Goal: Task Accomplishment & Management: Complete application form

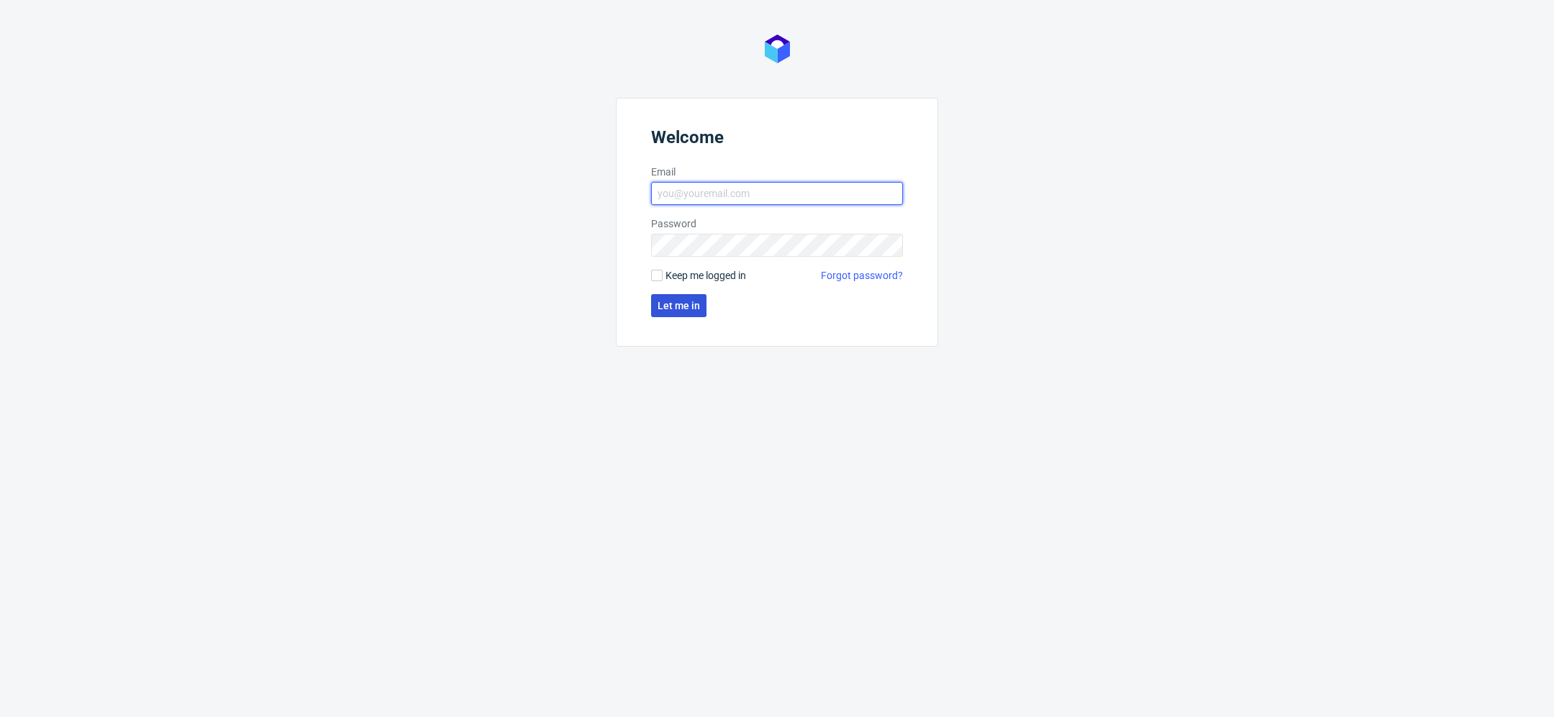
type input "[EMAIL_ADDRESS][DOMAIN_NAME]"
click at [671, 312] on button "Let me in" at bounding box center [678, 305] width 55 height 23
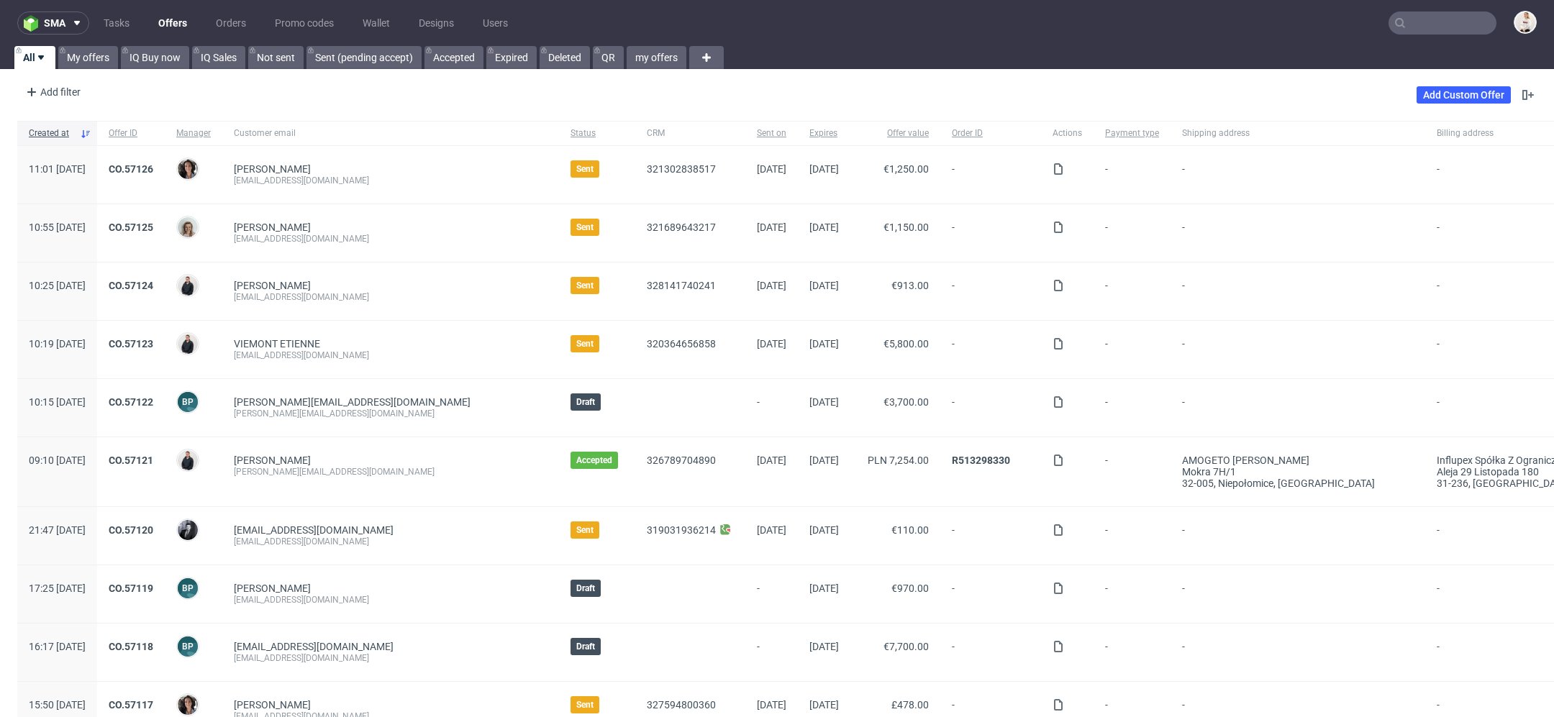
click at [1454, 104] on div "Add Custom Offer" at bounding box center [1477, 94] width 120 height 23
click at [1441, 94] on link "Add Custom Offer" at bounding box center [1464, 94] width 94 height 17
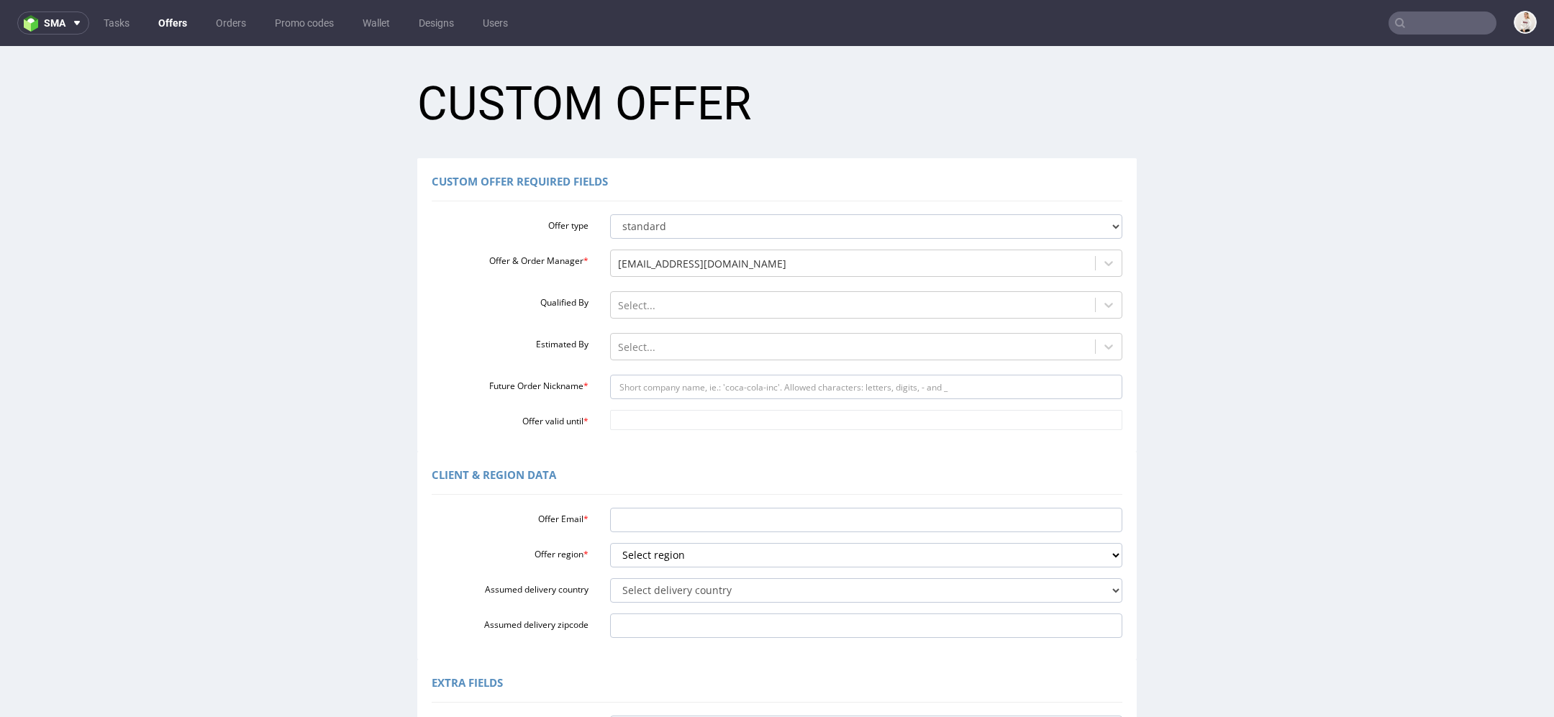
scroll to position [289, 0]
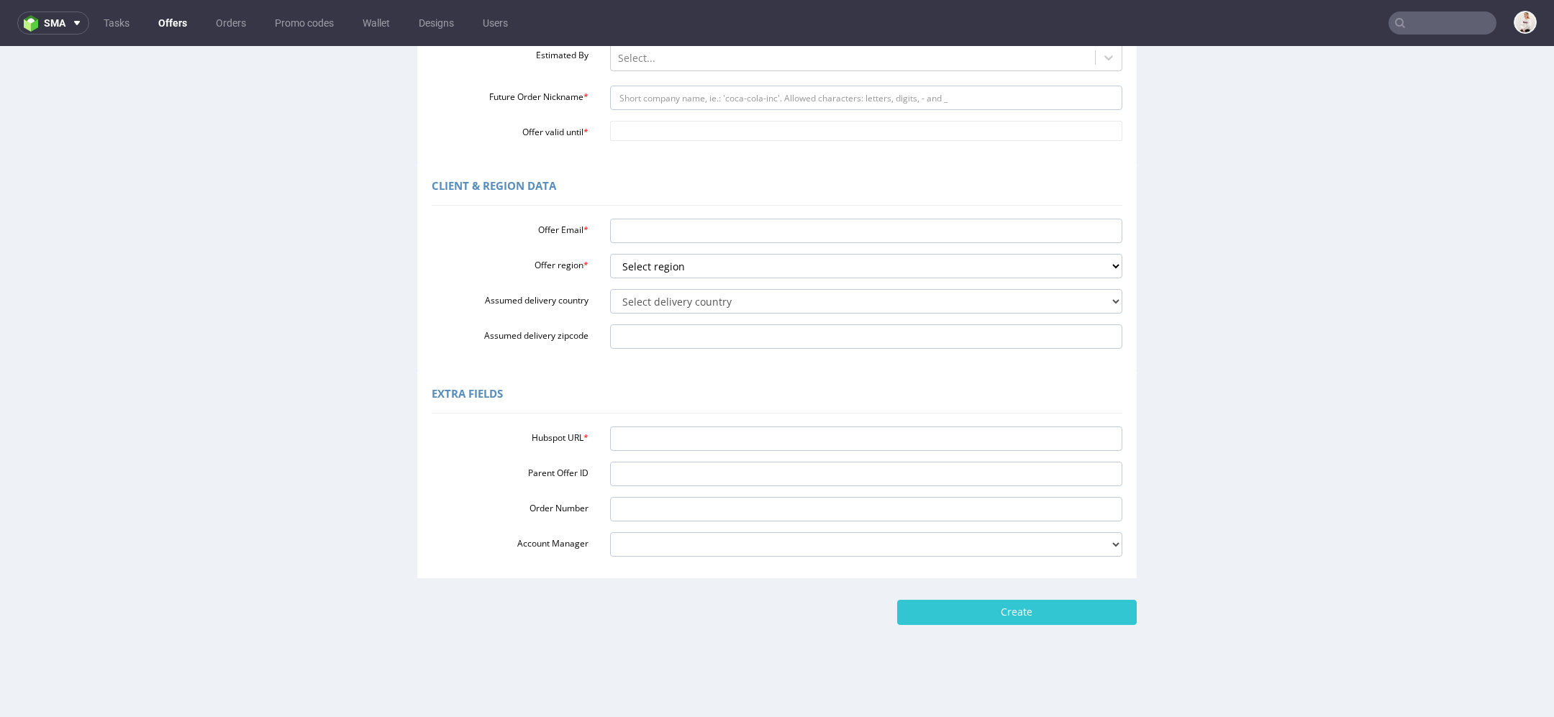
click at [818, 455] on div "Hubspot URL * Parent Offer ID Order Number Account Manager [PERSON_NAME][EMAIL_…" at bounding box center [777, 489] width 691 height 136
click at [807, 444] on input "Hubspot URL *" at bounding box center [866, 439] width 513 height 24
paste input "[URL][DOMAIN_NAME]"
type input "[URL][DOMAIN_NAME]"
click at [818, 404] on div "Extra Fields" at bounding box center [777, 396] width 691 height 35
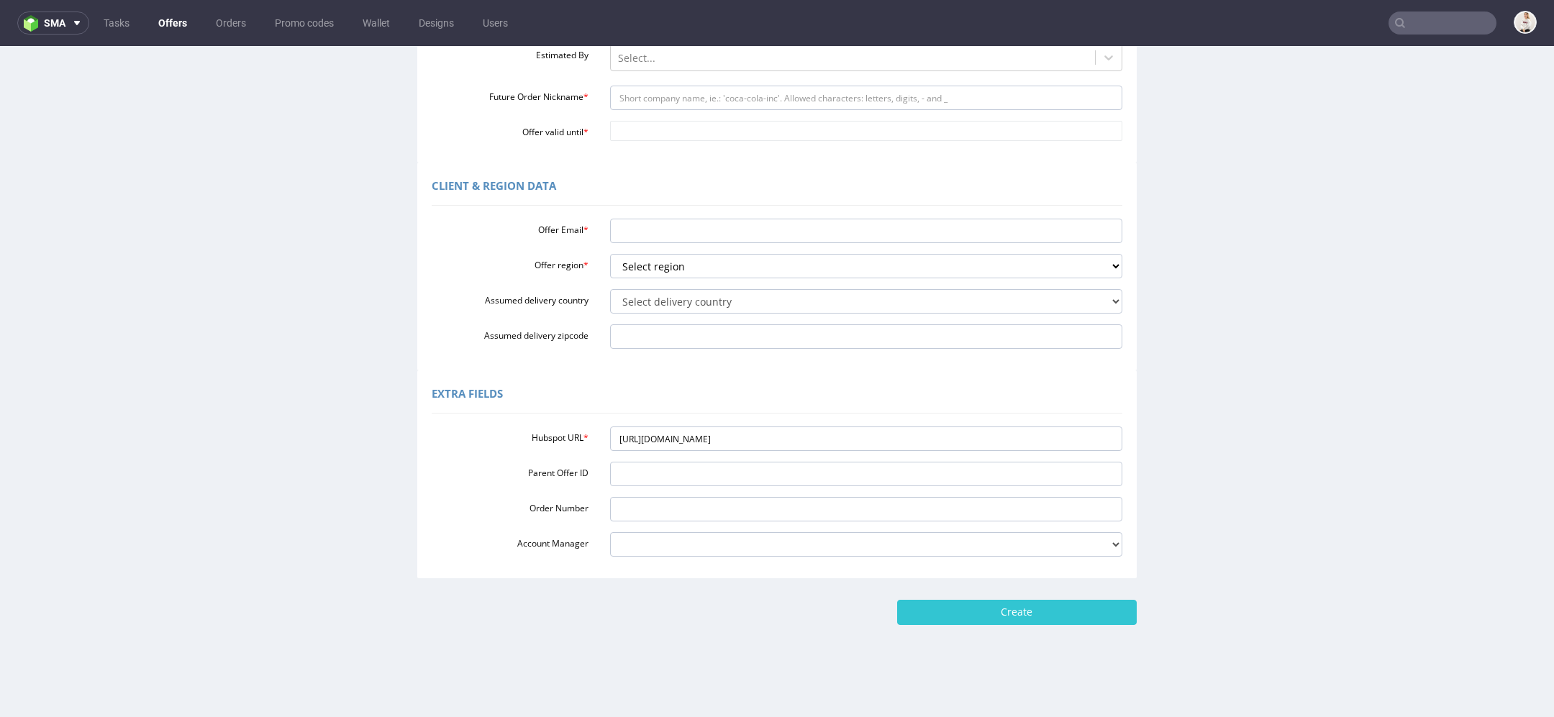
scroll to position [0, 0]
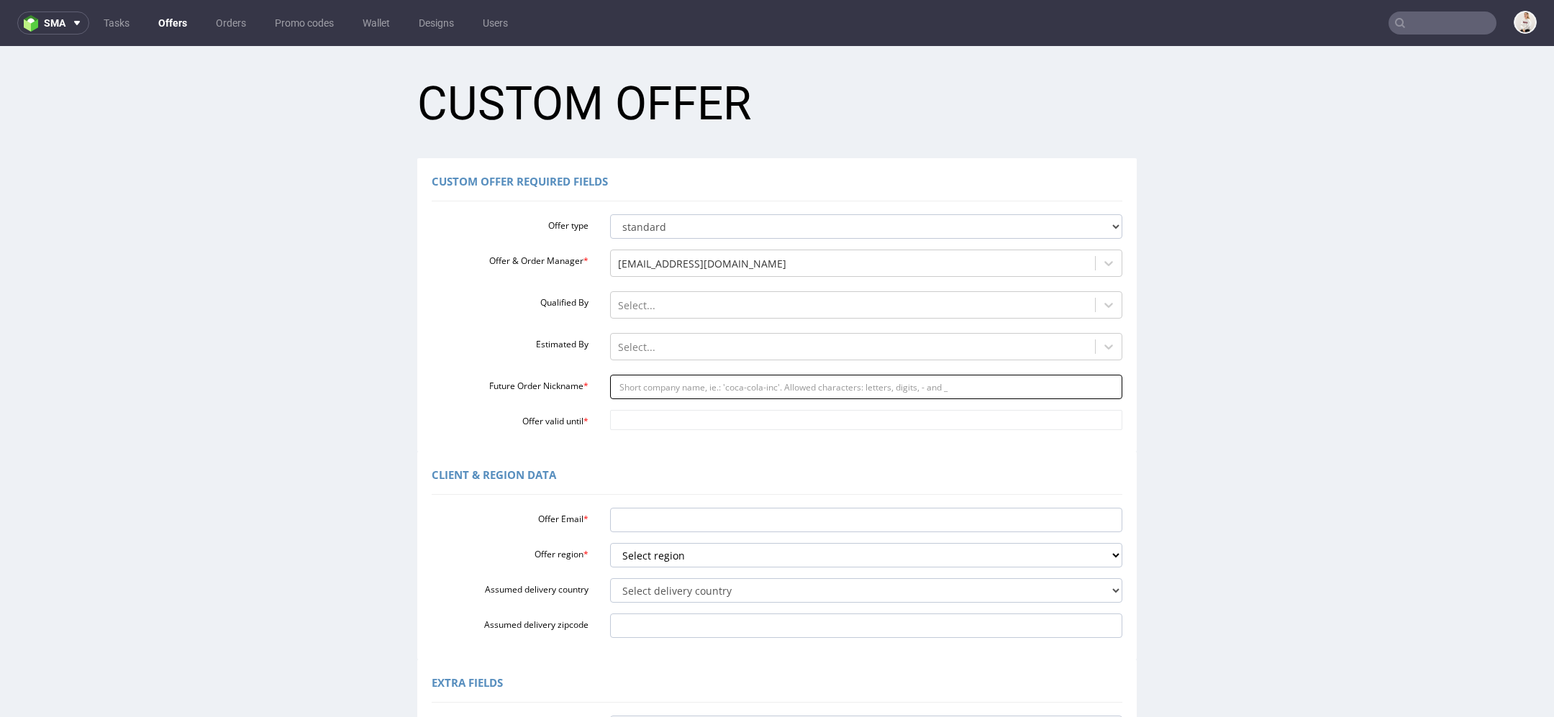
click at [664, 392] on input "Future Order Nickname *" at bounding box center [866, 387] width 513 height 24
paste input "mkarpjulimexpl"
type input "mkarpjulimexpl"
click at [663, 420] on input "Offer valid until *" at bounding box center [866, 420] width 513 height 20
click at [750, 332] on td "18" at bounding box center [747, 335] width 22 height 22
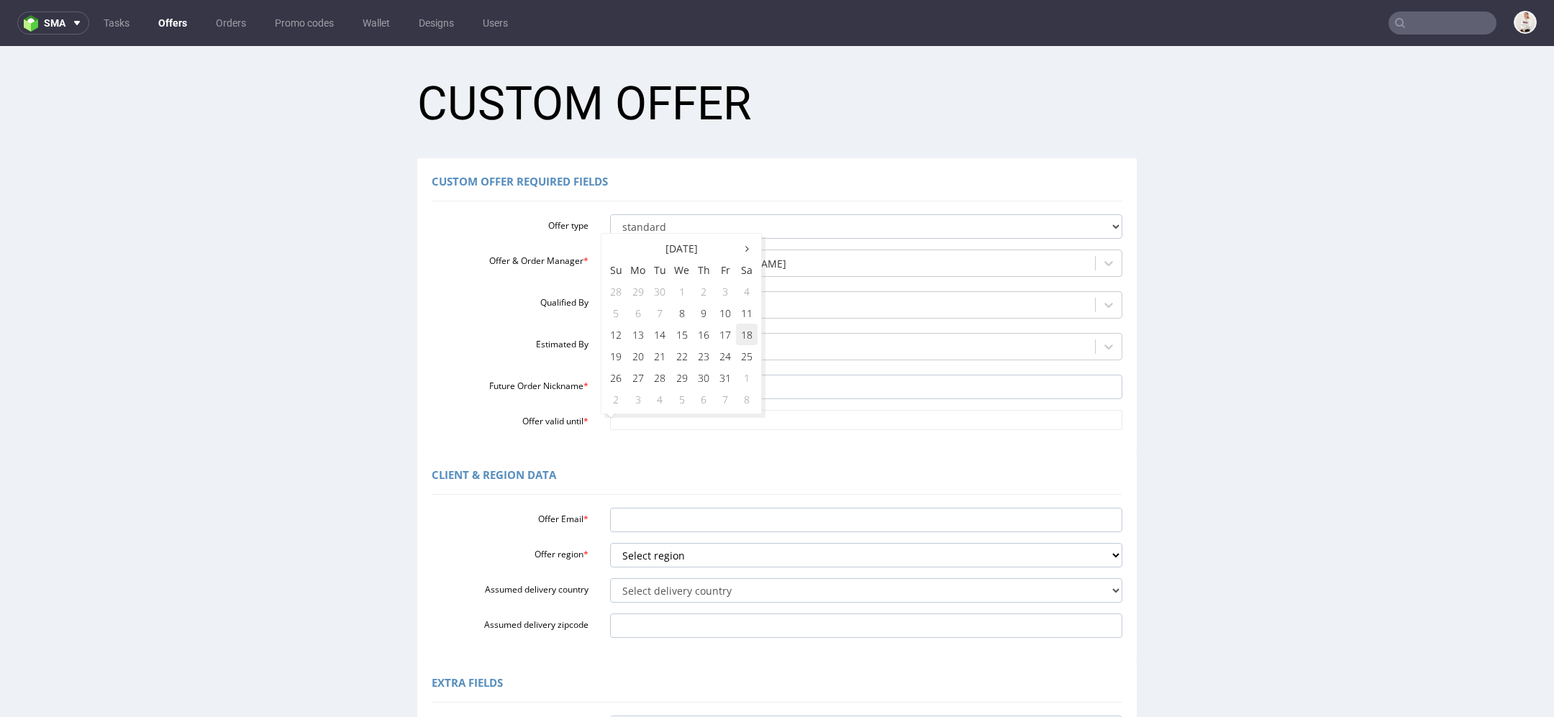
type input "[DATE]"
click at [651, 525] on input "Offer Email *" at bounding box center [866, 520] width 513 height 24
paste input "[PERSON_NAME][EMAIL_ADDRESS][DOMAIN_NAME]"
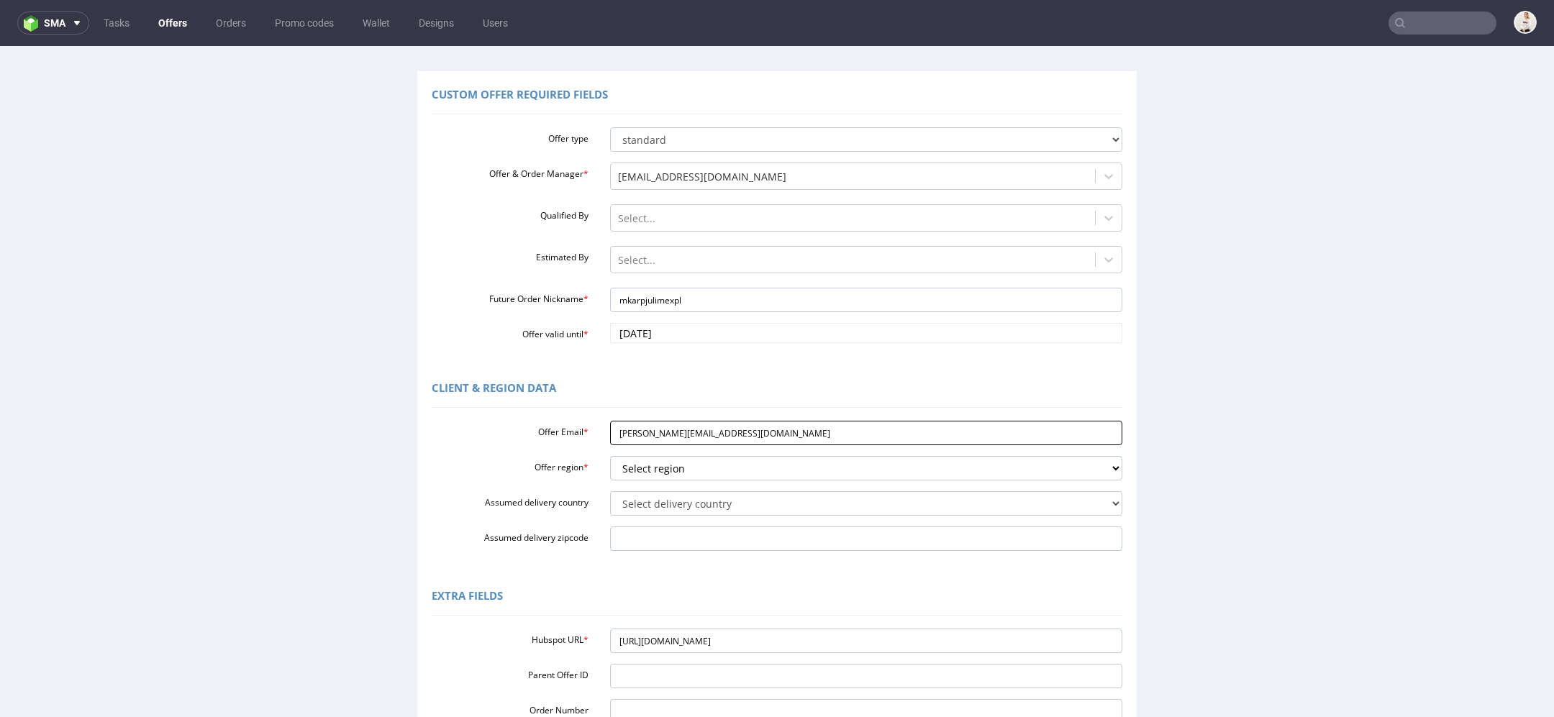
scroll to position [106, 0]
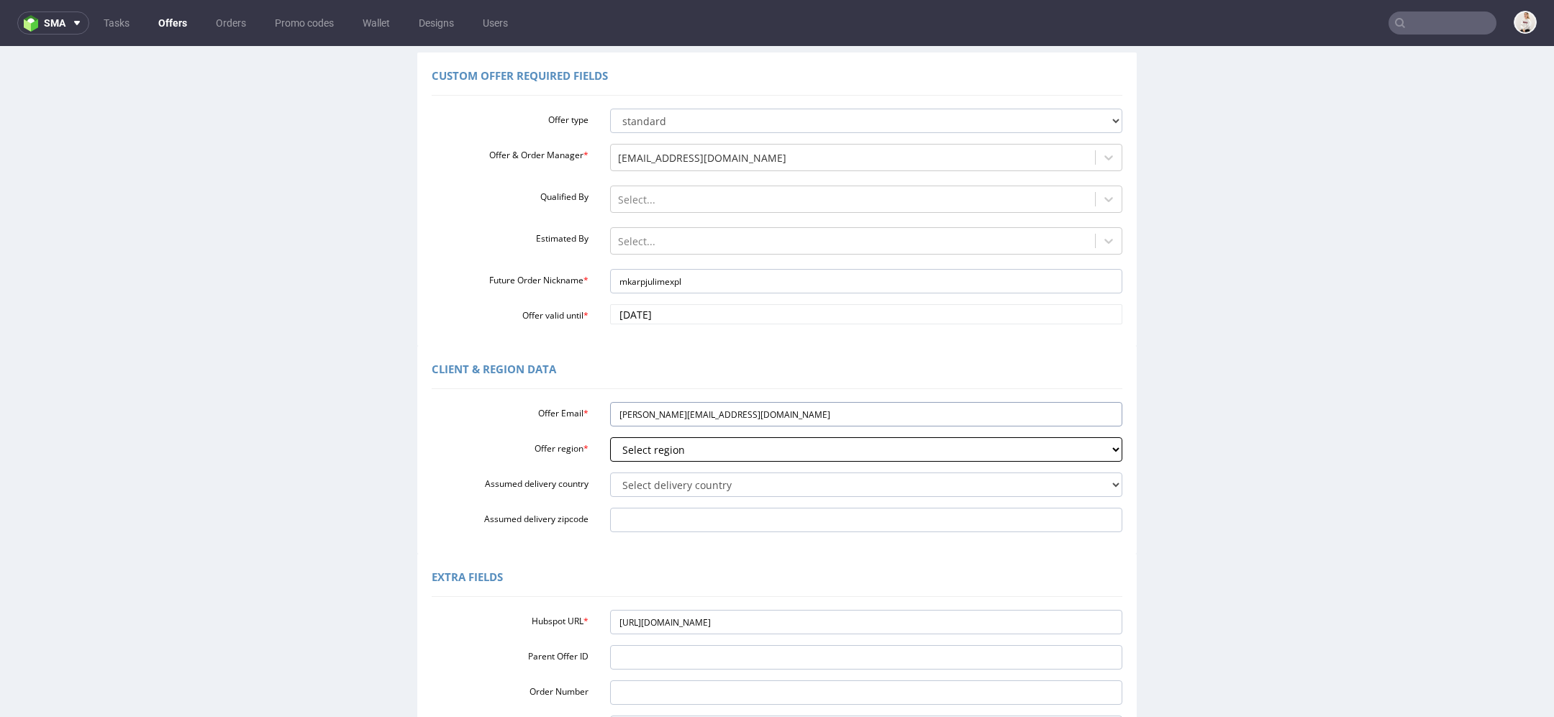
type input "[PERSON_NAME][EMAIL_ADDRESS][DOMAIN_NAME]"
click at [644, 449] on select "Select region eu gb de pl cz fr it es" at bounding box center [866, 449] width 513 height 24
select select "pl"
click at [610, 437] on select "Select region eu gb de pl cz fr it es" at bounding box center [866, 449] width 513 height 24
click at [656, 492] on select "Select delivery country [GEOGRAPHIC_DATA] [GEOGRAPHIC_DATA] [GEOGRAPHIC_DATA] […" at bounding box center [866, 485] width 513 height 24
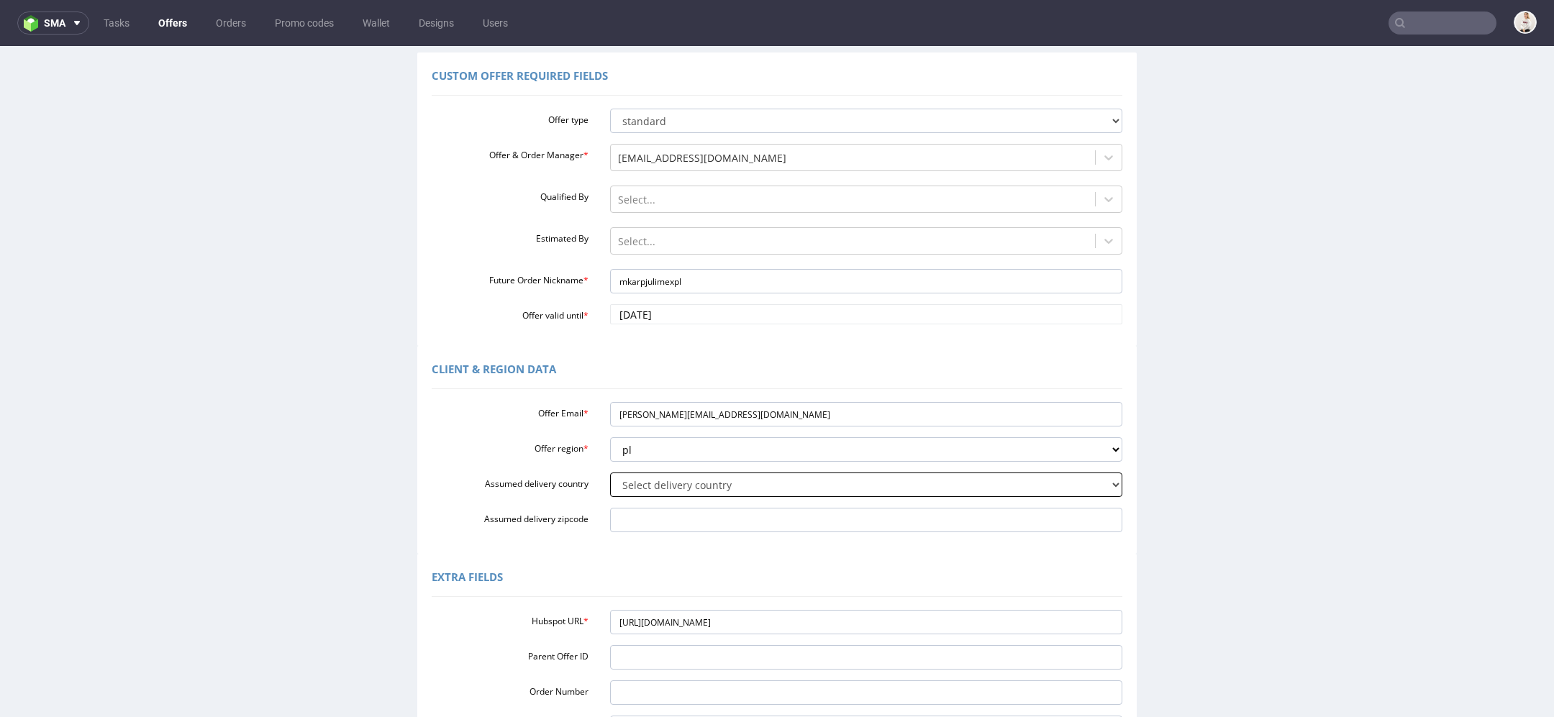
select select "179"
click at [610, 473] on select "Select delivery country [GEOGRAPHIC_DATA] [GEOGRAPHIC_DATA] [GEOGRAPHIC_DATA] […" at bounding box center [866, 485] width 513 height 24
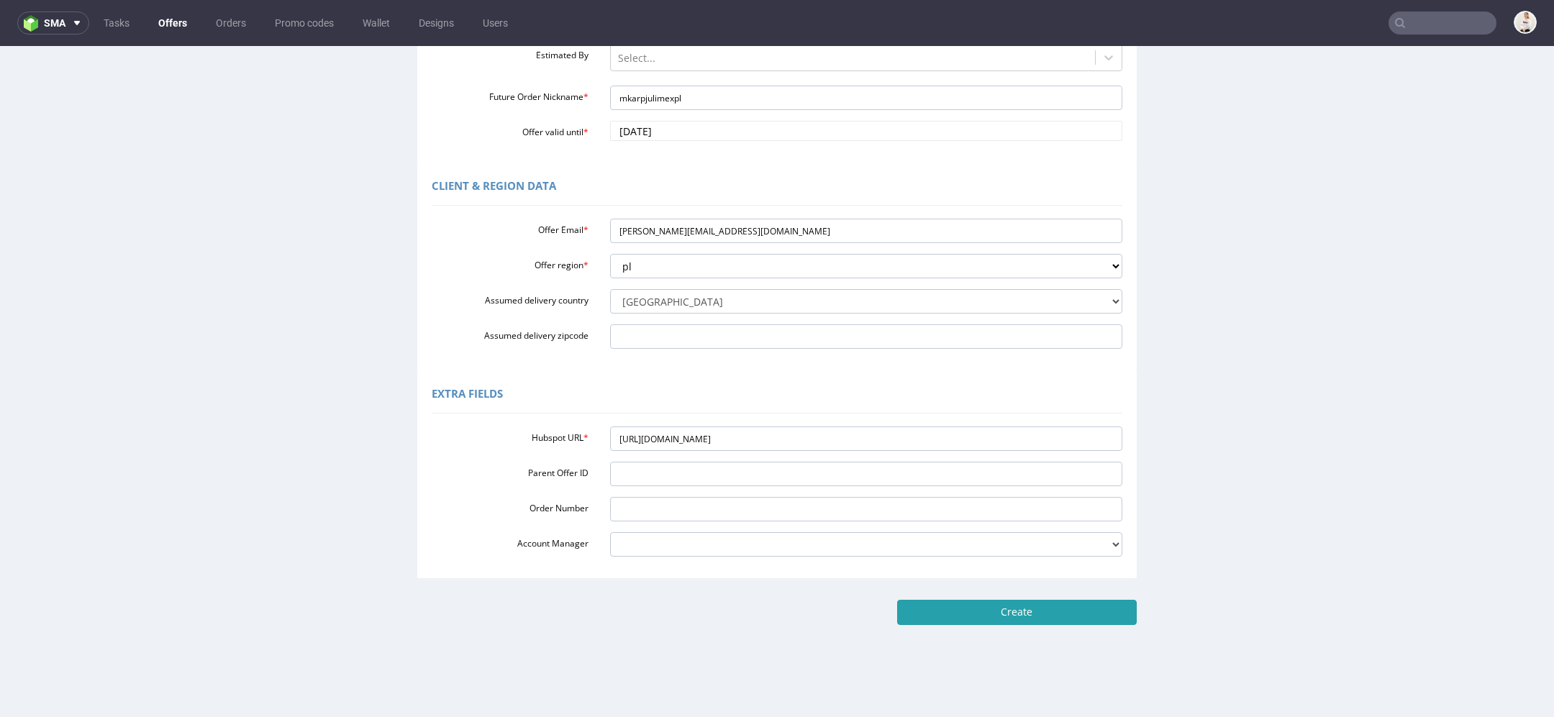
click at [1008, 613] on input "Create" at bounding box center [1017, 612] width 240 height 24
type input "Please wait..."
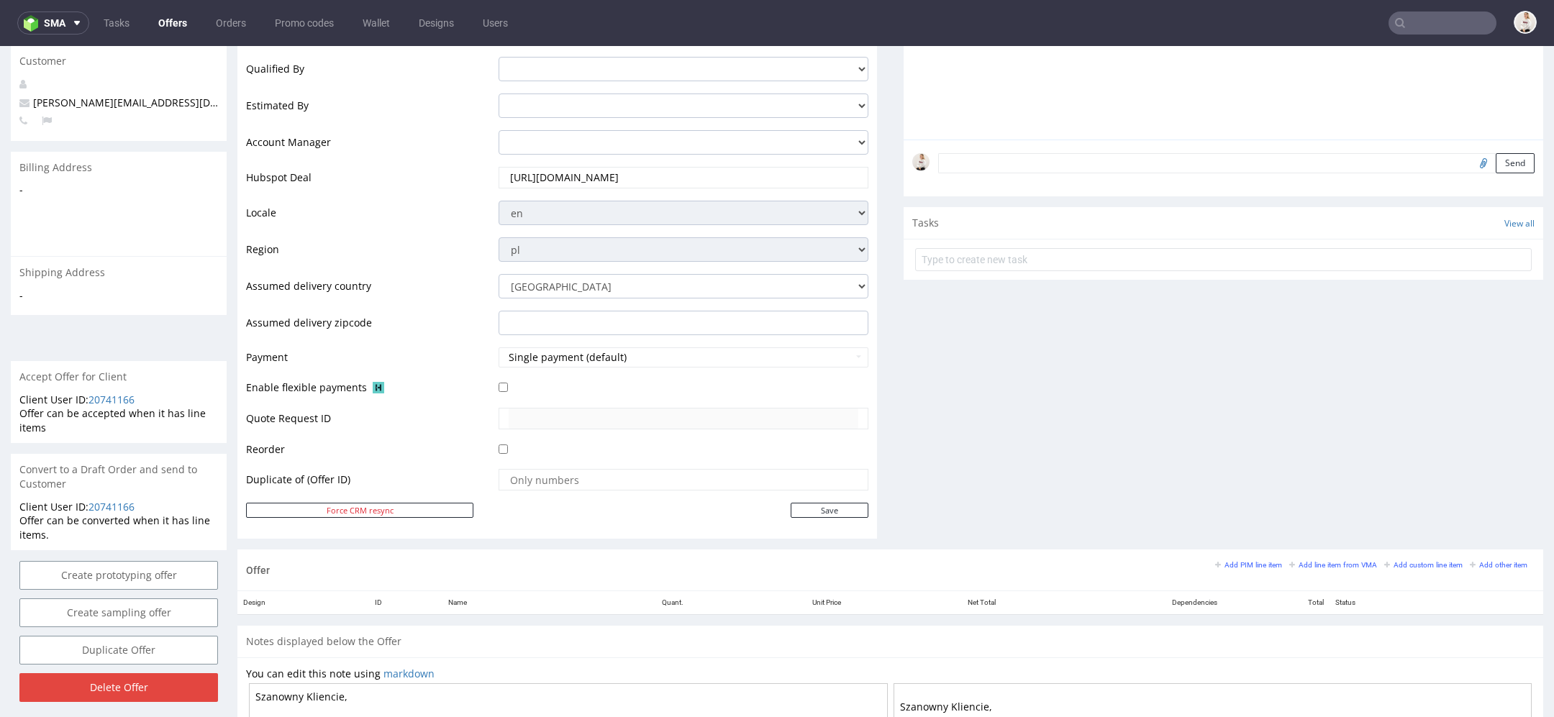
scroll to position [613, 0]
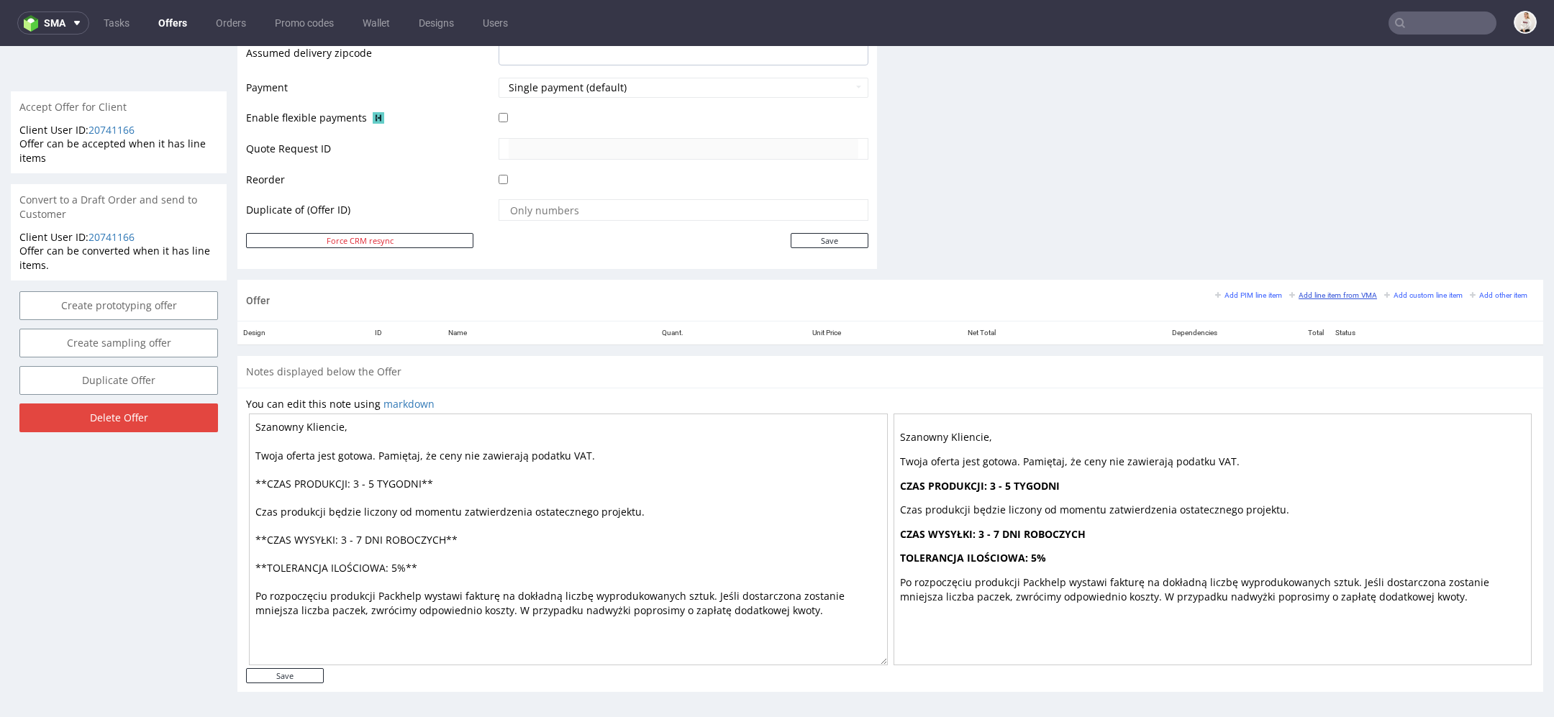
click at [1318, 291] on small "Add line item from VMA" at bounding box center [1333, 295] width 88 height 8
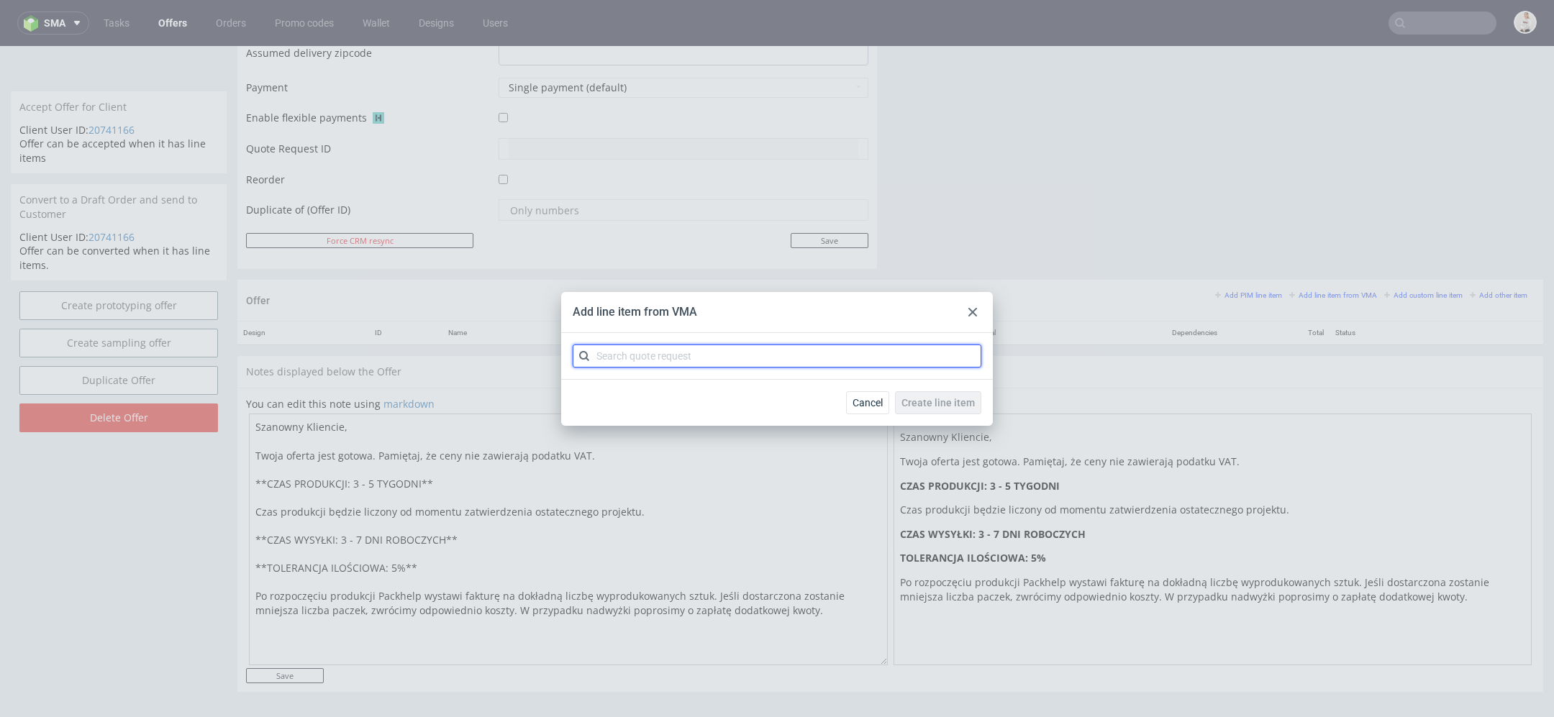
click at [829, 354] on input "text" at bounding box center [777, 356] width 409 height 23
paste input "CBTO"
type input "CBTO"
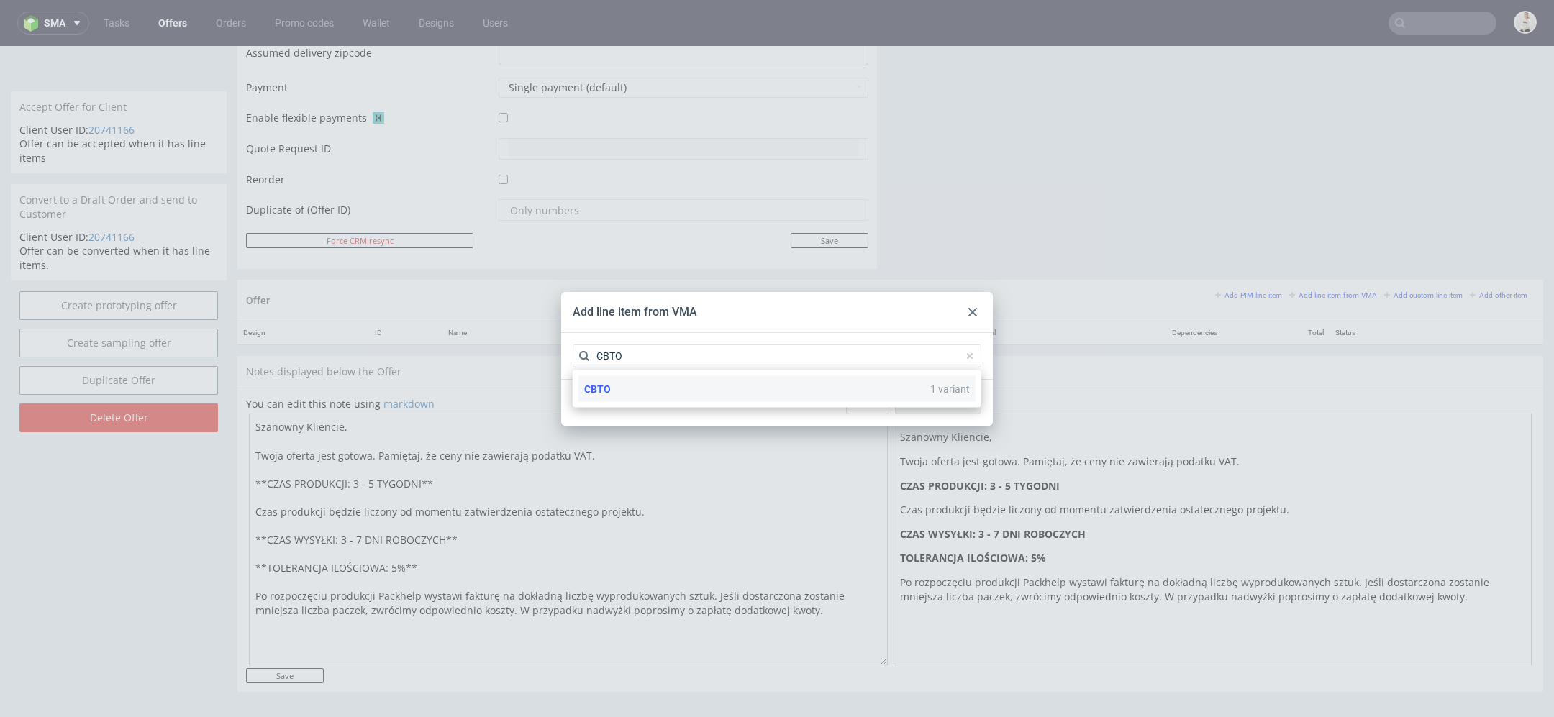
click at [820, 396] on div "CBTO 1 variant" at bounding box center [777, 389] width 397 height 26
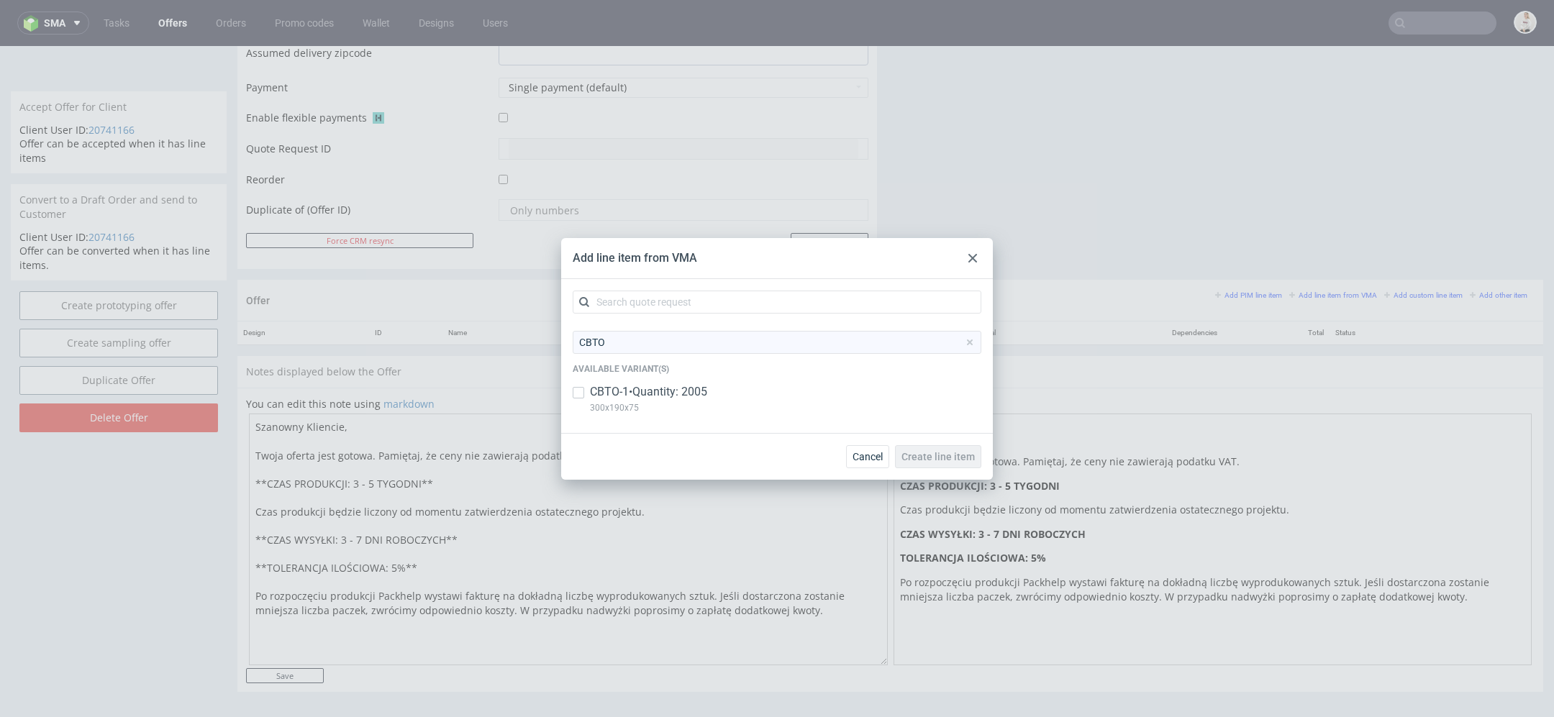
click at [750, 397] on div "CBTO-1 • Quantity: 2005 300x190x75" at bounding box center [777, 402] width 409 height 37
checkbox input "true"
click at [950, 453] on span "Create line item" at bounding box center [938, 457] width 73 height 10
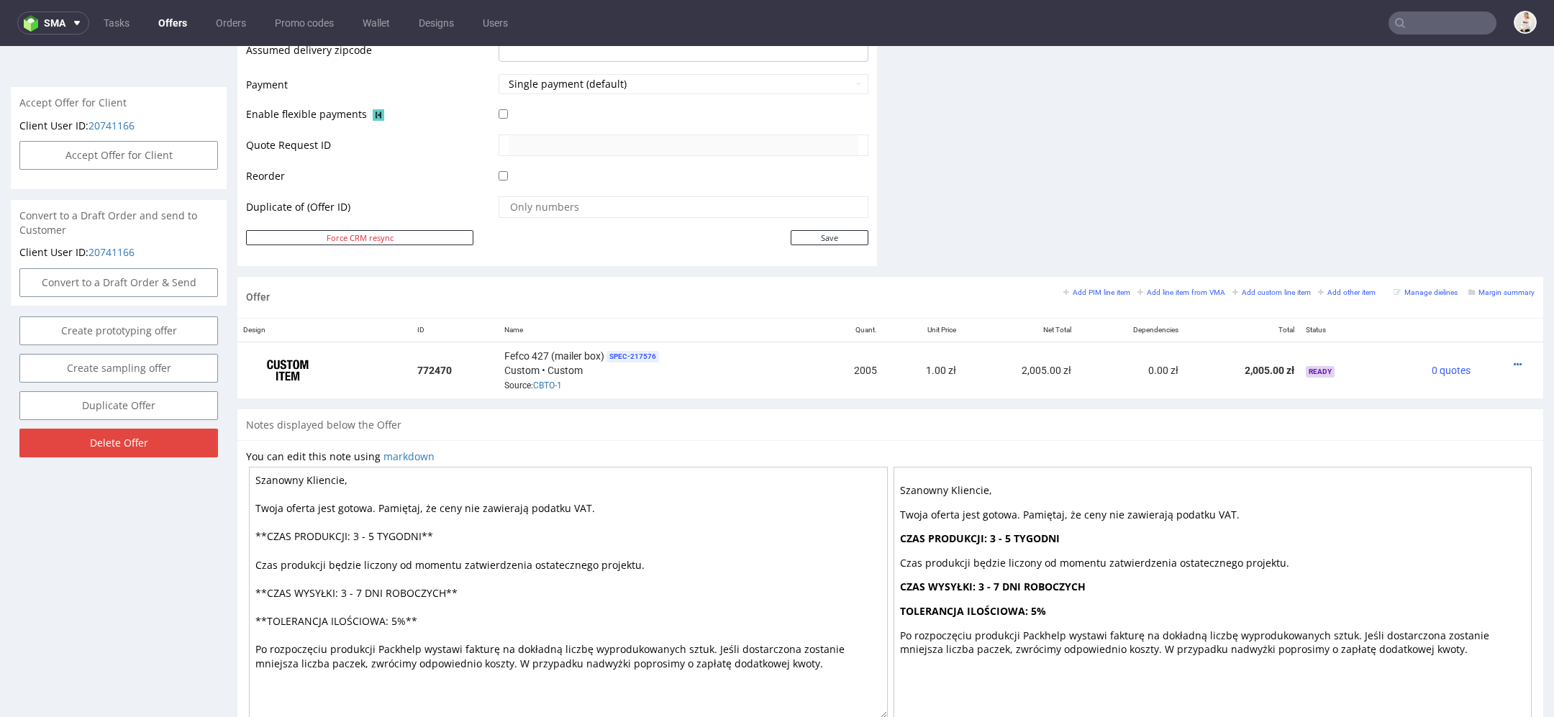
scroll to position [620, 0]
click at [1514, 358] on icon at bounding box center [1518, 363] width 8 height 10
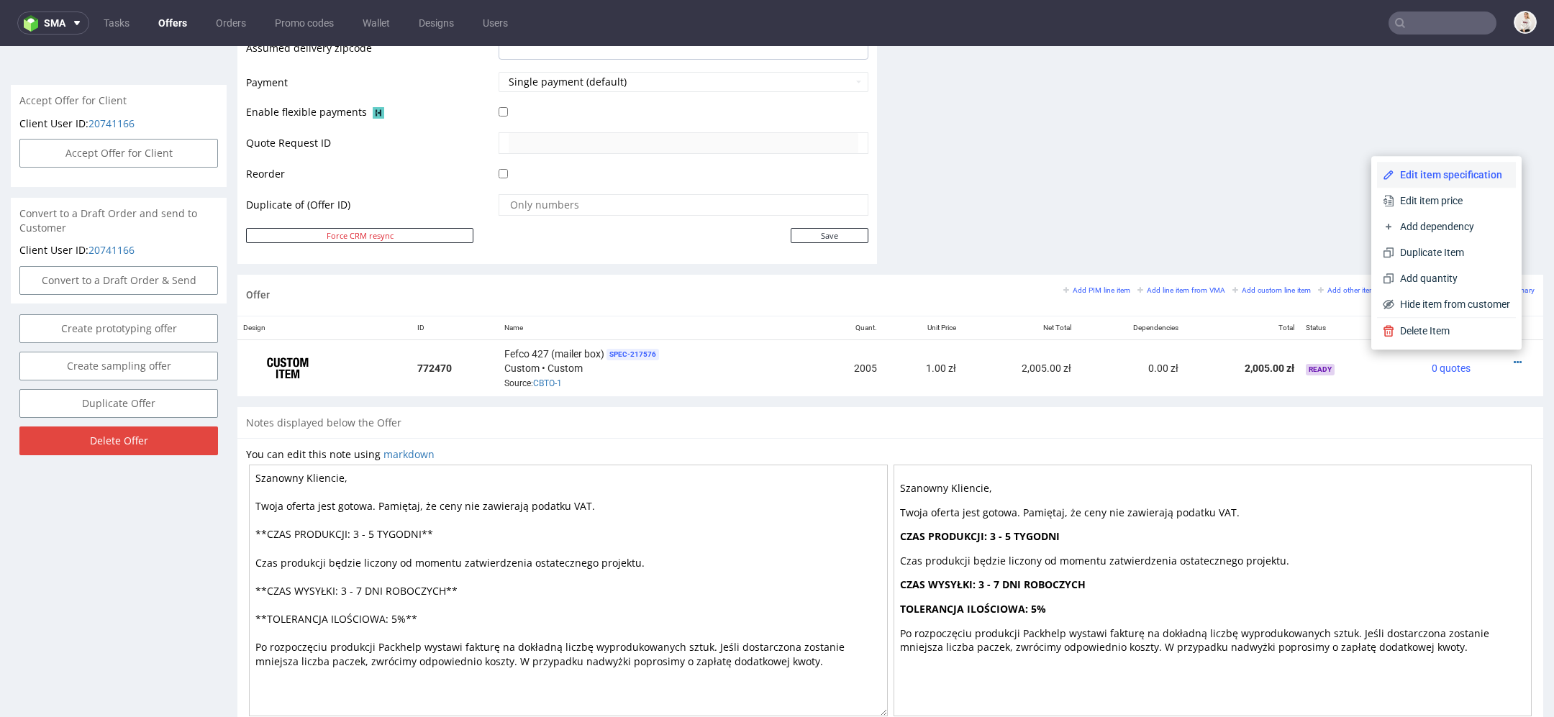
click at [1418, 173] on span "Edit item specification" at bounding box center [1453, 175] width 116 height 14
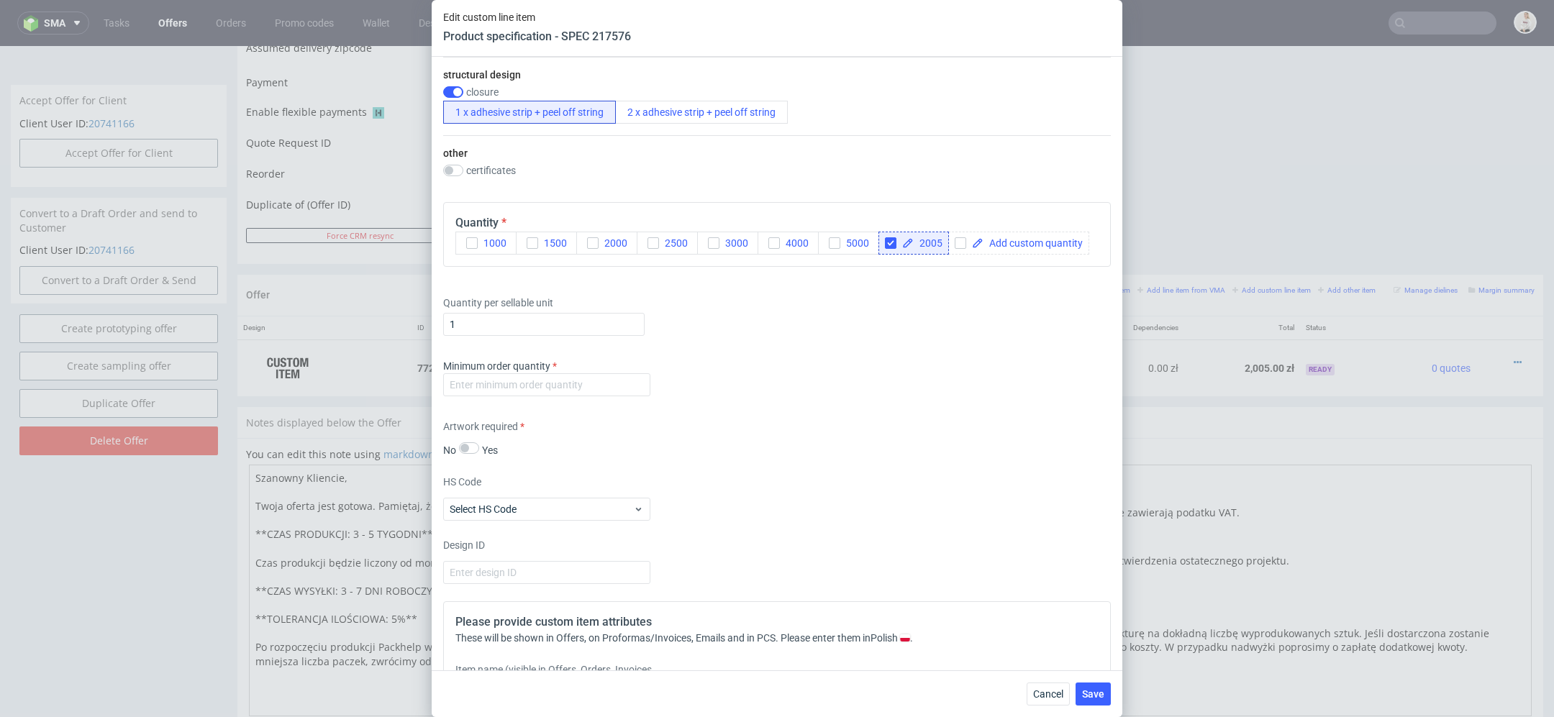
scroll to position [917, 0]
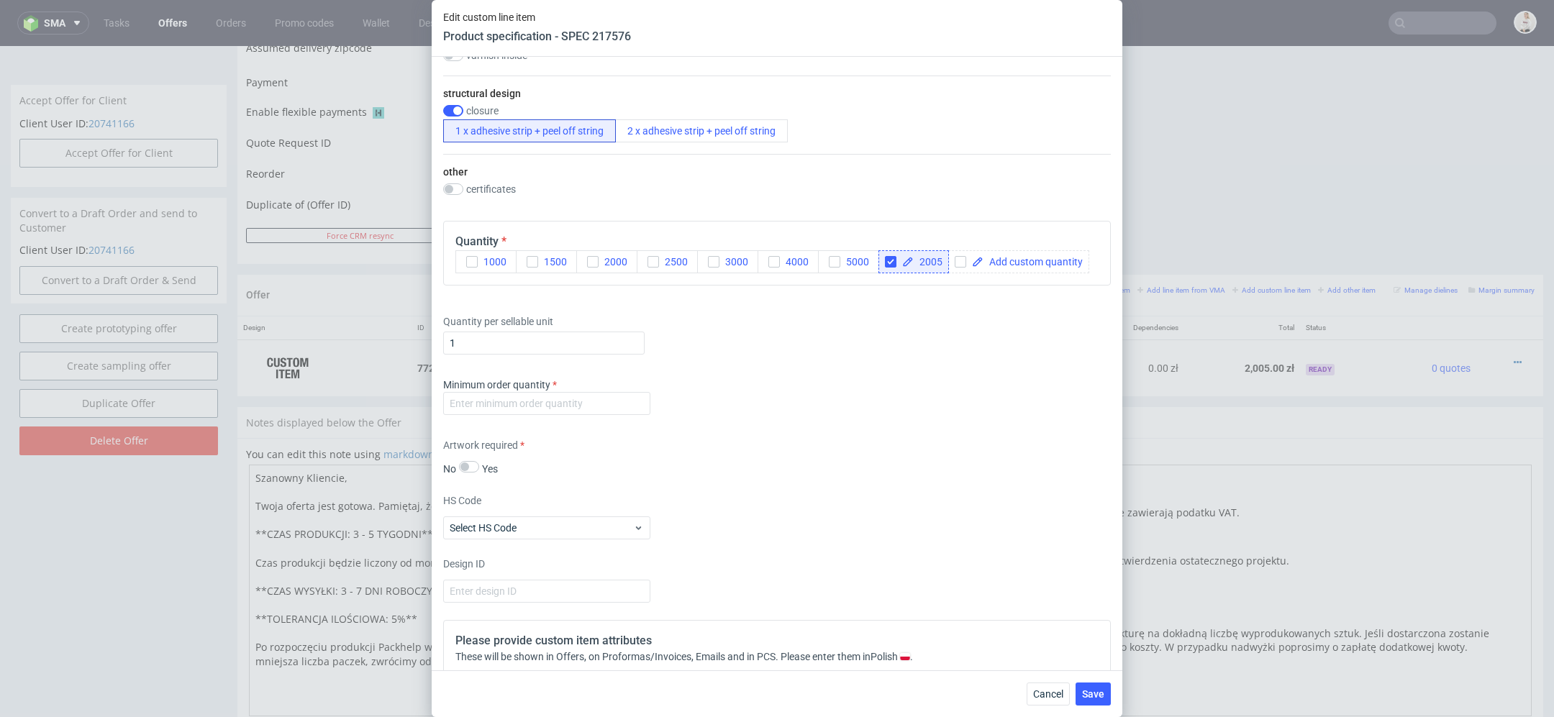
click at [940, 261] on span "2005" at bounding box center [928, 262] width 29 height 10
checkbox input "true"
click at [927, 337] on div "Quantity per sellable unit 1" at bounding box center [777, 332] width 668 height 58
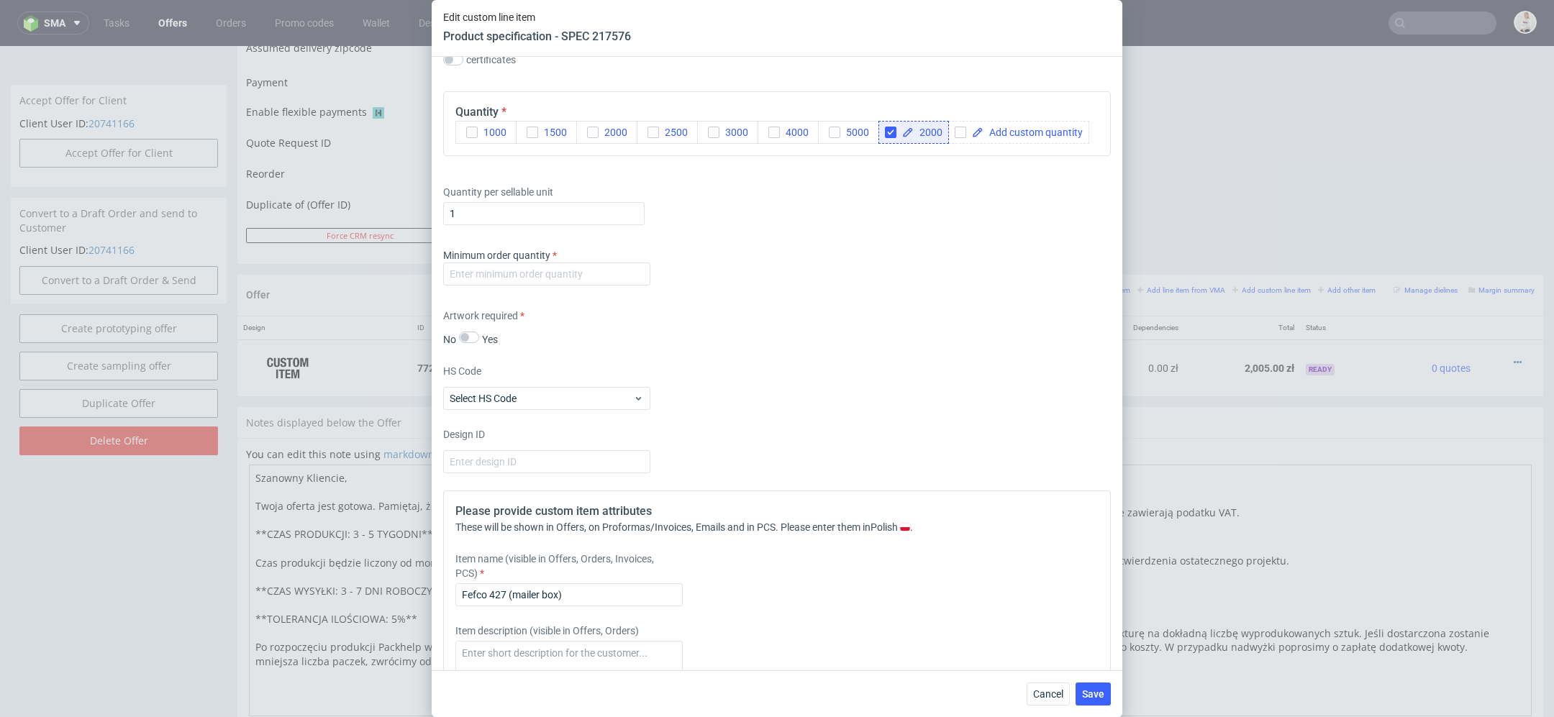
scroll to position [1070, 0]
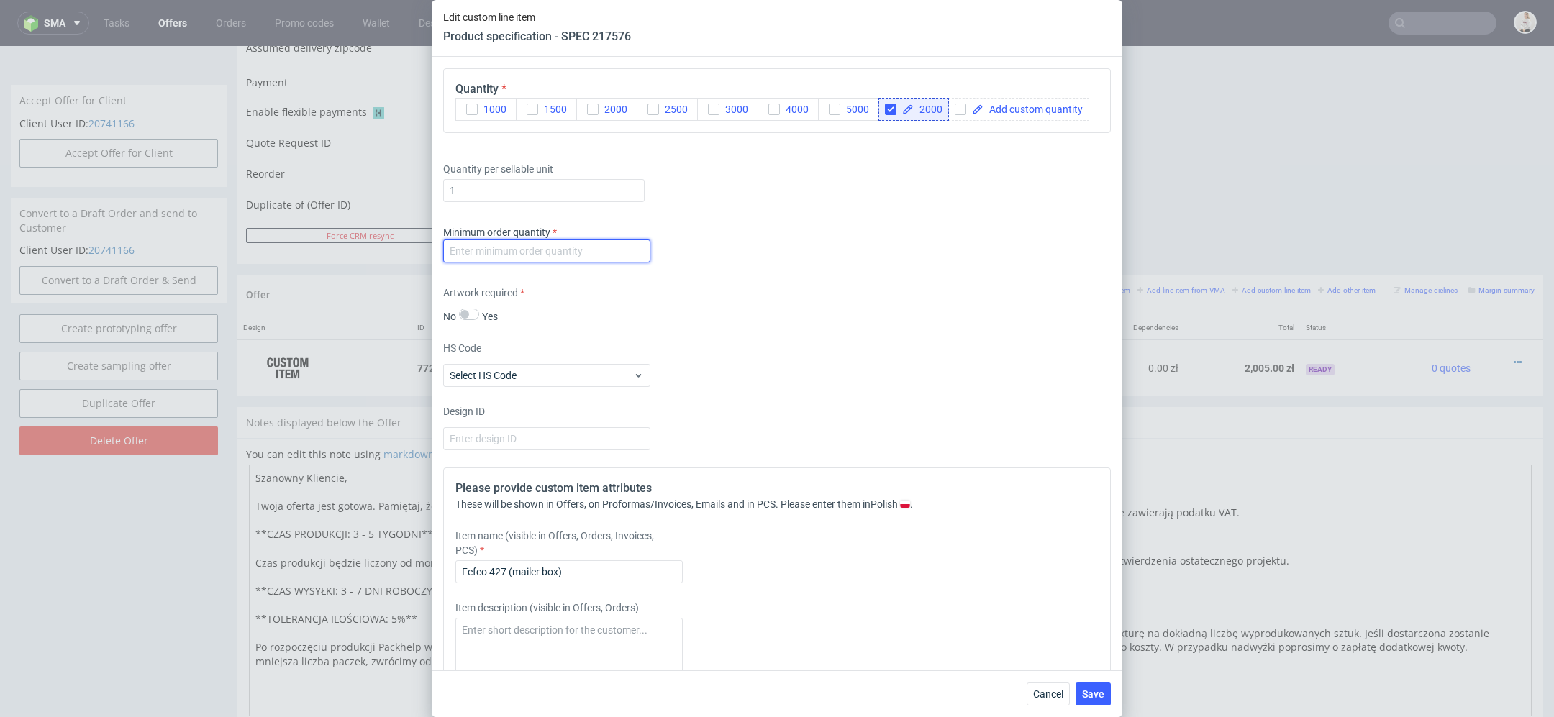
click at [594, 250] on input "number" at bounding box center [546, 251] width 207 height 23
type input "1"
click at [801, 344] on div "HS Code Select HS Code" at bounding box center [777, 364] width 668 height 46
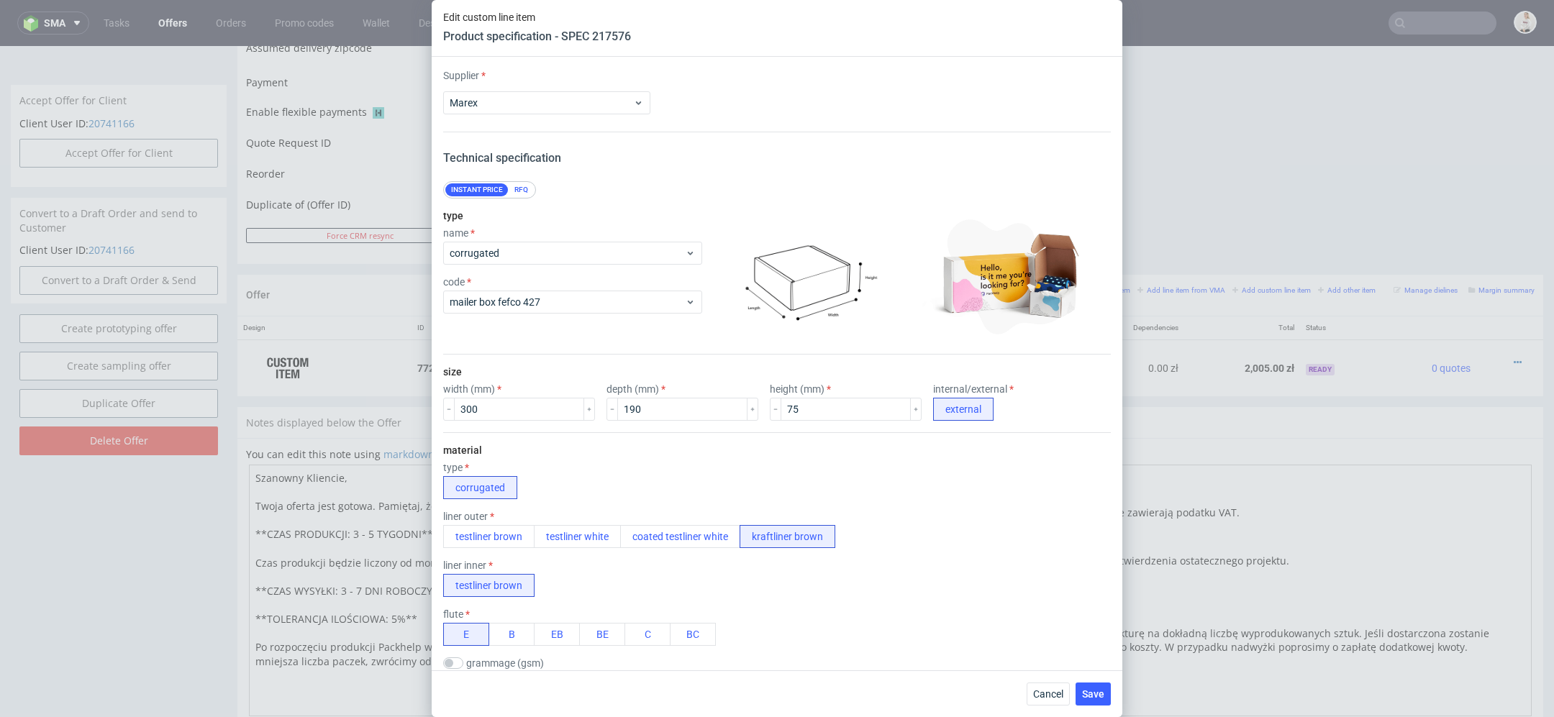
scroll to position [1264, 0]
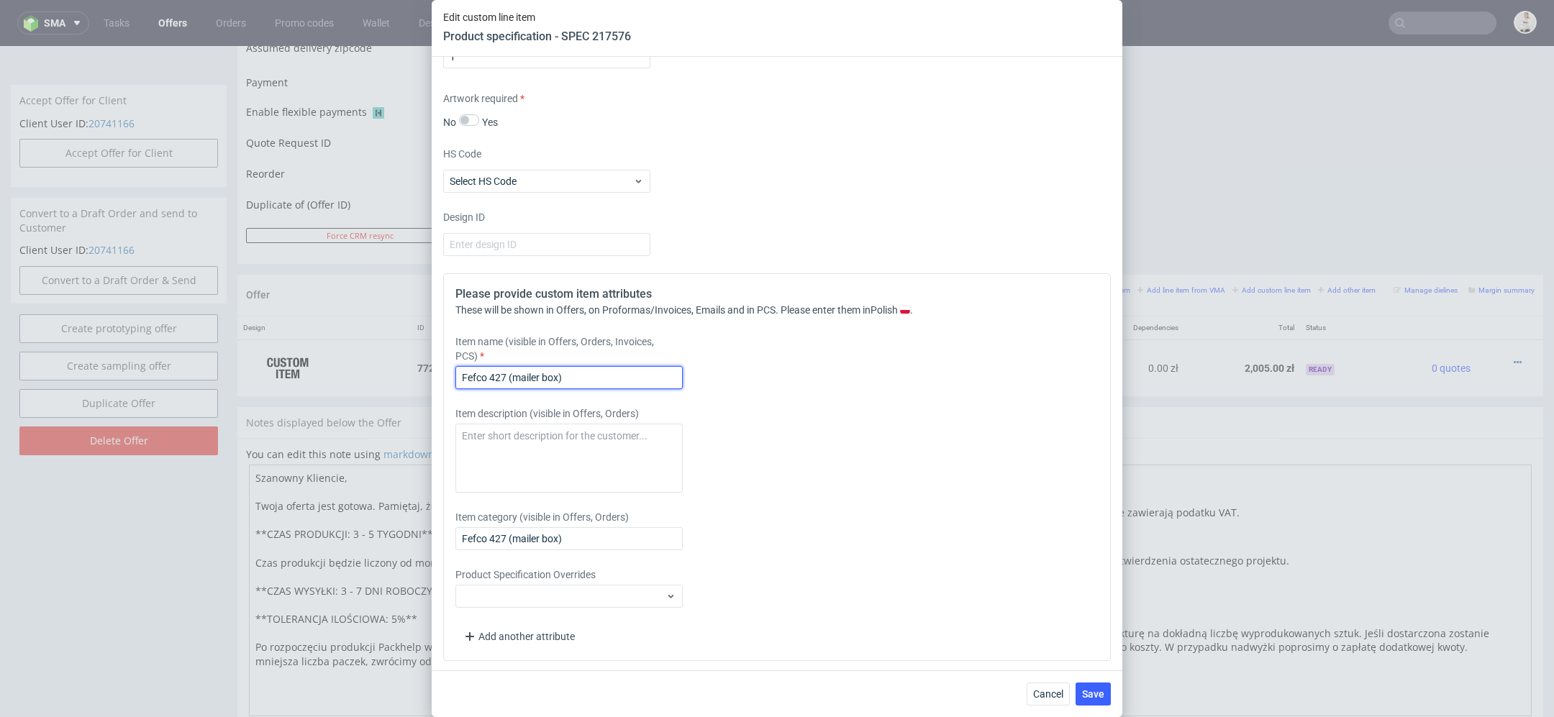
click at [608, 384] on input "Fefco 427 (mailer box)" at bounding box center [568, 377] width 227 height 23
click at [899, 335] on div "Item name (visible in Offers, Orders, Invoices, PCS) Fefco 427 (mailer box) 300…" at bounding box center [694, 362] width 478 height 55
click at [632, 373] on input "Fefco 427 (mailer box) 300 x 190 x 75" at bounding box center [568, 377] width 227 height 23
type input "Fefco 427 (mailer box) 300 x 190 x 75 mm"
click at [1090, 691] on span "Save" at bounding box center [1093, 694] width 22 height 10
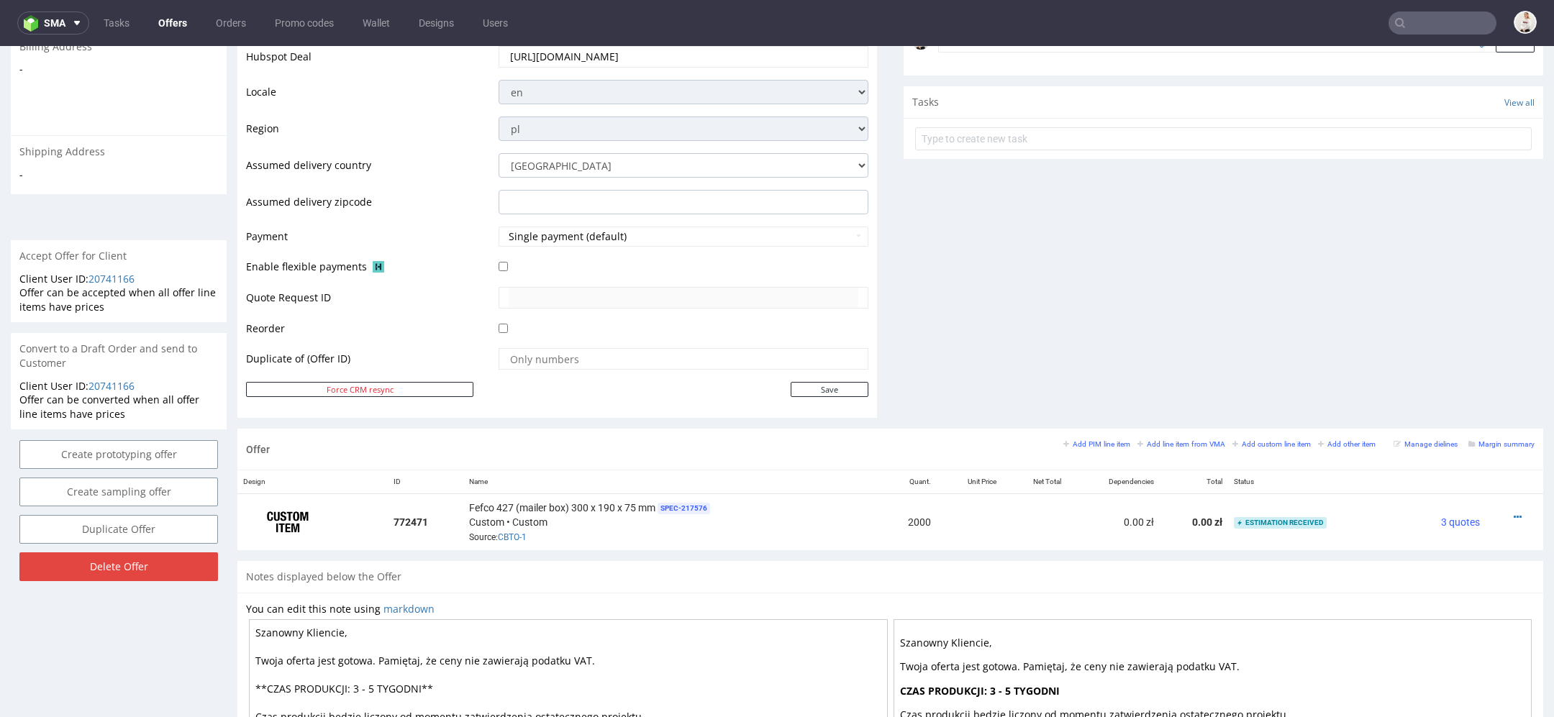
scroll to position [669, 0]
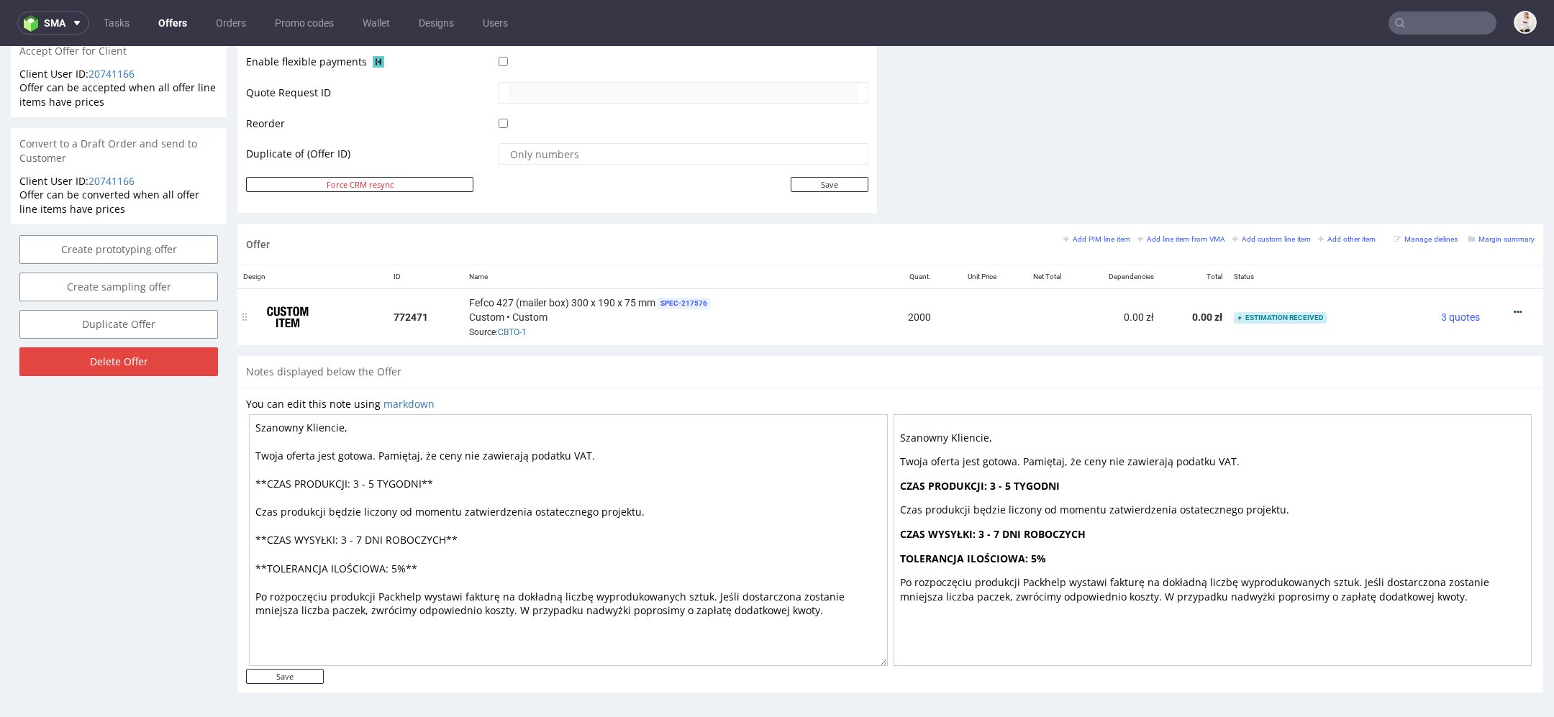
click at [1514, 307] on icon at bounding box center [1518, 312] width 8 height 10
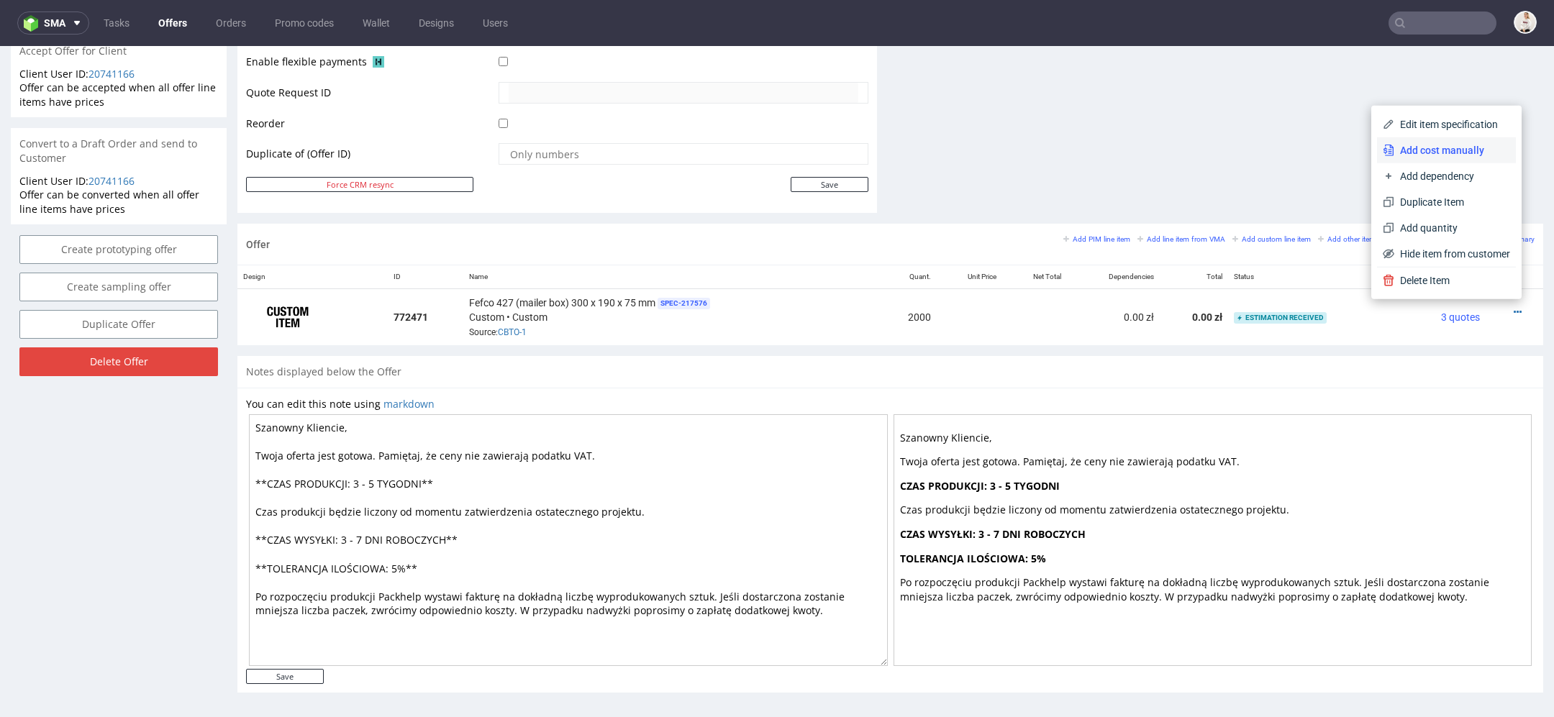
click at [1454, 144] on span "Add cost manually" at bounding box center [1453, 150] width 116 height 14
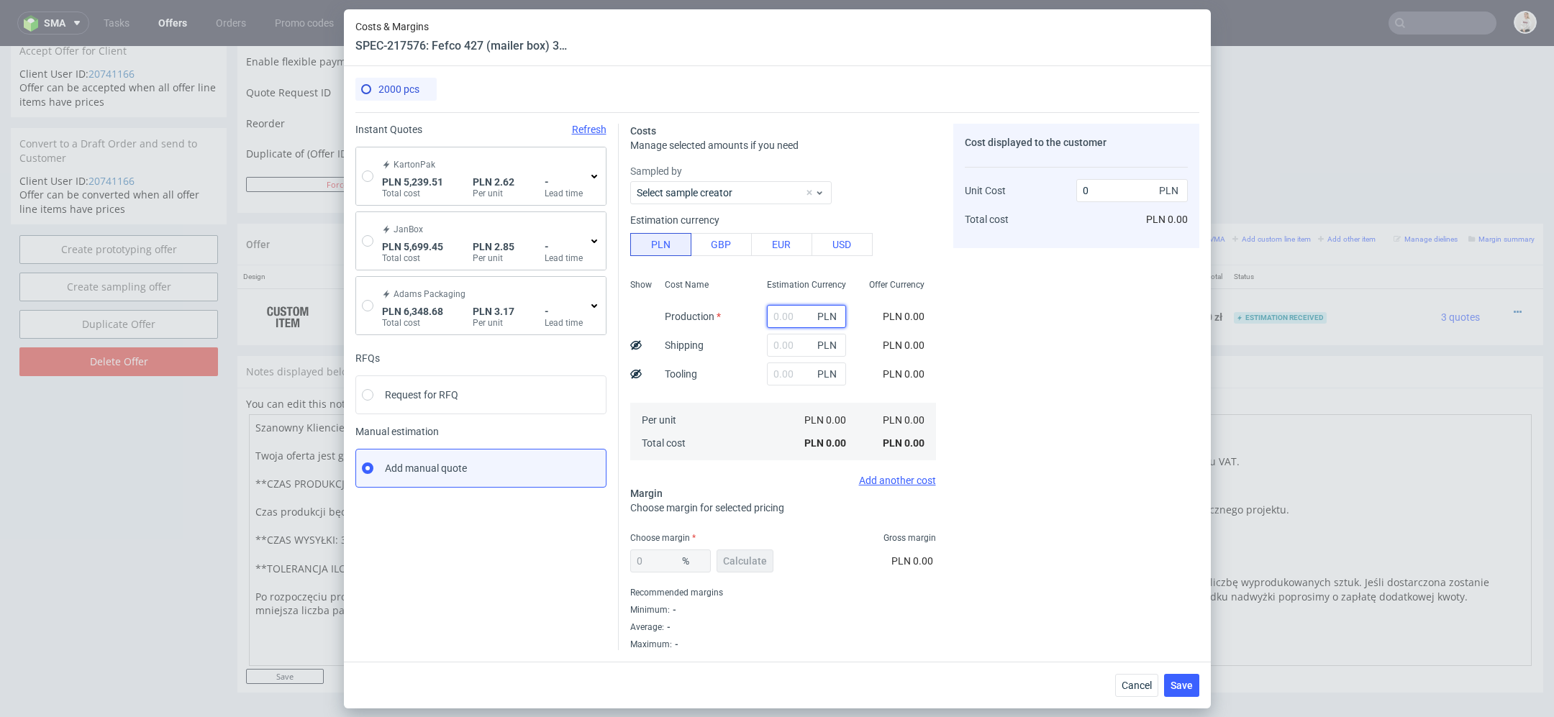
click at [783, 311] on input "text" at bounding box center [806, 316] width 79 height 23
paste input "3690"
type input "3690"
type input "1.85"
type input "3690"
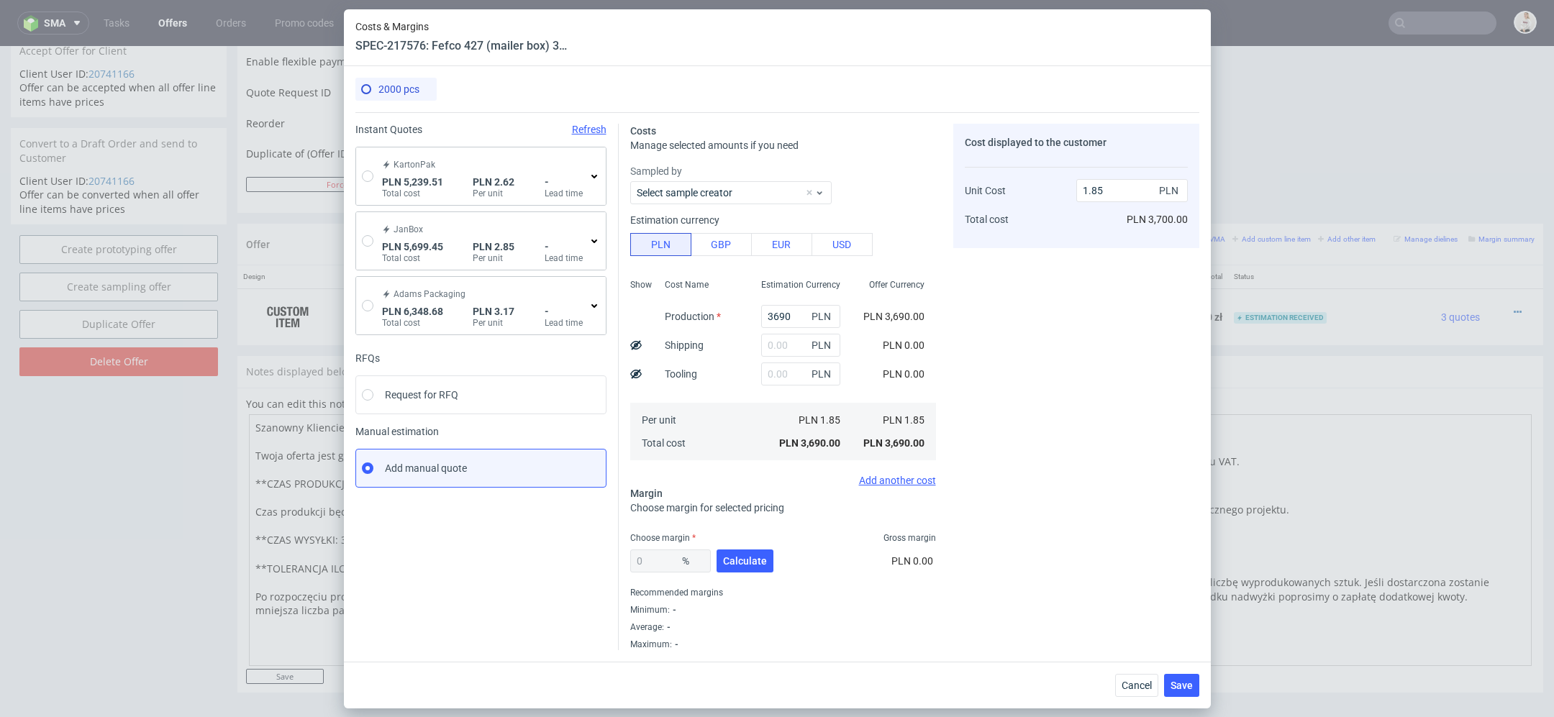
click at [735, 344] on div "Cost Name Production Shipping Tooling Per unit Total cost" at bounding box center [701, 368] width 96 height 190
click at [813, 350] on span "PLN" at bounding box center [823, 345] width 29 height 20
click at [788, 343] on input "text" at bounding box center [800, 345] width 79 height 23
type input "187"
type input "1.94"
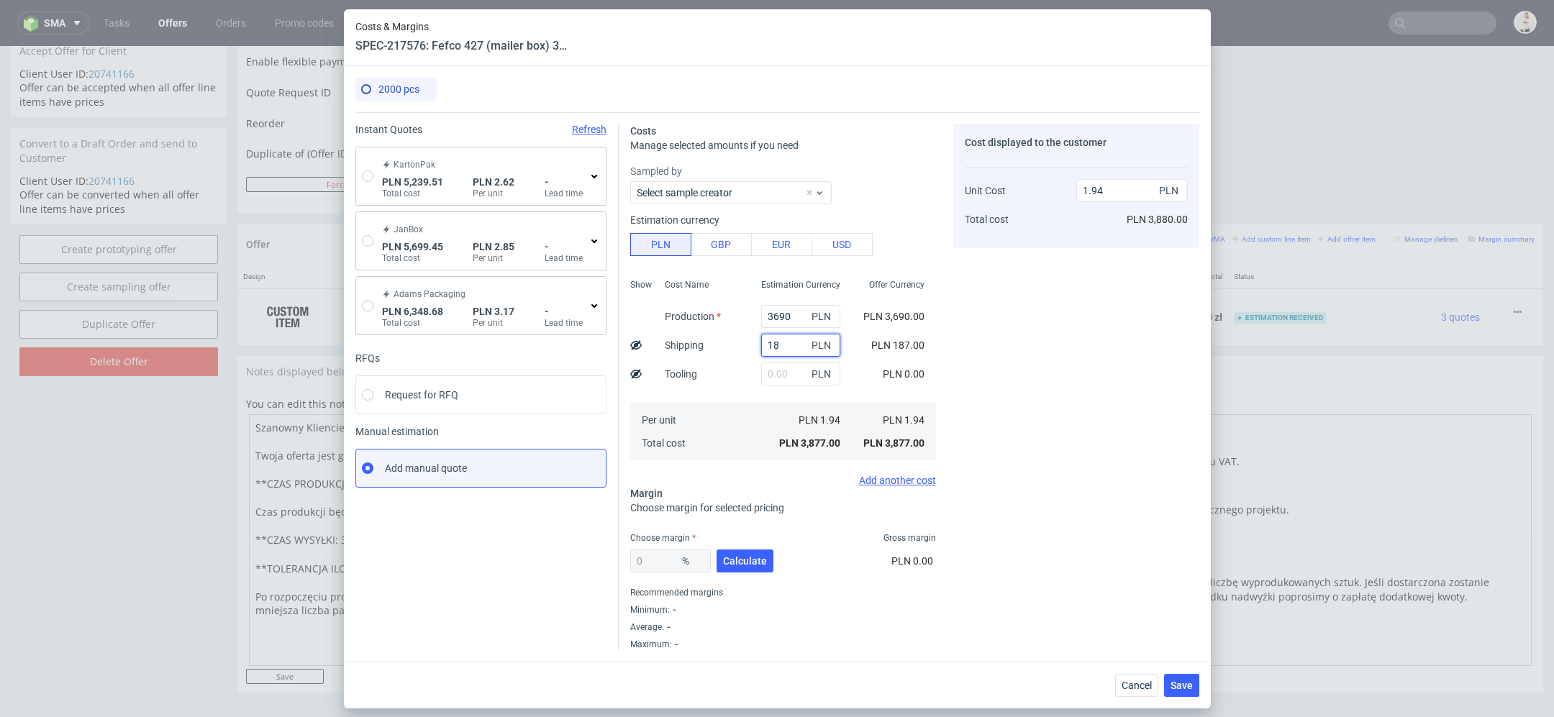
type input "1"
type input "1.85"
type input "170"
type input "1.94"
type input "170"
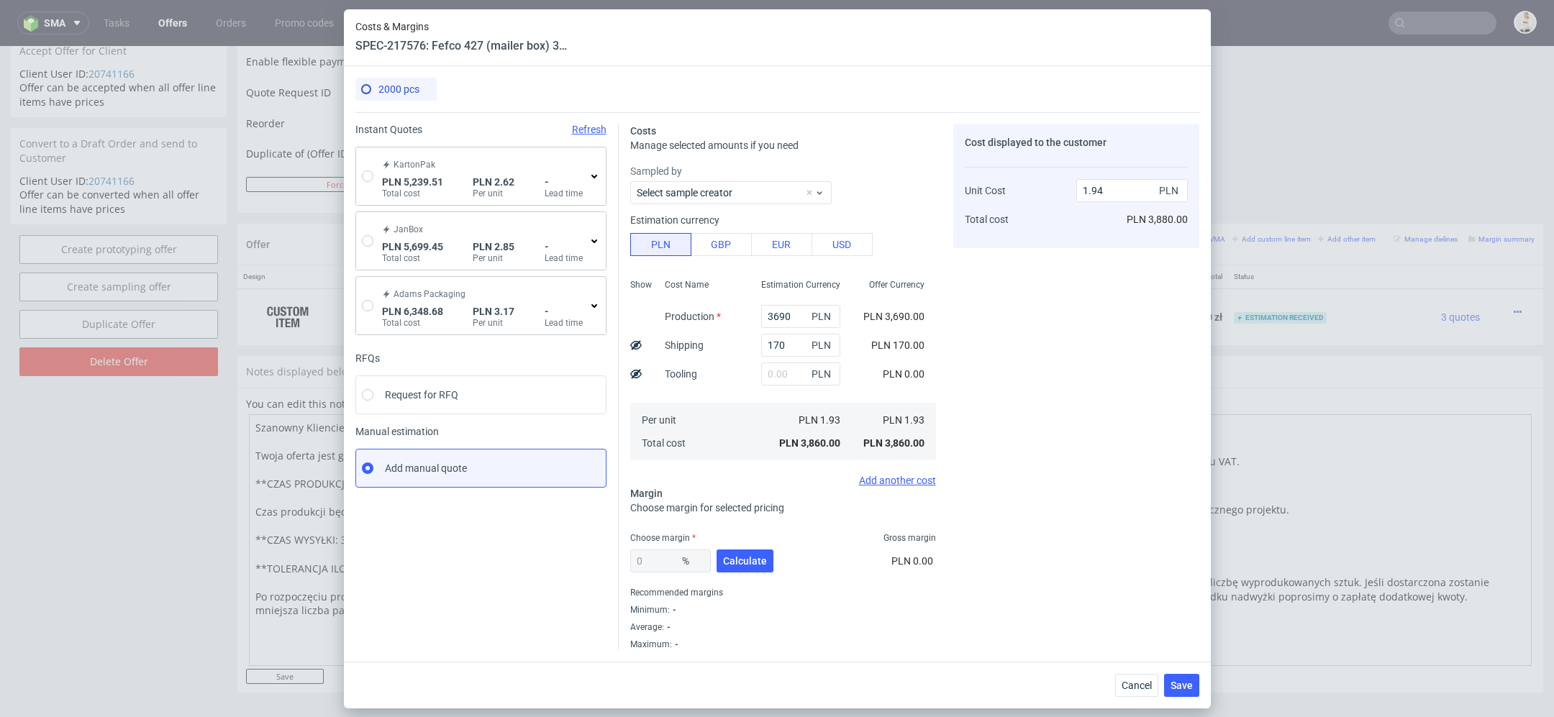
click at [1049, 338] on div "Cost displayed to the customer Unit Cost Total cost 1.94 PLN PLN 3,880.00" at bounding box center [1076, 387] width 246 height 527
click at [736, 550] on button "Calculate" at bounding box center [745, 561] width 57 height 23
type input "40.01"
type input "3.22"
drag, startPoint x: 670, startPoint y: 562, endPoint x: 389, endPoint y: 531, distance: 282.3
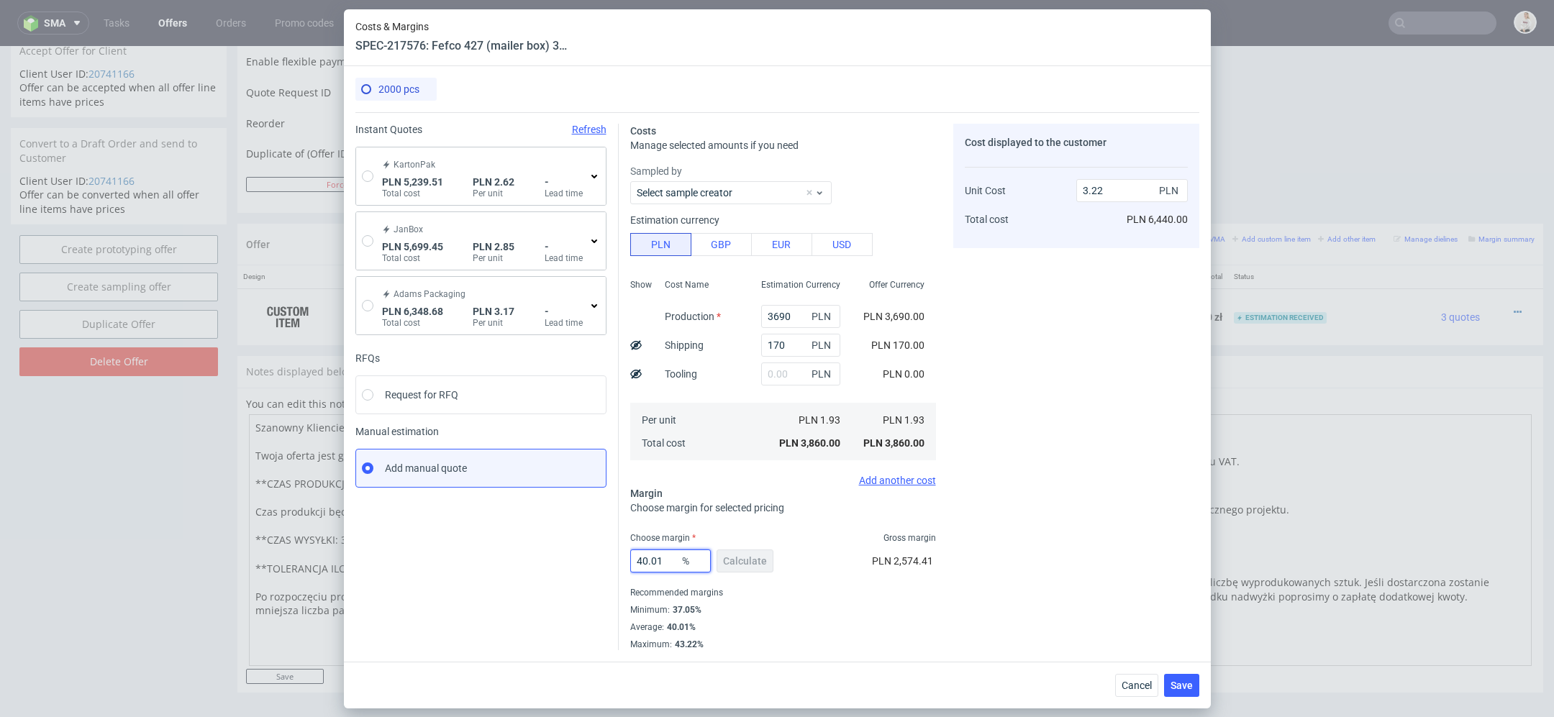
click at [389, 531] on div "Instant Quotes Refresh KartonPak PLN 5,239.51 Total cost PLN 2.62 Per unit - Le…" at bounding box center [777, 381] width 844 height 538
type input "45"
type input "3.51"
click at [990, 535] on div "Cost displayed to the customer Unit Cost Total cost 3.51 PLN PLN 7,020.00" at bounding box center [1076, 387] width 246 height 527
drag, startPoint x: 659, startPoint y: 556, endPoint x: 431, endPoint y: 538, distance: 228.8
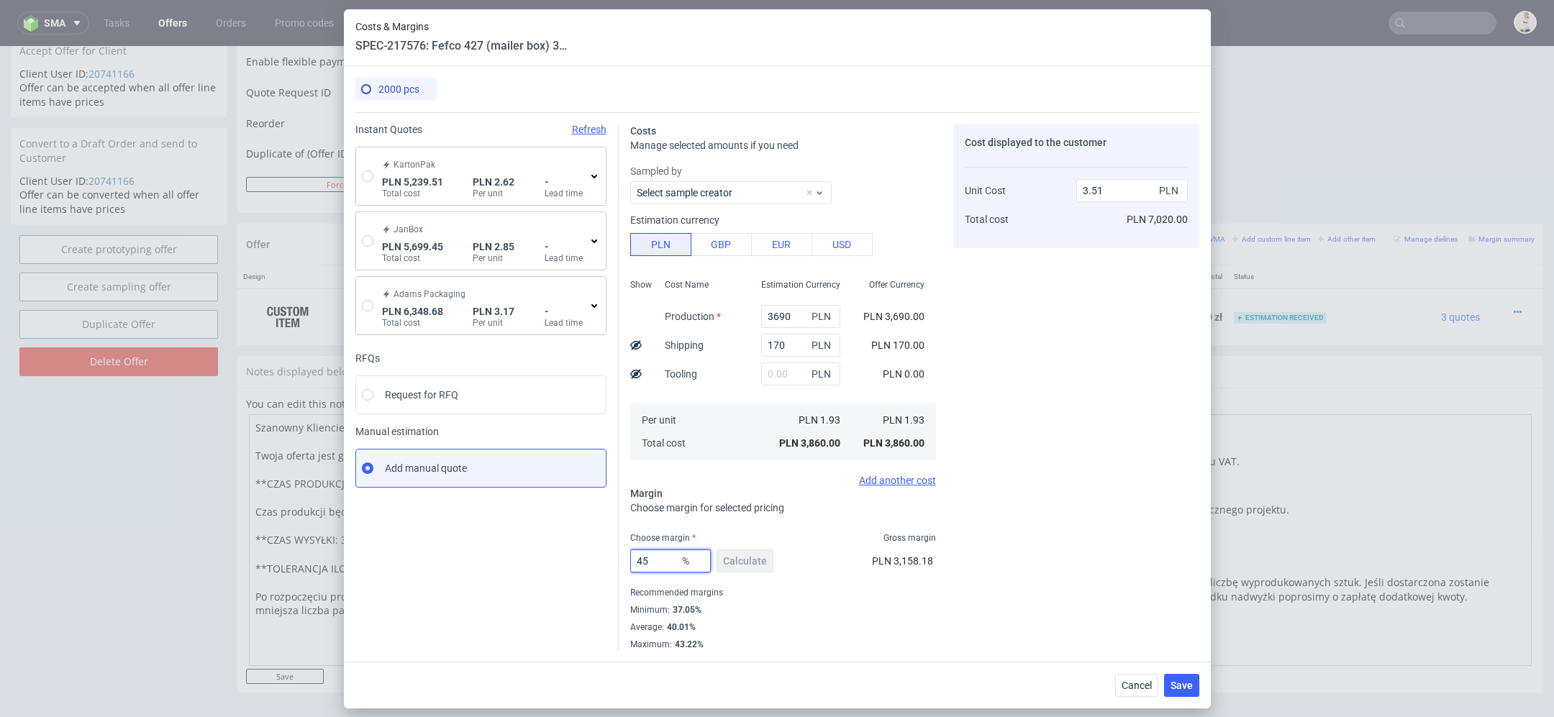
click at [431, 538] on div "Instant Quotes Refresh KartonPak PLN 5,239.51 Total cost PLN 2.62 Per unit - Le…" at bounding box center [777, 381] width 844 height 538
type input "55"
type input "4.29"
click at [1097, 509] on div "Cost displayed to the customer Unit Cost Total cost 4.29 PLN PLN 8,580.00" at bounding box center [1076, 387] width 246 height 527
click at [676, 553] on input "55" at bounding box center [670, 561] width 81 height 23
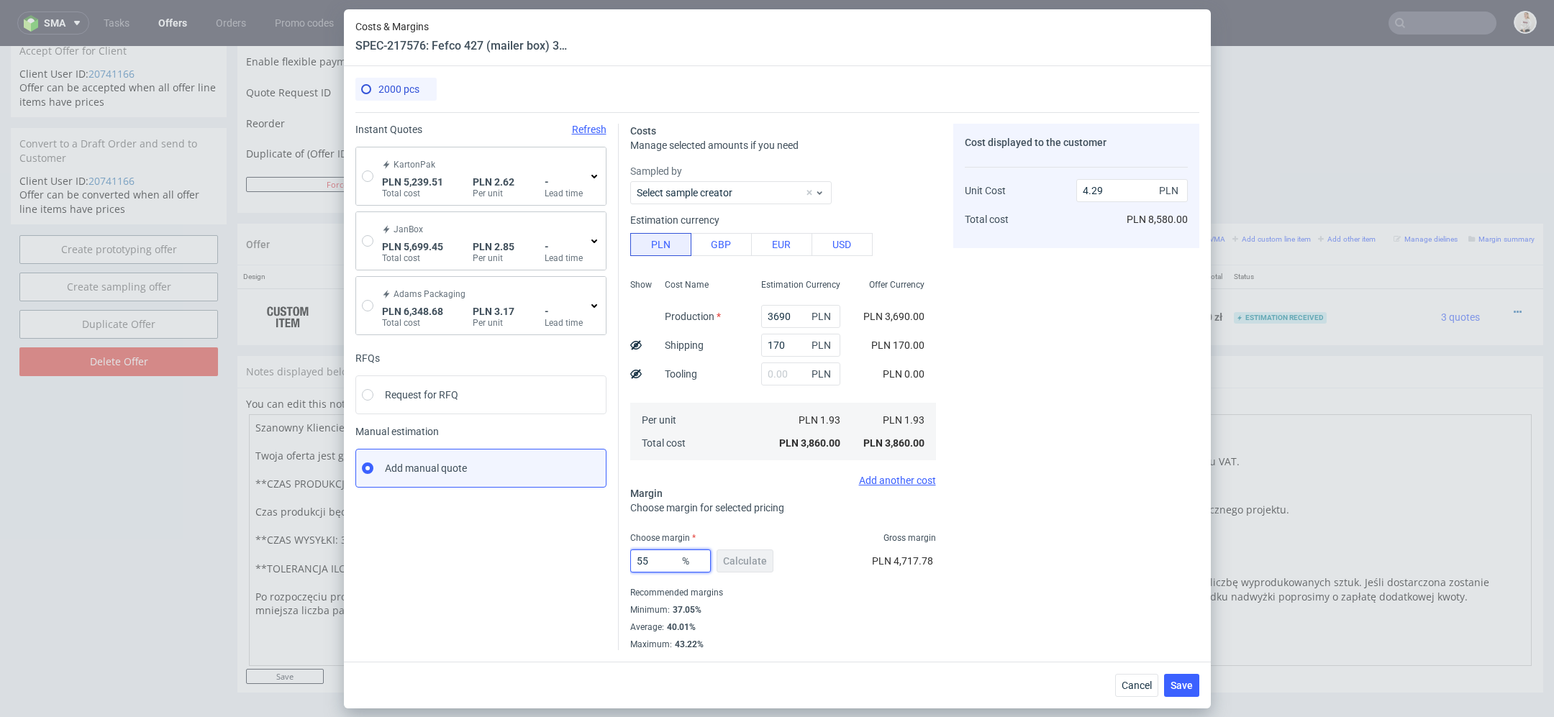
click at [668, 557] on input "55" at bounding box center [670, 561] width 81 height 23
type input "58"
type input "4.6"
type input "56"
type input "4.39"
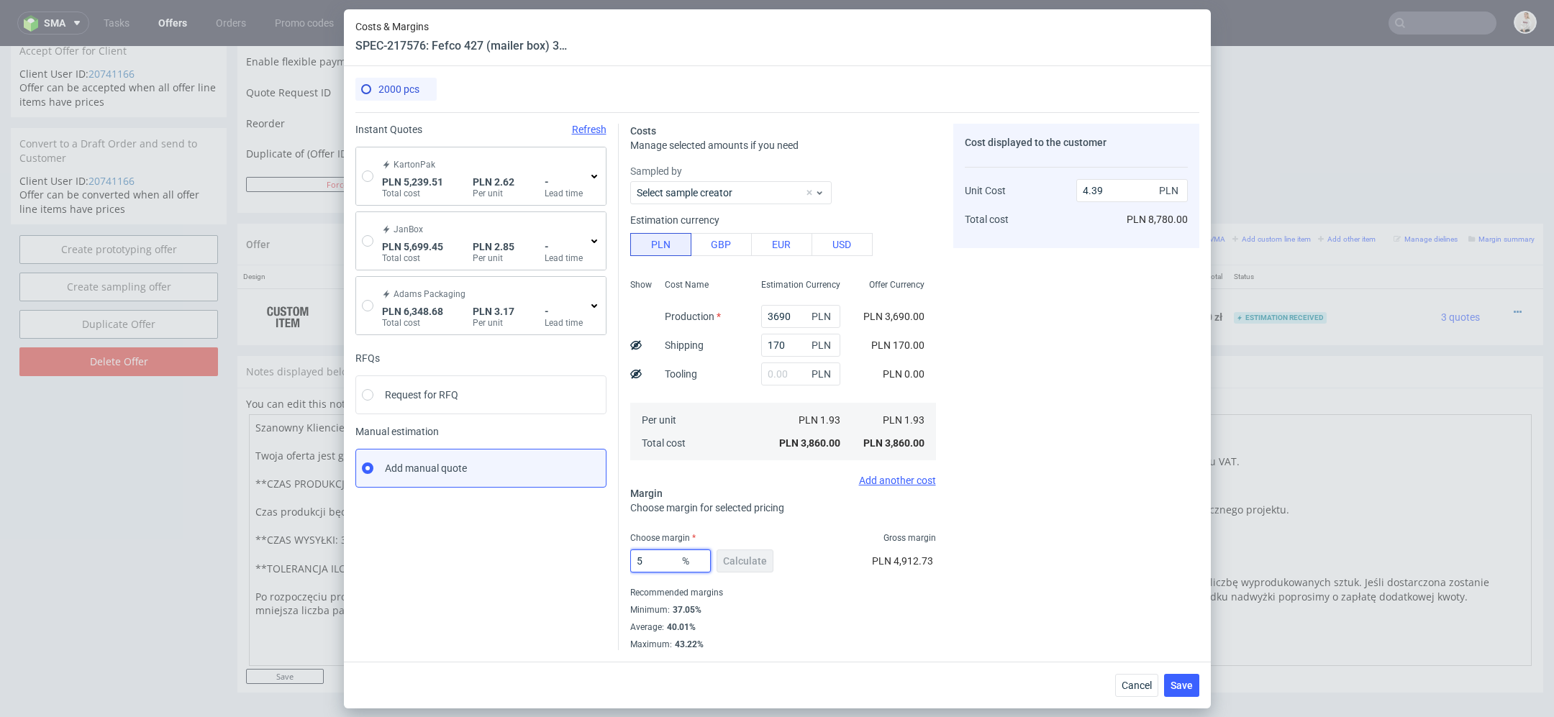
type input "57"
type input "4.49"
type input "56."
type input "4.39"
type input "56.7"
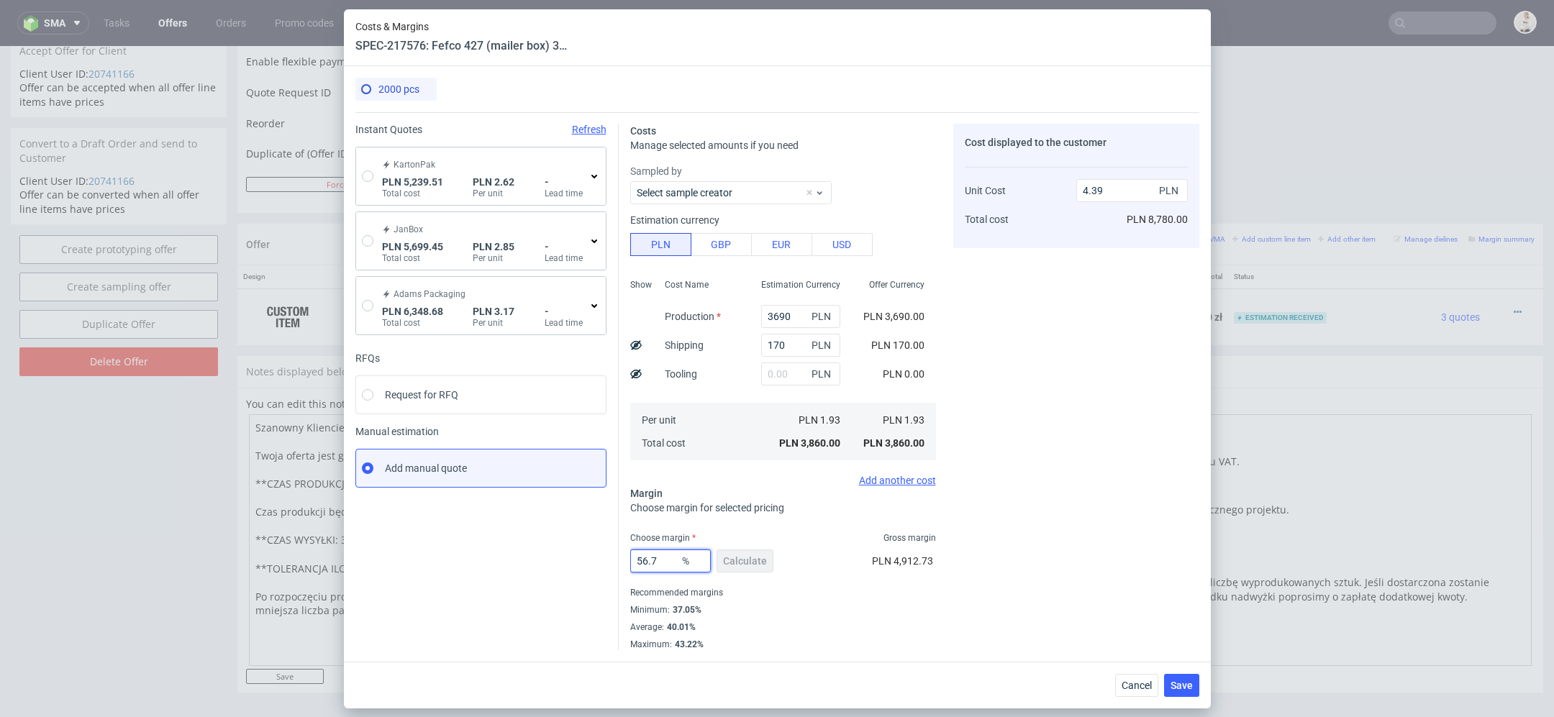
type input "4.46"
type input "56.7"
click at [1117, 586] on div "Cost displayed to the customer Unit Cost Total cost 4.46 PLN PLN 8,920.00" at bounding box center [1076, 387] width 246 height 527
click at [1185, 690] on span "Save" at bounding box center [1182, 686] width 22 height 10
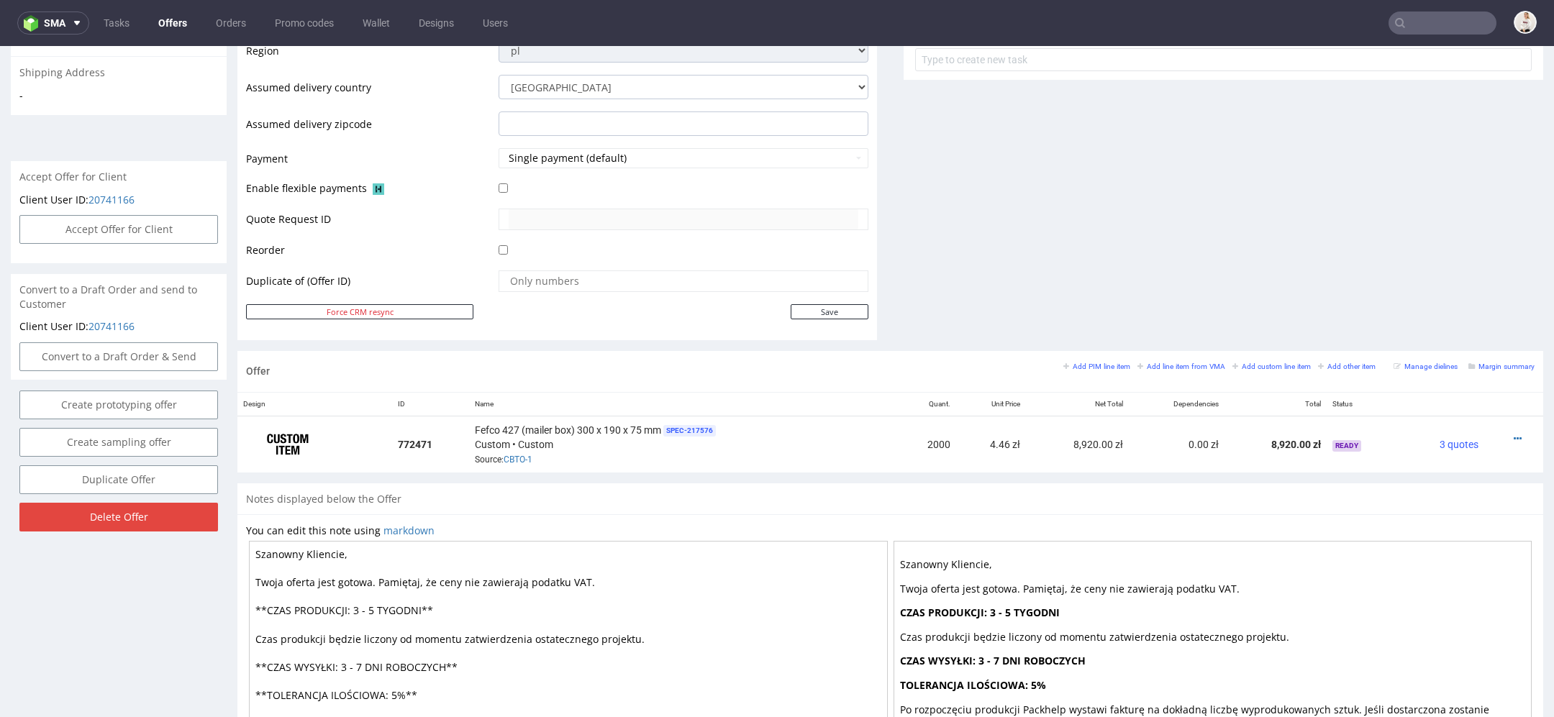
scroll to position [545, 0]
click at [1514, 432] on icon at bounding box center [1518, 437] width 8 height 10
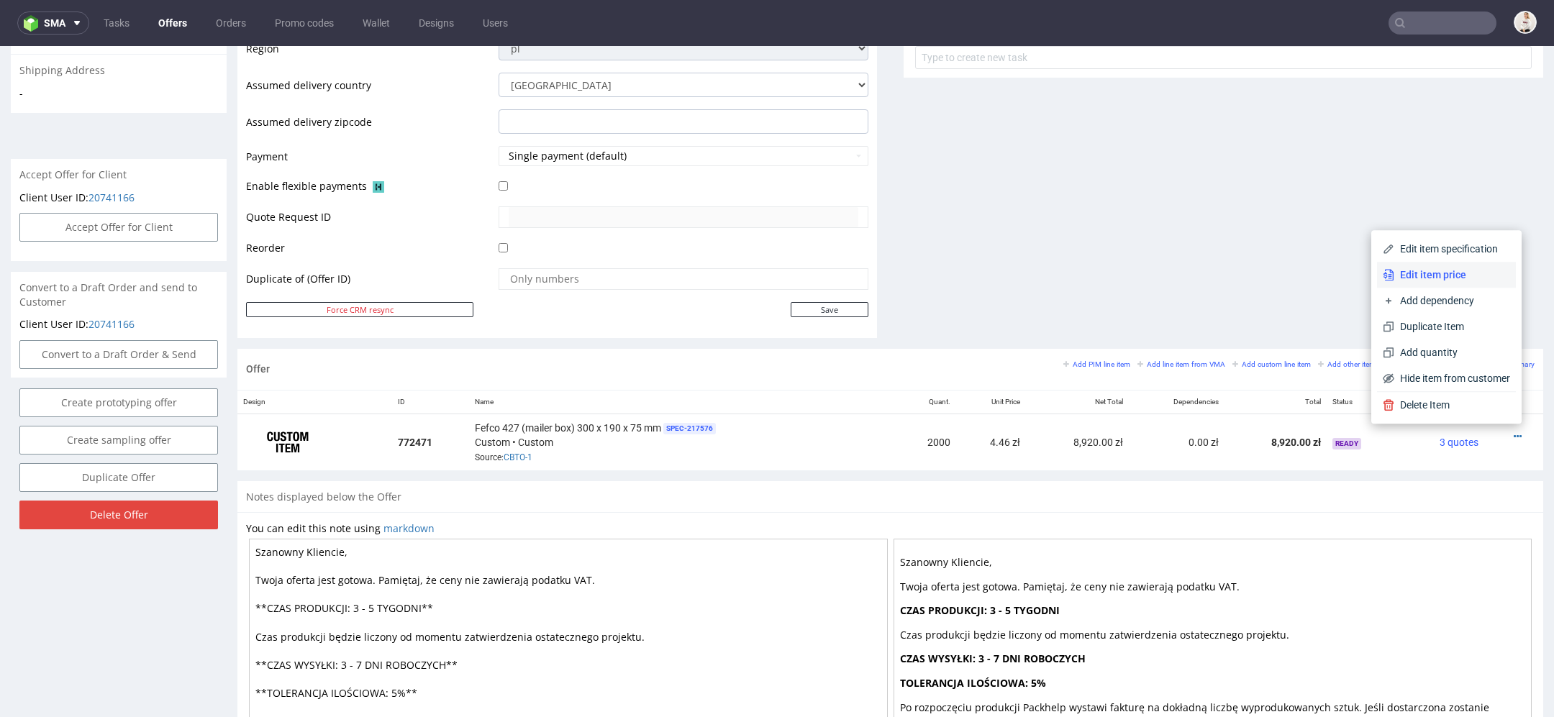
click at [1436, 270] on span "Edit item price" at bounding box center [1453, 275] width 116 height 14
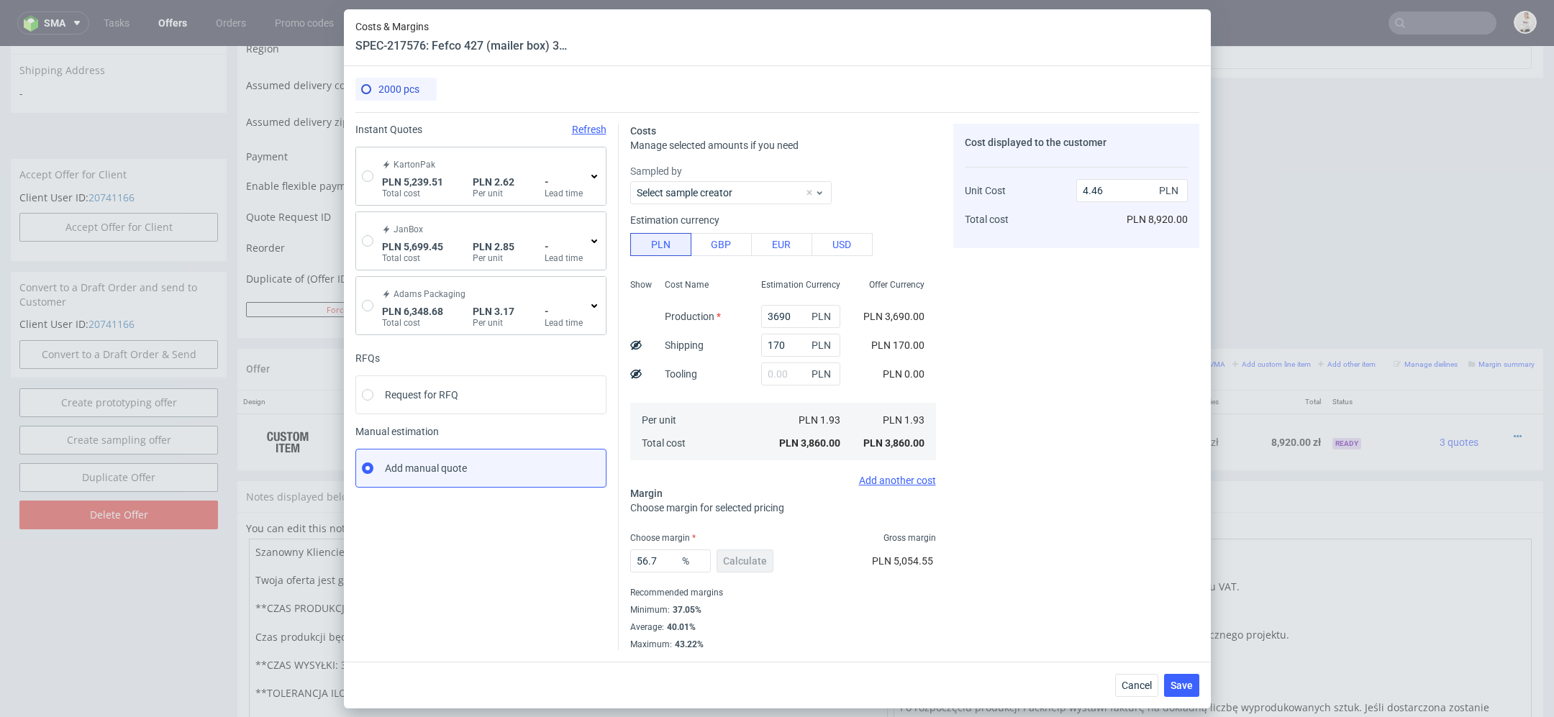
click at [632, 345] on icon at bounding box center [636, 346] width 12 height 12
type input "4.37"
drag, startPoint x: 665, startPoint y: 558, endPoint x: 471, endPoint y: 556, distance: 194.3
click at [471, 556] on div "Instant Quotes Refresh KartonPak PLN 5,239.51 Total cost PLN 2.62 Per unit - Le…" at bounding box center [777, 381] width 844 height 538
type input "60"
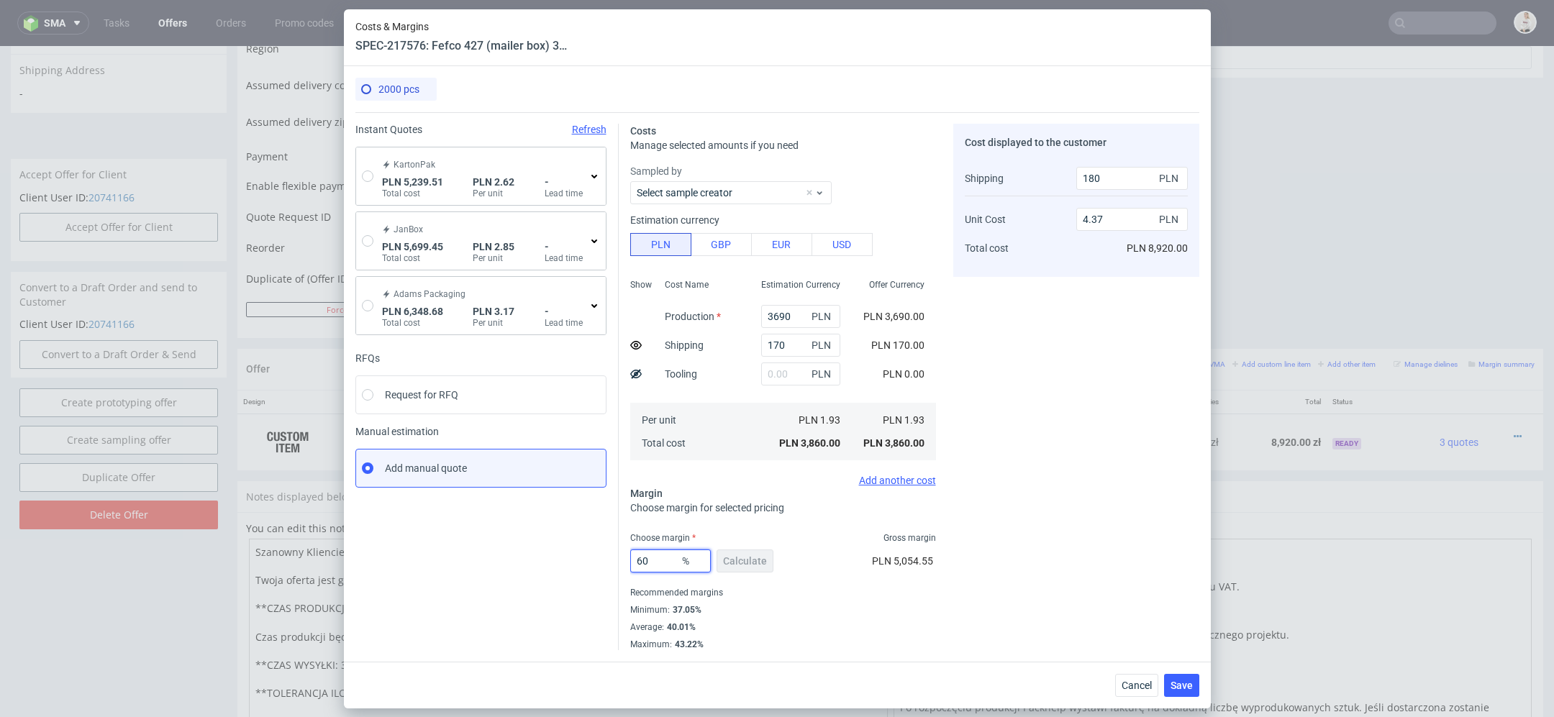
type input "4.74"
click at [1018, 518] on div "Cost displayed to the customer Shipping Unit Cost Total cost 180 PLN 4.74 PLN P…" at bounding box center [1076, 387] width 246 height 527
click at [1135, 437] on div "Cost displayed to the customer Shipping Unit Cost Total cost 180 PLN 4.74 PLN P…" at bounding box center [1076, 387] width 246 height 527
drag, startPoint x: 655, startPoint y: 560, endPoint x: 450, endPoint y: 560, distance: 204.4
click at [450, 560] on div "Instant Quotes Refresh KartonPak PLN 5,239.51 Total cost PLN 2.62 Per unit - Le…" at bounding box center [777, 381] width 844 height 538
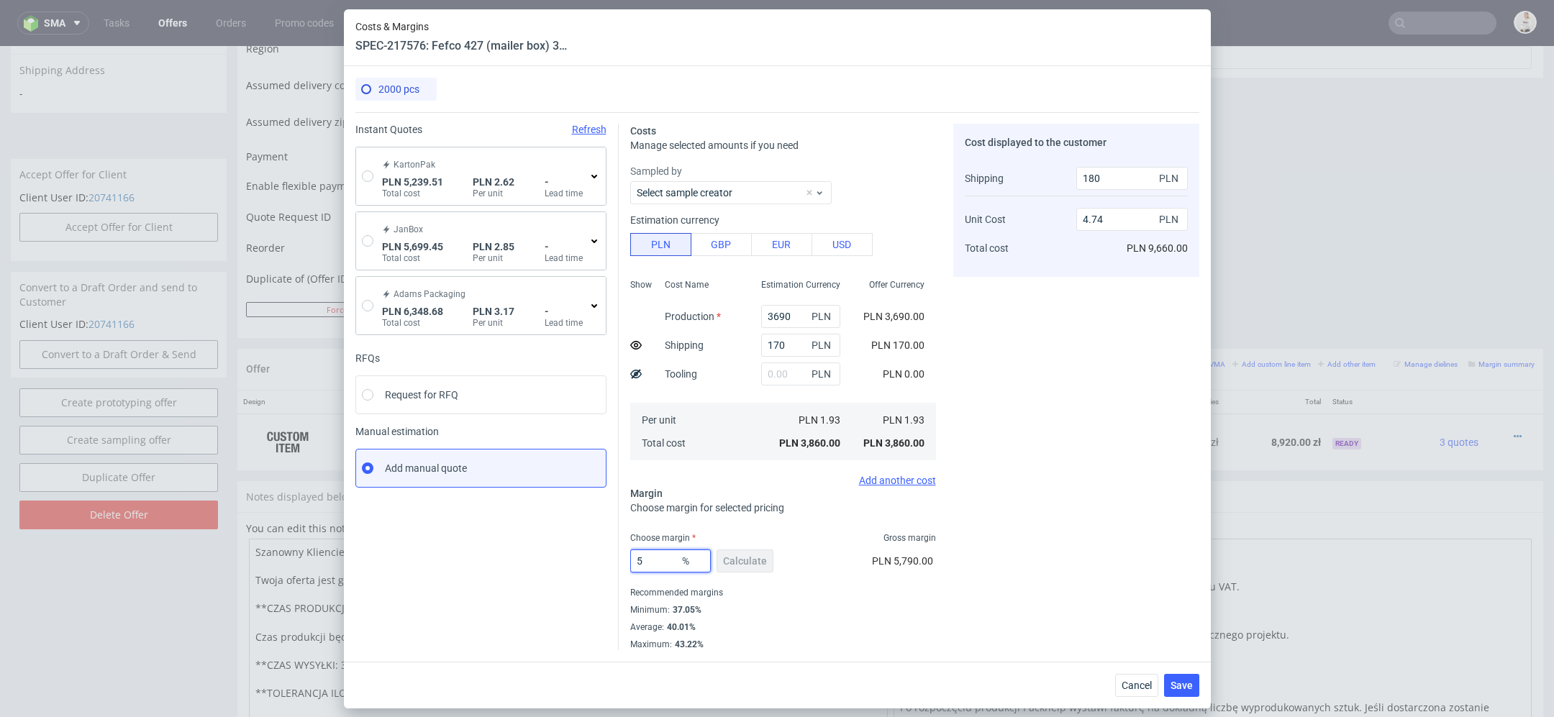
type input "59"
type input "4.62"
type input "57"
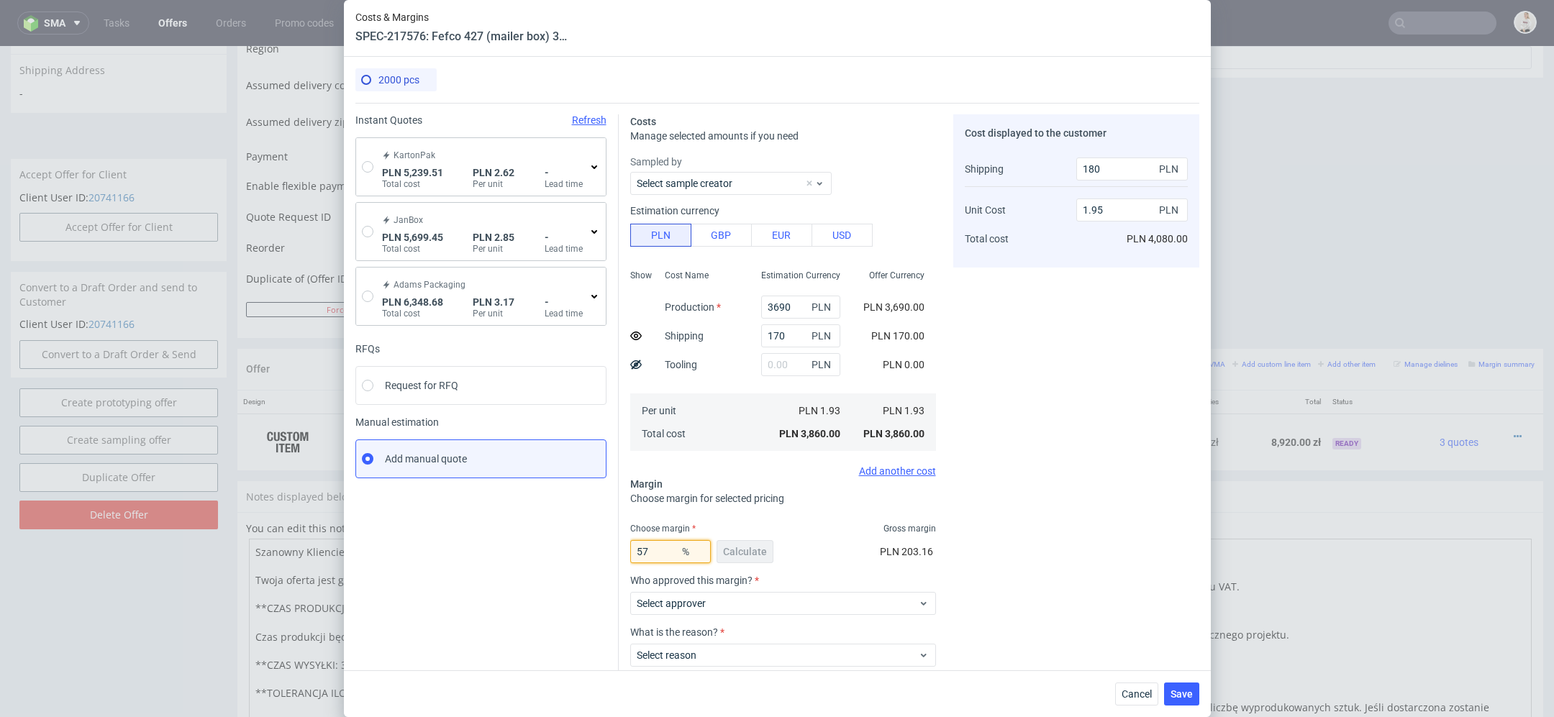
type input "4.4"
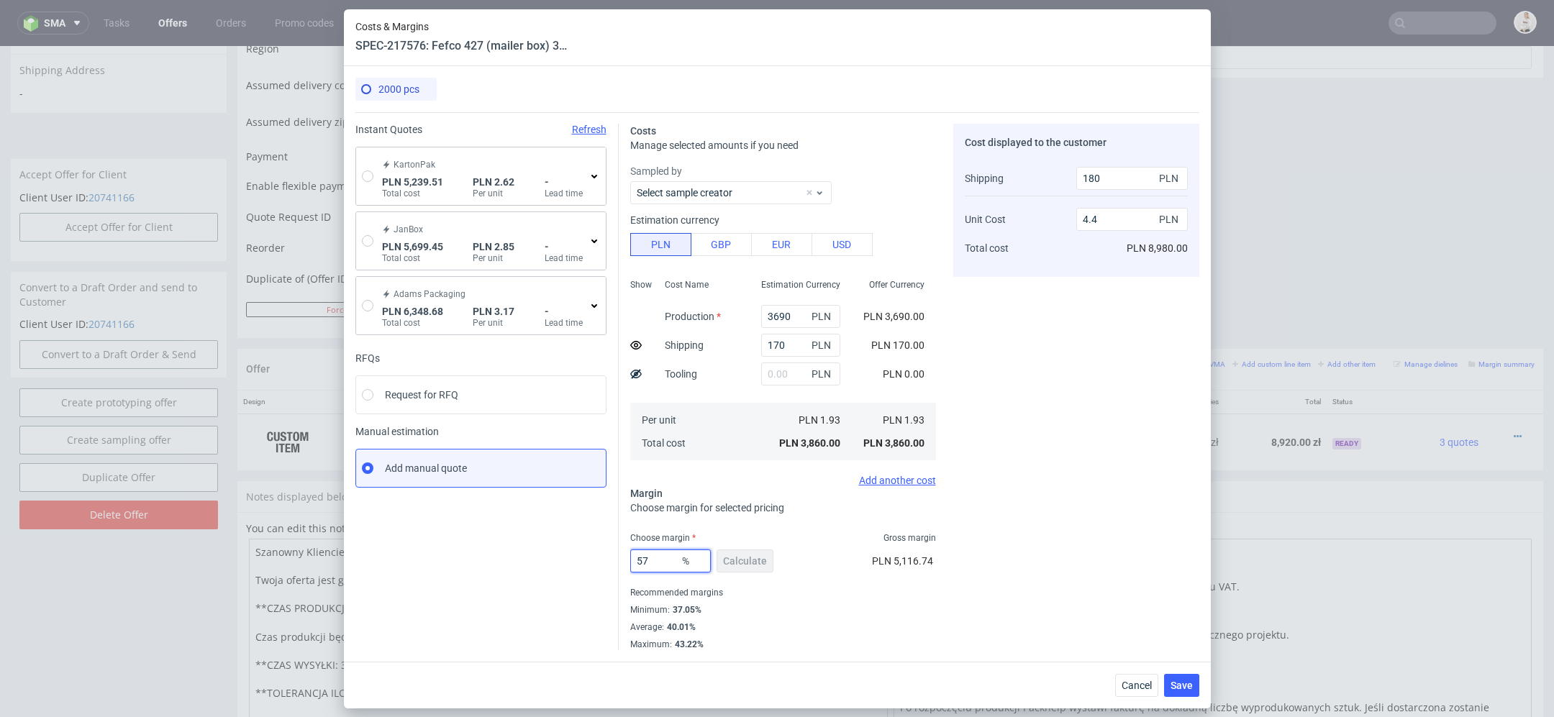
type input "57"
click at [995, 522] on div "Cost displayed to the customer Shipping Unit Cost Total cost 180 PLN 4.4 PLN PL…" at bounding box center [1076, 387] width 246 height 527
click at [662, 564] on input "57" at bounding box center [670, 561] width 81 height 23
click at [1183, 683] on span "Save" at bounding box center [1182, 686] width 22 height 10
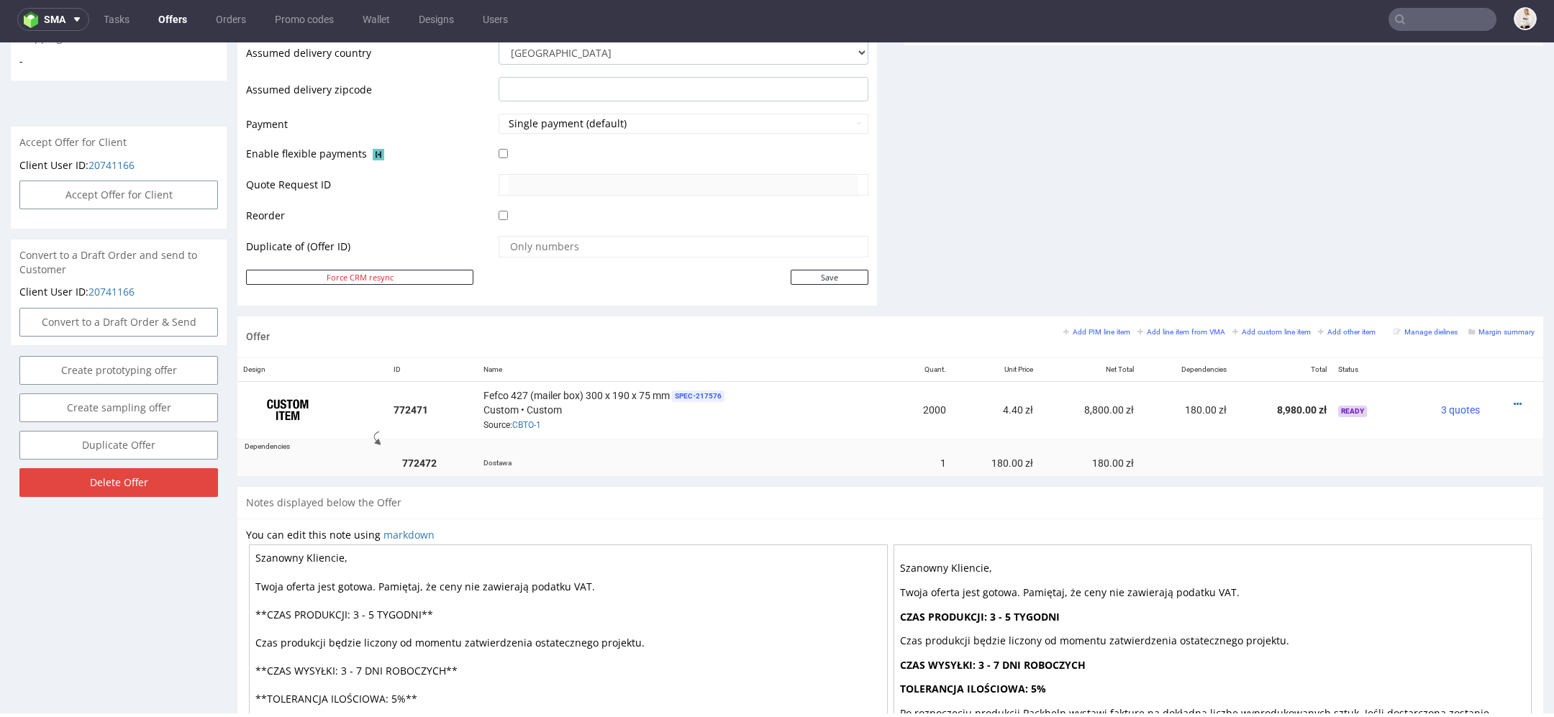
scroll to position [708, 0]
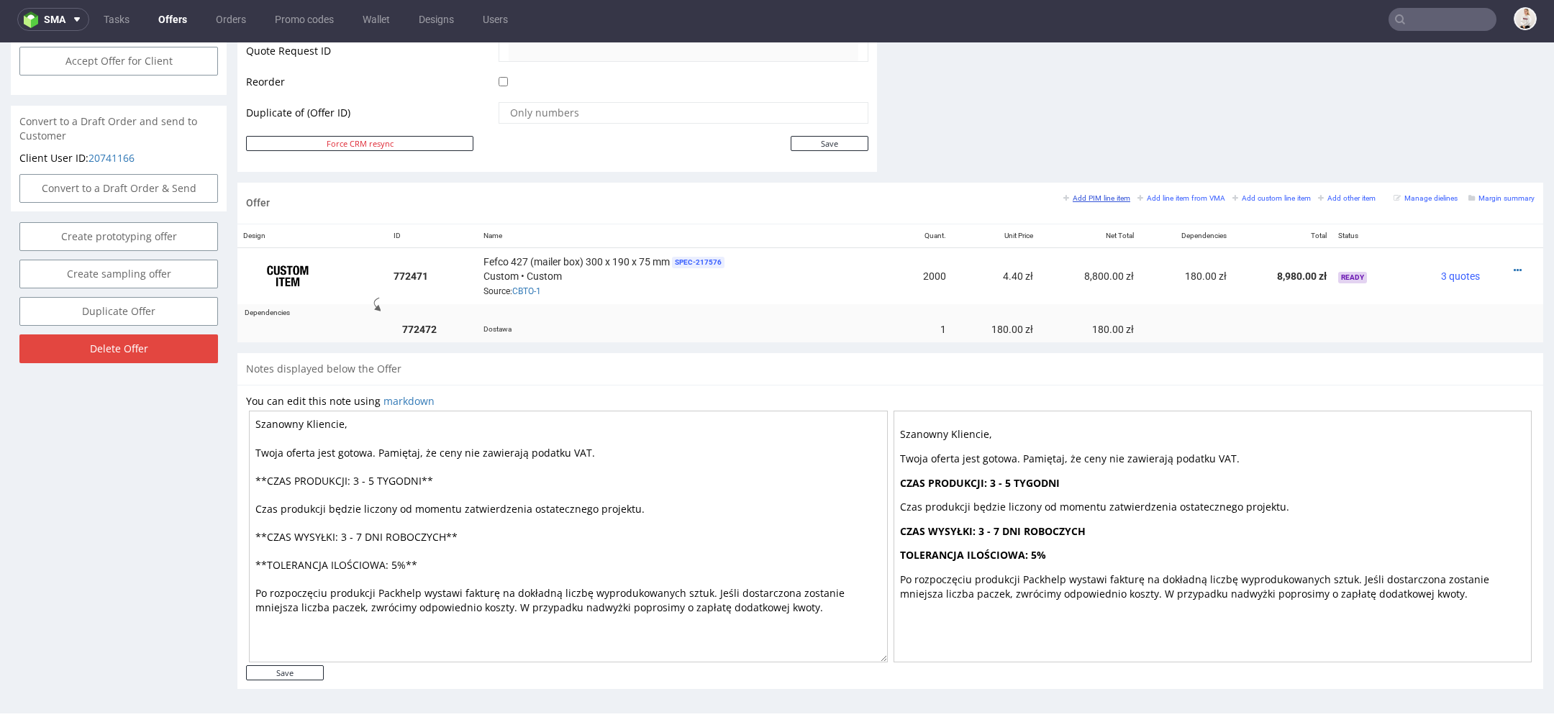
click at [1069, 196] on small "Add PIM line item" at bounding box center [1097, 198] width 67 height 8
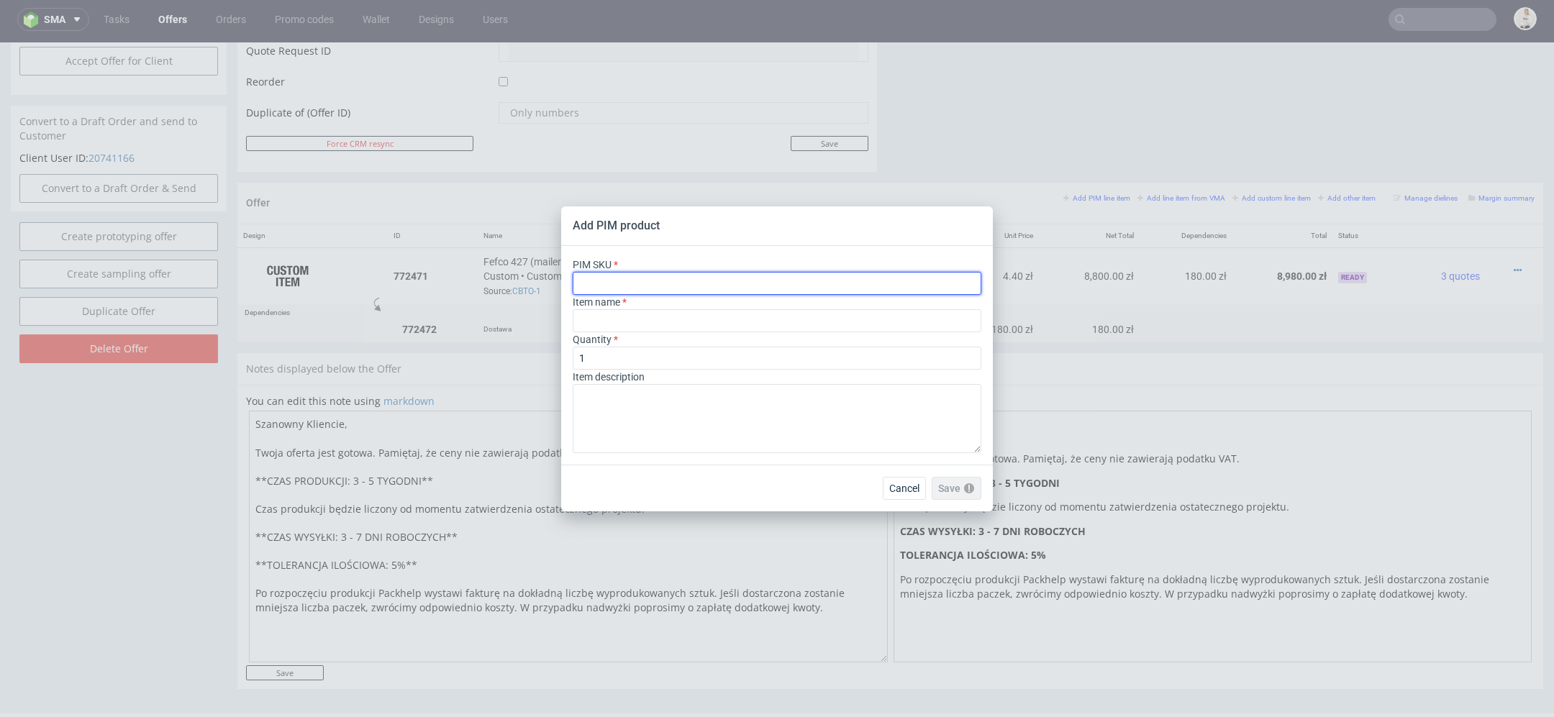
click at [843, 276] on input "text" at bounding box center [777, 283] width 409 height 23
paste input "box--mailer-box--33--cardboard-natural--print-monochrome--foil-none"
type input "box--mailer-box--33--cardboard-natural--print-monochrome--foil-none"
type input "Mailer Box"
type input "box--mailer-box--33--cardboard-natural--print-monochrome--foil-none"
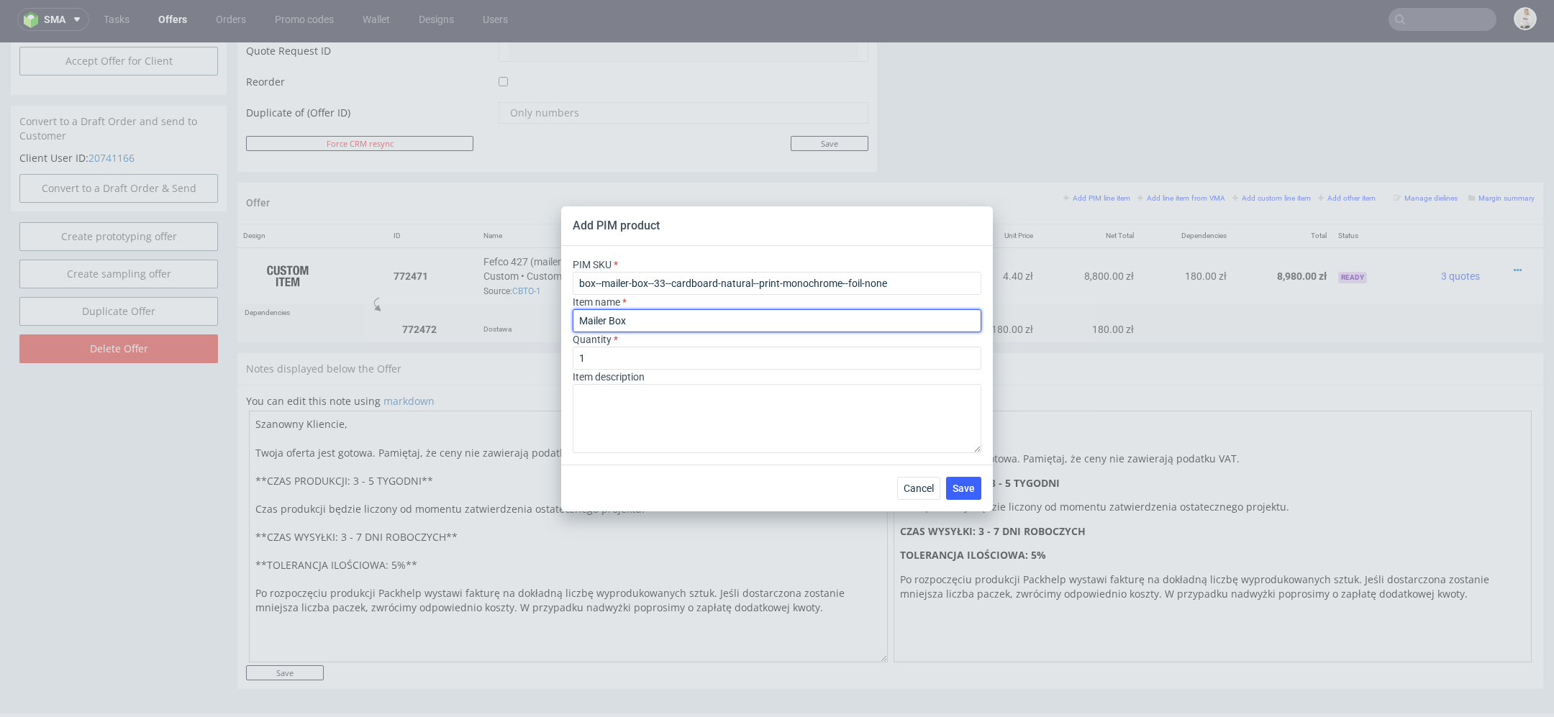
click at [725, 319] on input "Mailer Box" at bounding box center [777, 320] width 409 height 23
drag, startPoint x: 662, startPoint y: 322, endPoint x: 418, endPoint y: 322, distance: 243.9
click at [418, 322] on div "Add PIM product PIM SKU box--mailer-box--33--cardboard-natural--print-monochrom…" at bounding box center [777, 358] width 1554 height 717
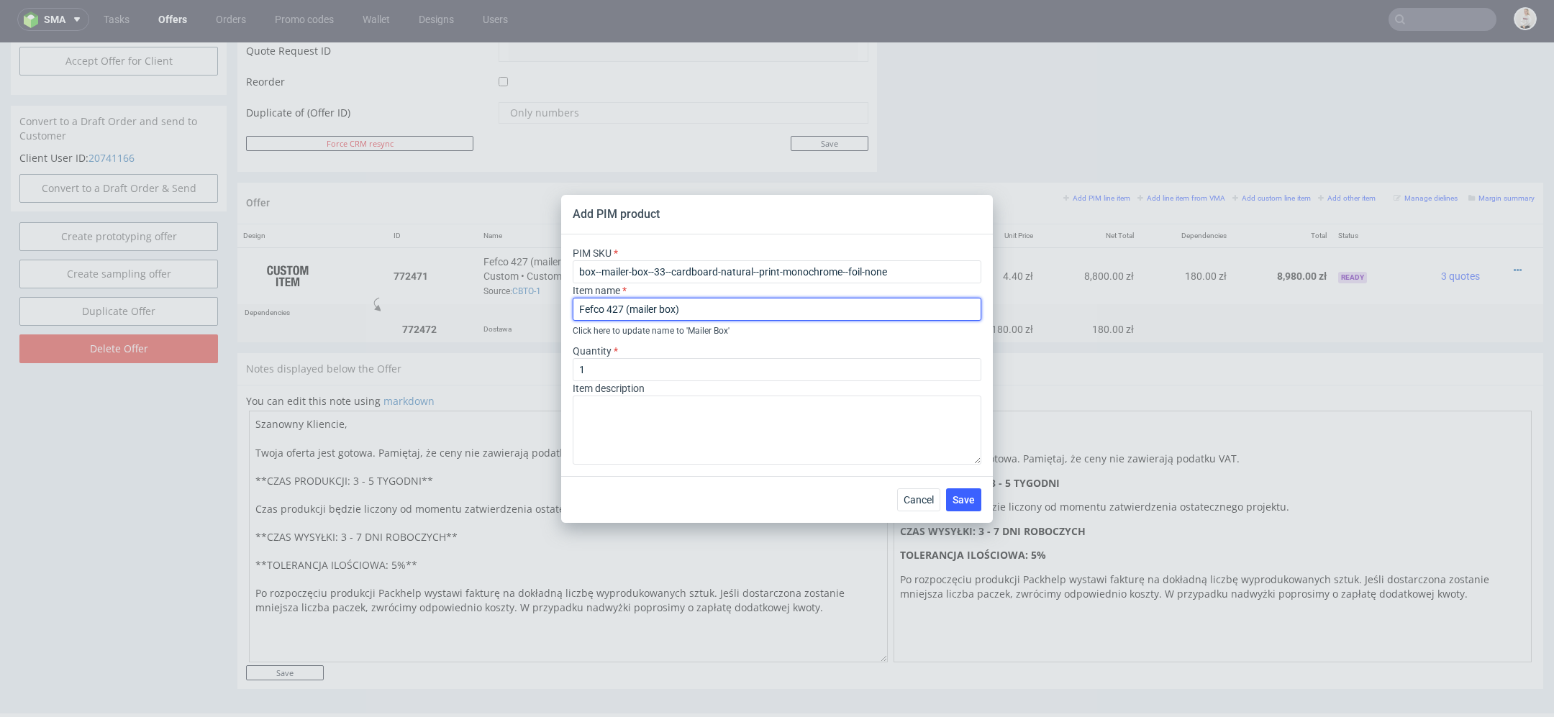
paste input "11.8 x 14 x 8 cm"
click at [697, 308] on input "Fefco 427 (mailer box) 11.8 x 14 x 8 cm" at bounding box center [777, 309] width 409 height 23
click at [723, 311] on input "Fefco 427 (mailer box) 118 x 14 x 8 cm" at bounding box center [777, 309] width 409 height 23
click at [820, 304] on input "Fefco 427 (mailer box) 118 x 140 x 8 cm" at bounding box center [777, 309] width 409 height 23
type input "Fefco 427 (mailer box) 118 x 140 x 80 mm"
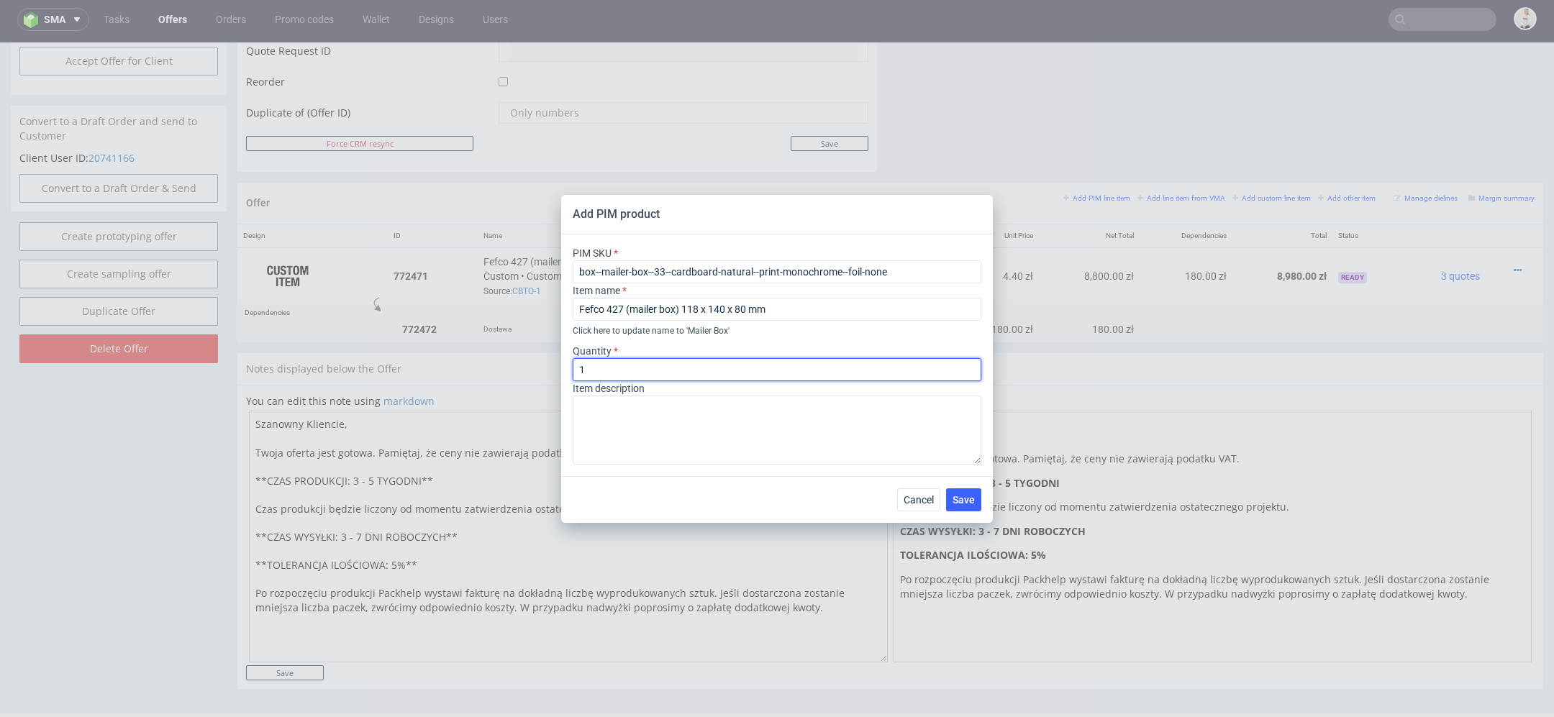
click at [766, 366] on input "1" at bounding box center [777, 369] width 409 height 23
type input "2000"
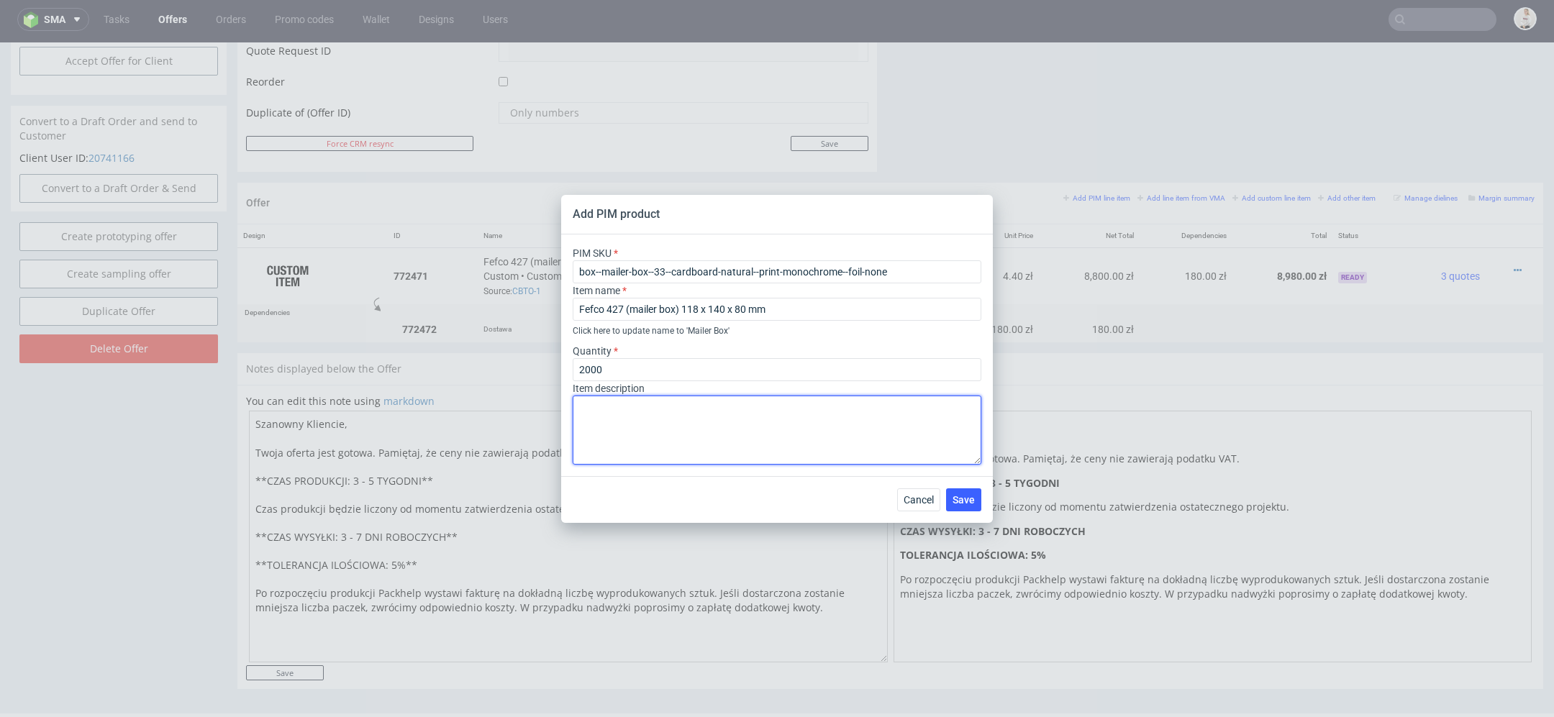
click at [907, 444] on textarea at bounding box center [777, 430] width 409 height 69
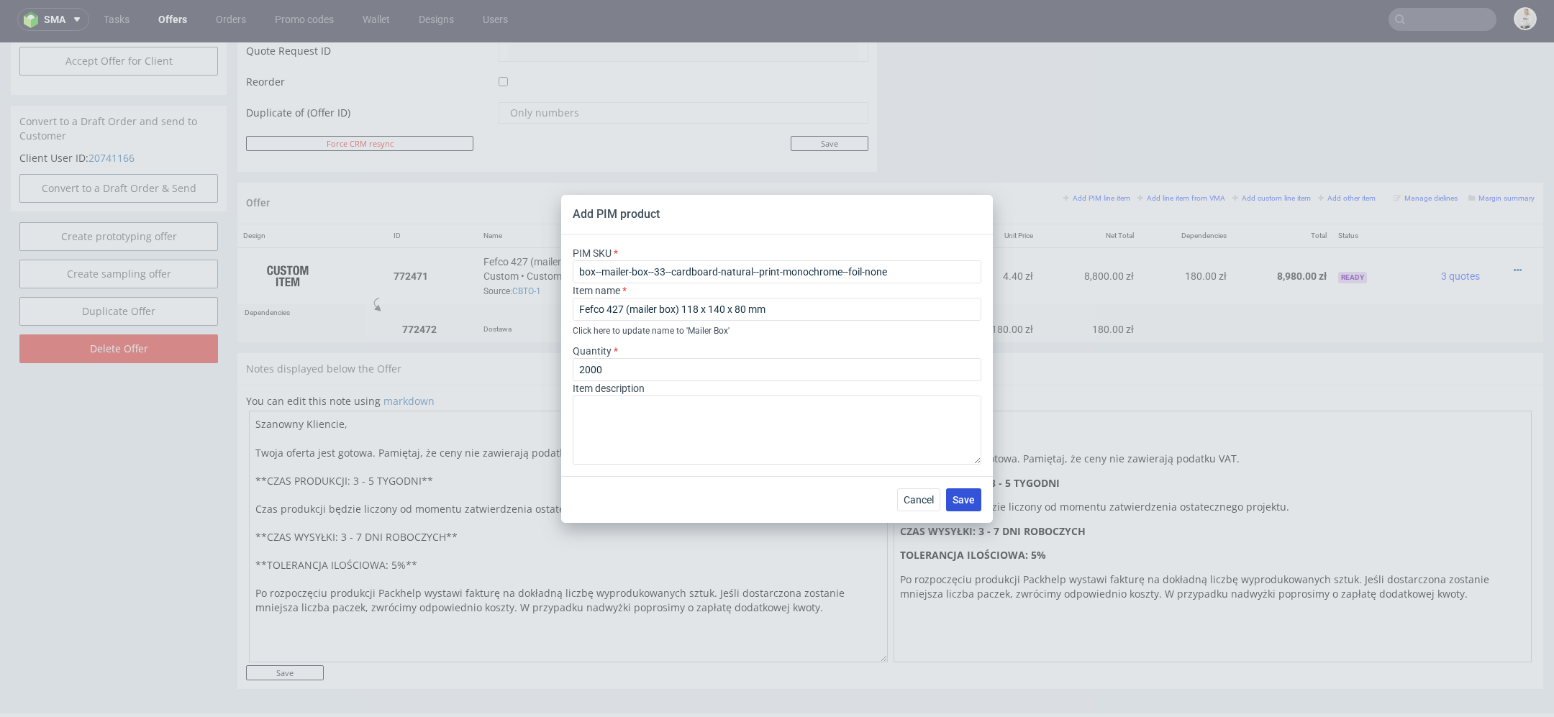
click at [972, 498] on span "Save" at bounding box center [964, 500] width 22 height 10
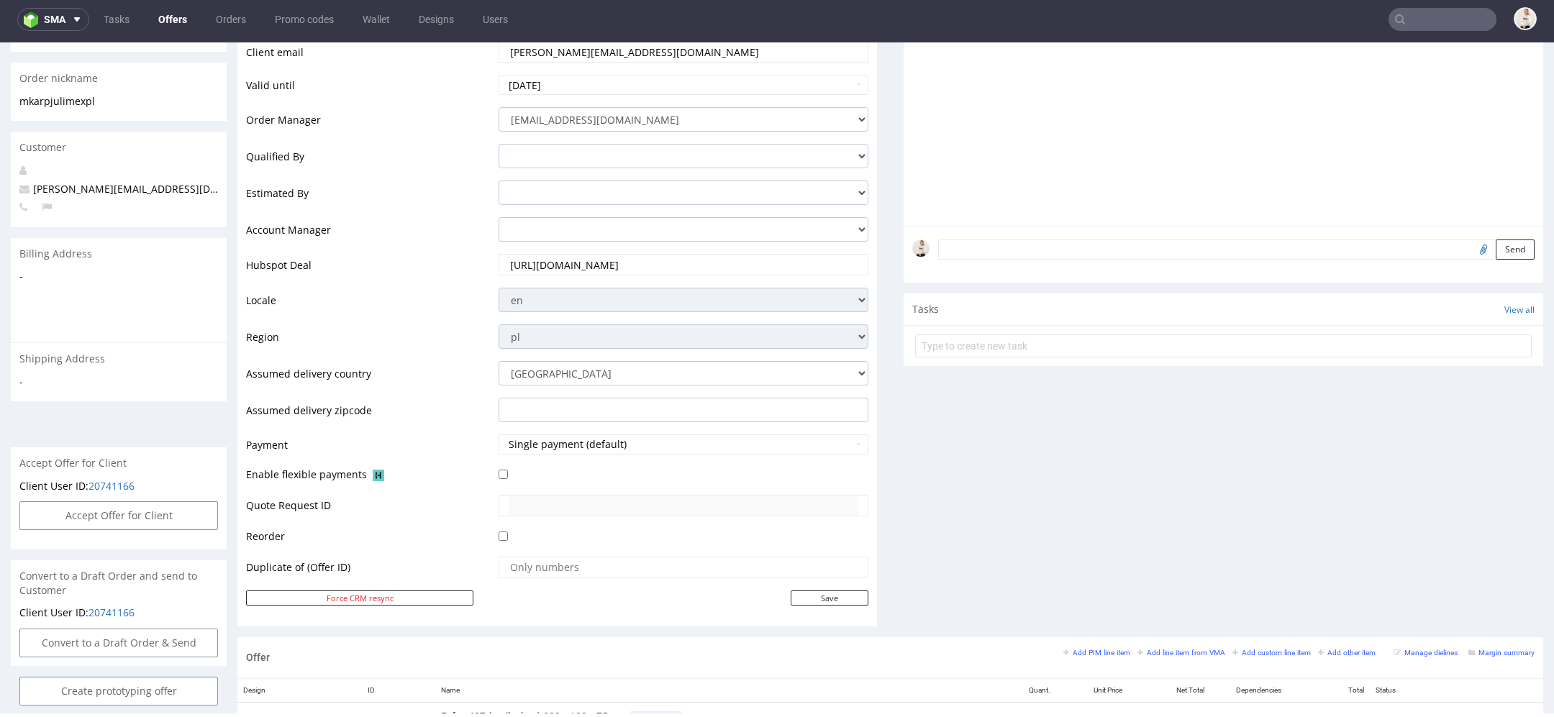
scroll to position [775, 0]
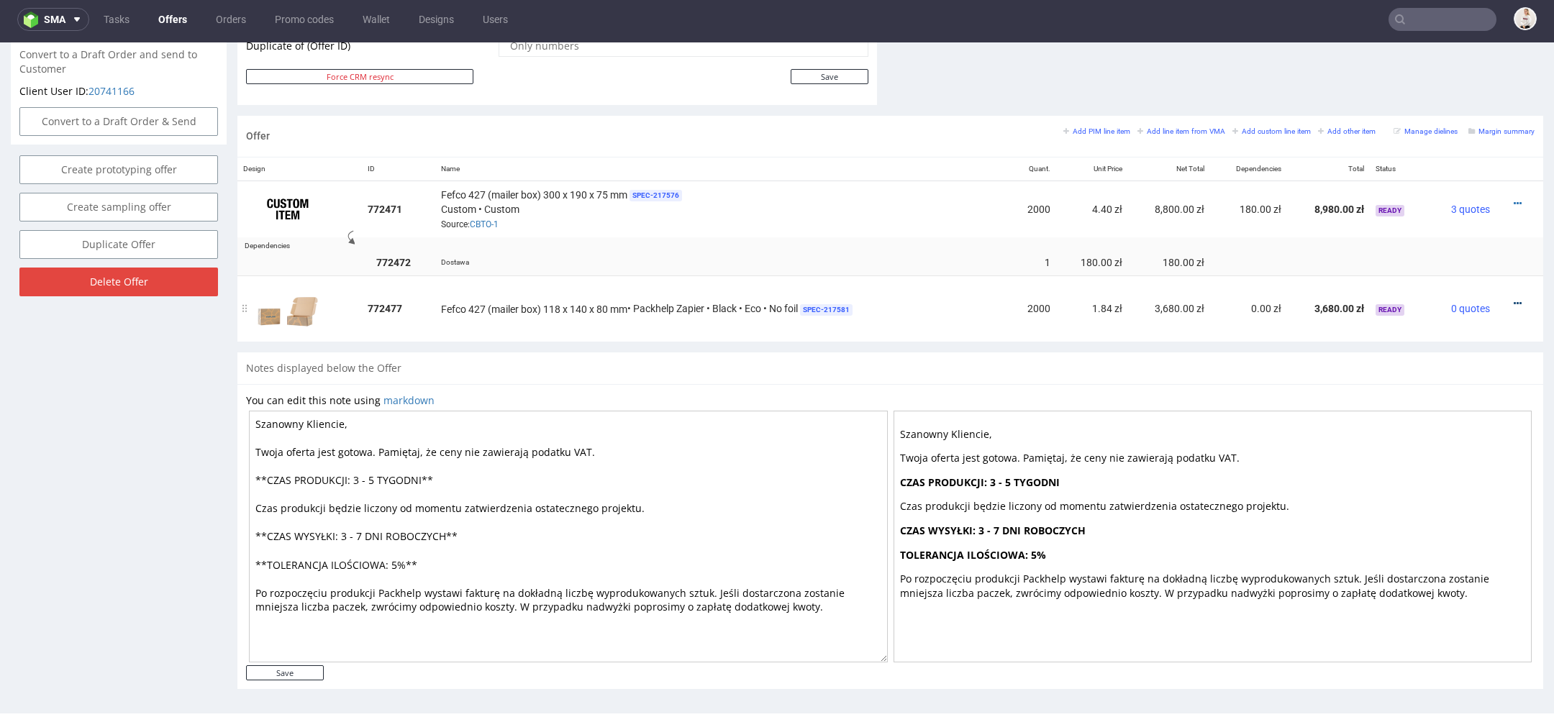
click at [1514, 299] on icon at bounding box center [1518, 304] width 8 height 10
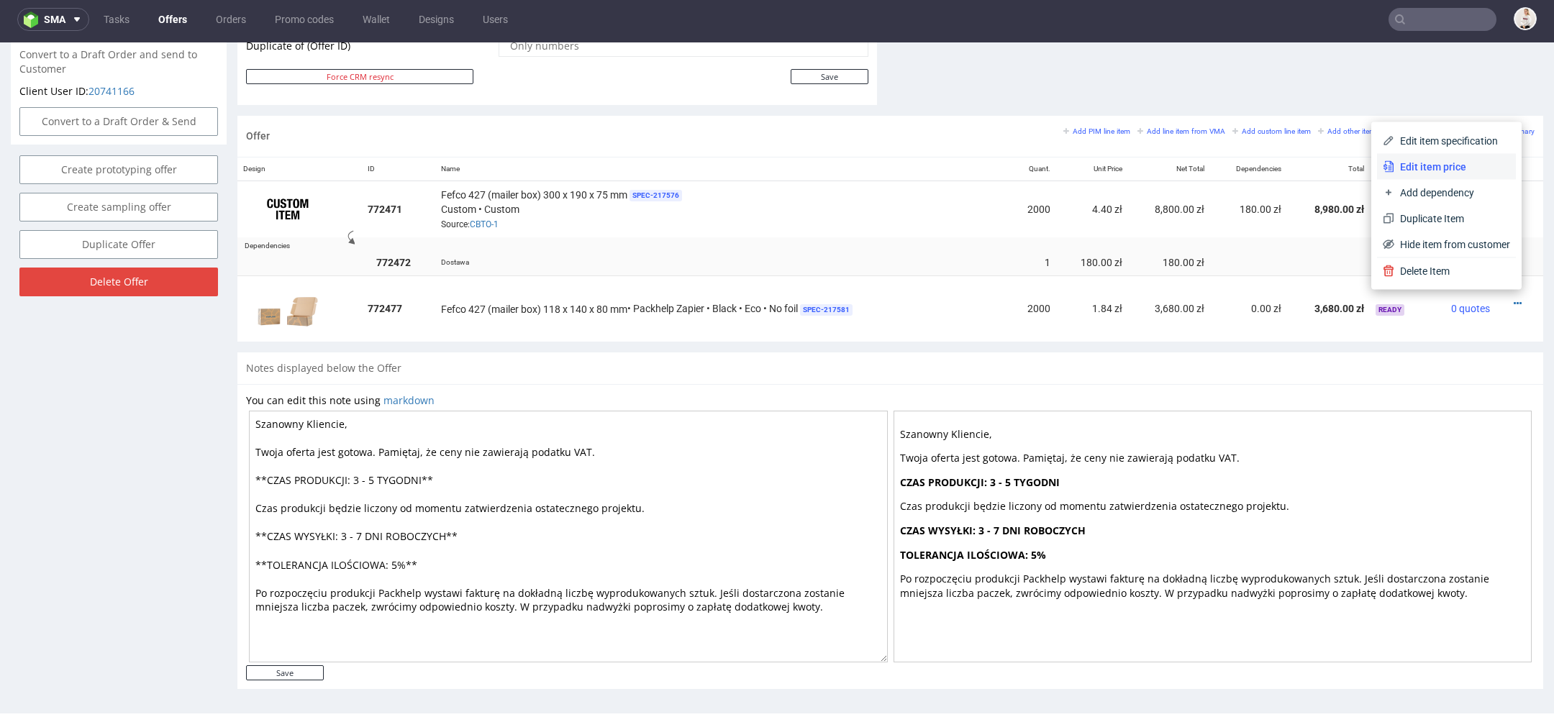
click at [1448, 162] on span "Edit item price" at bounding box center [1453, 167] width 116 height 14
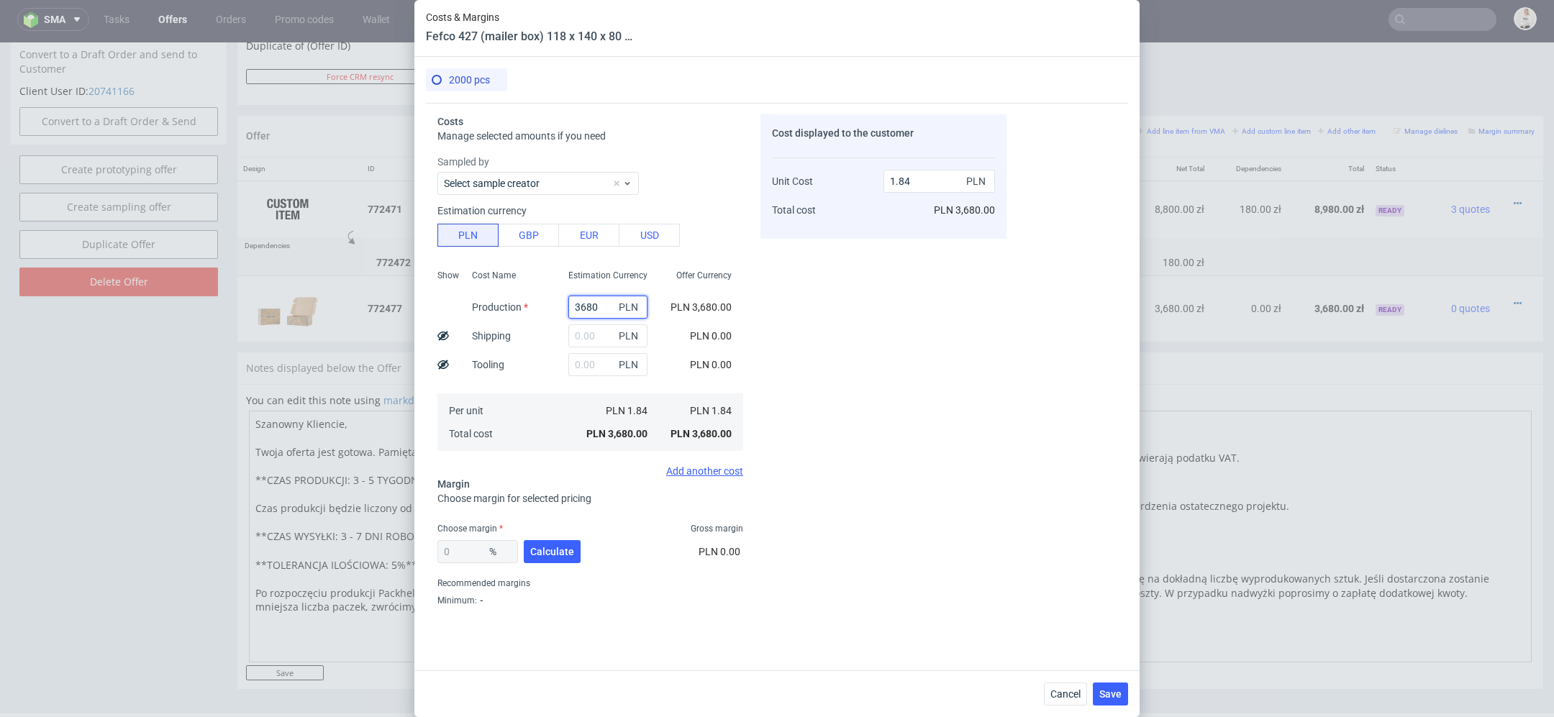
drag, startPoint x: 586, startPoint y: 309, endPoint x: 388, endPoint y: 292, distance: 198.6
click at [388, 292] on div "Costs & Margins Fefco 427 (mailer box) 118 x 140 x 80 mm 2000 pcs Costs Manage …" at bounding box center [777, 358] width 1554 height 717
type input "180"
type input "0.09"
type input "1680"
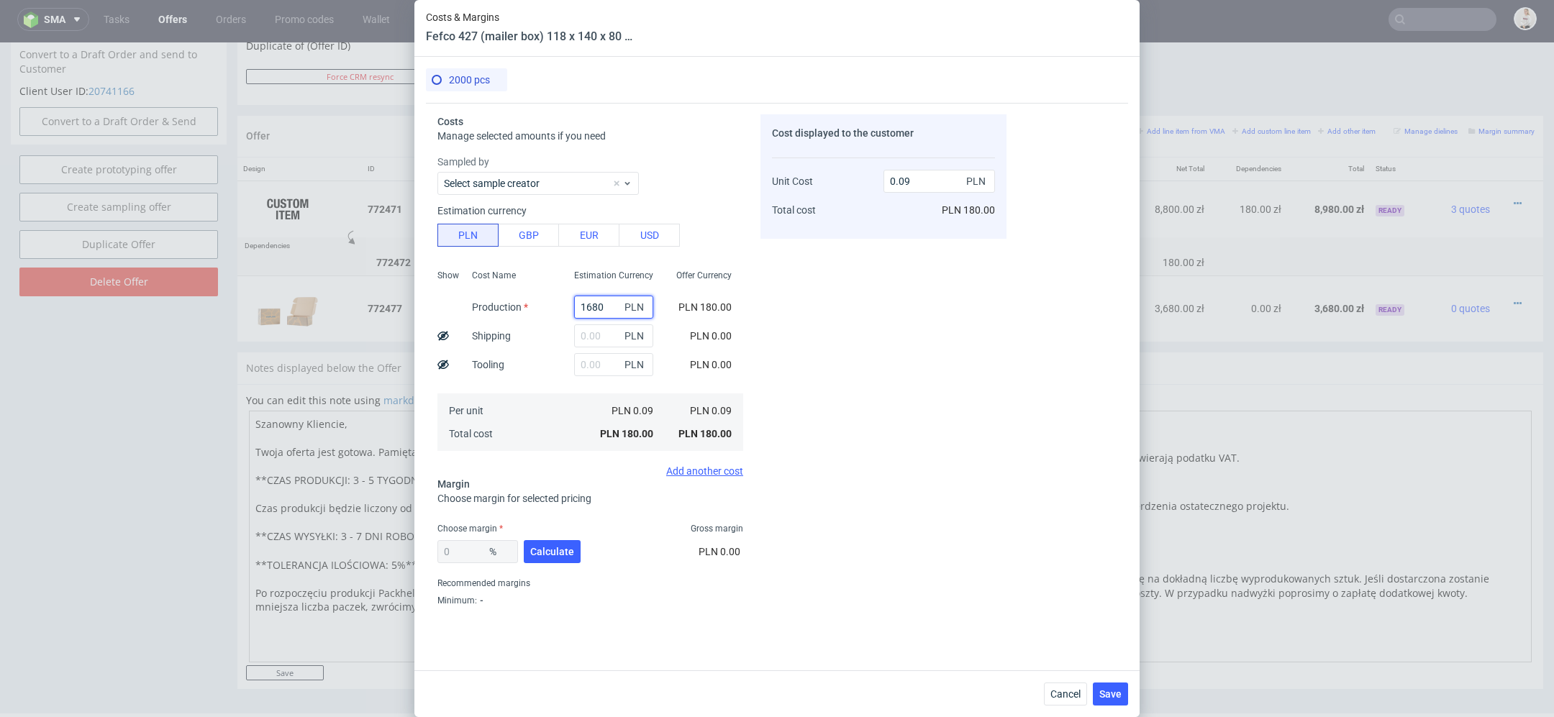
type input "0.84"
type input "1680"
click at [927, 375] on div "Cost displayed to the customer Unit Cost Total cost 0.84 PLN PLN 1,680.00" at bounding box center [884, 363] width 246 height 499
click at [586, 339] on input "text" at bounding box center [607, 336] width 79 height 23
type input "100"
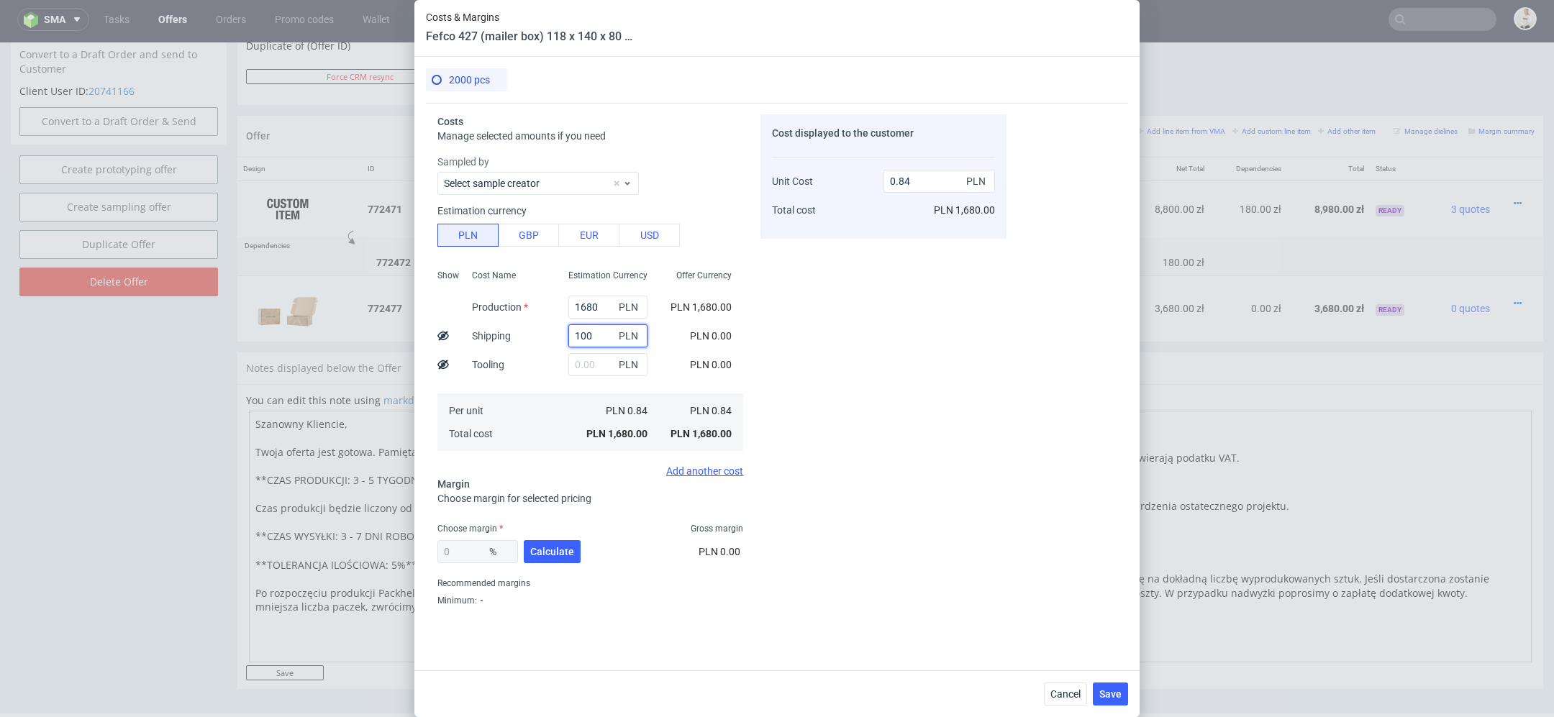
type input "0.89"
type input "100"
click at [903, 315] on div "Cost displayed to the customer Unit Cost Total cost 0.89 PLN PLN 1,780.00" at bounding box center [884, 363] width 246 height 499
click at [548, 548] on span "Calculate" at bounding box center [552, 552] width 44 height 10
type input "45.17"
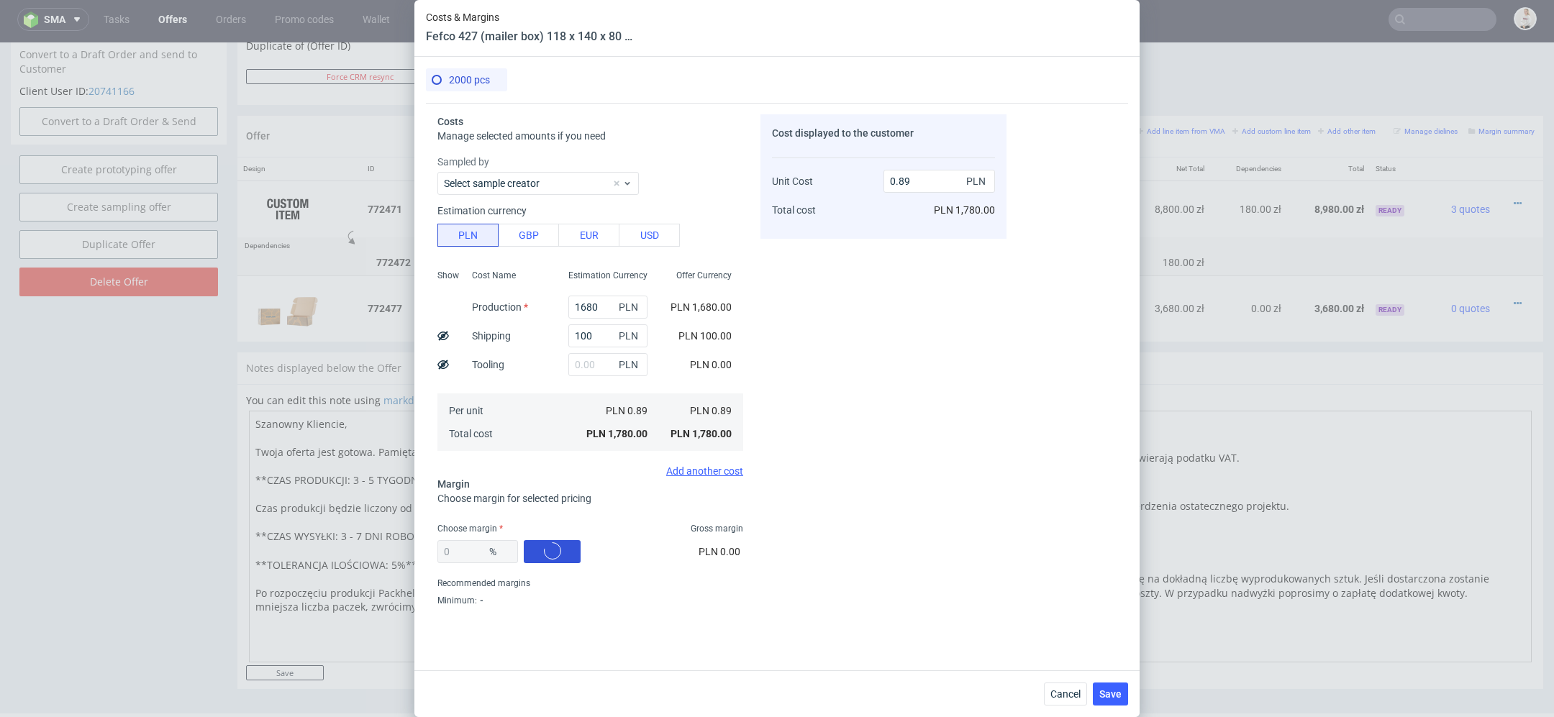
type input "1.62"
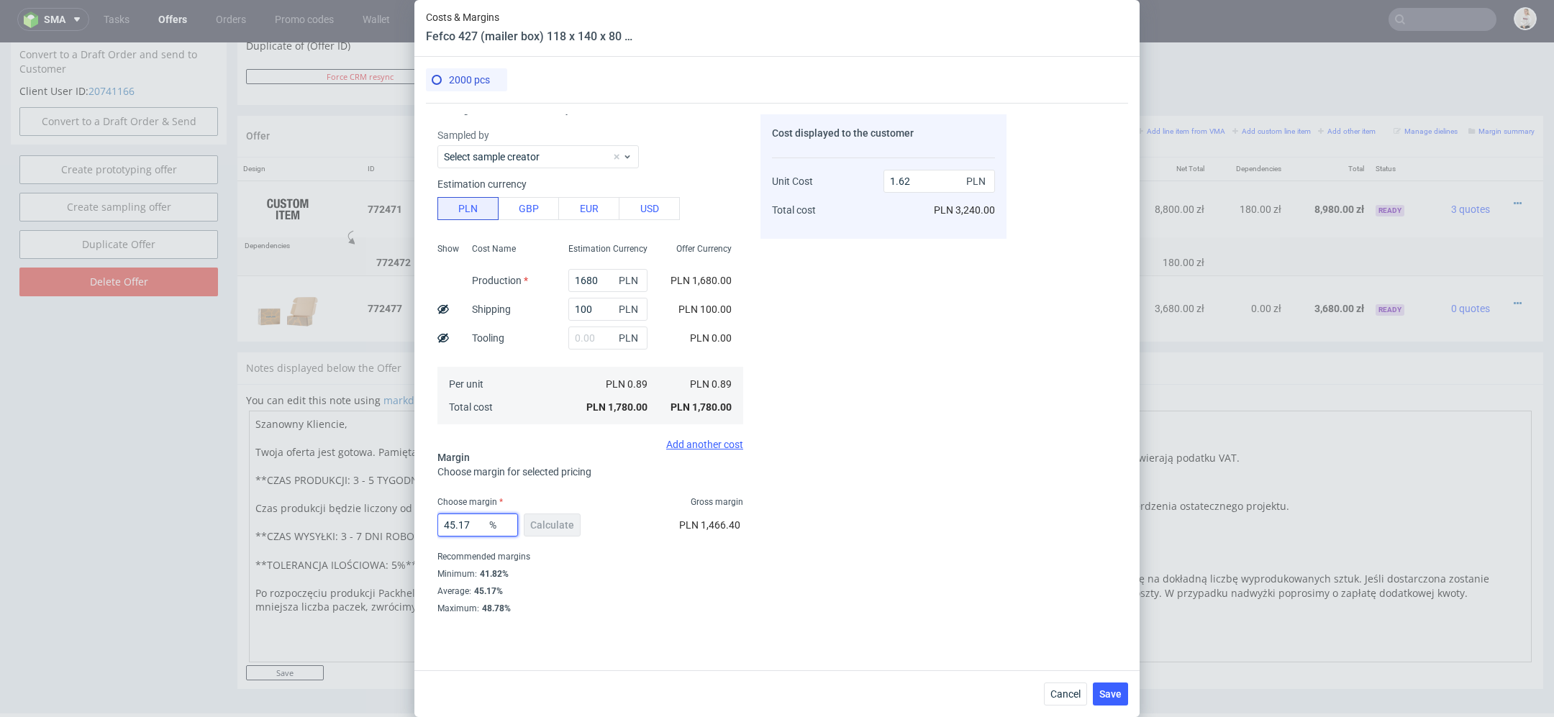
drag, startPoint x: 474, startPoint y: 525, endPoint x: 301, endPoint y: 525, distance: 172.7
click at [317, 525] on div "Costs & Margins Fefco 427 (mailer box) 118 x 140 x 80 mm 2000 pcs Costs Manage …" at bounding box center [777, 358] width 1554 height 717
type input "41"
type input "1.51"
type input "4"
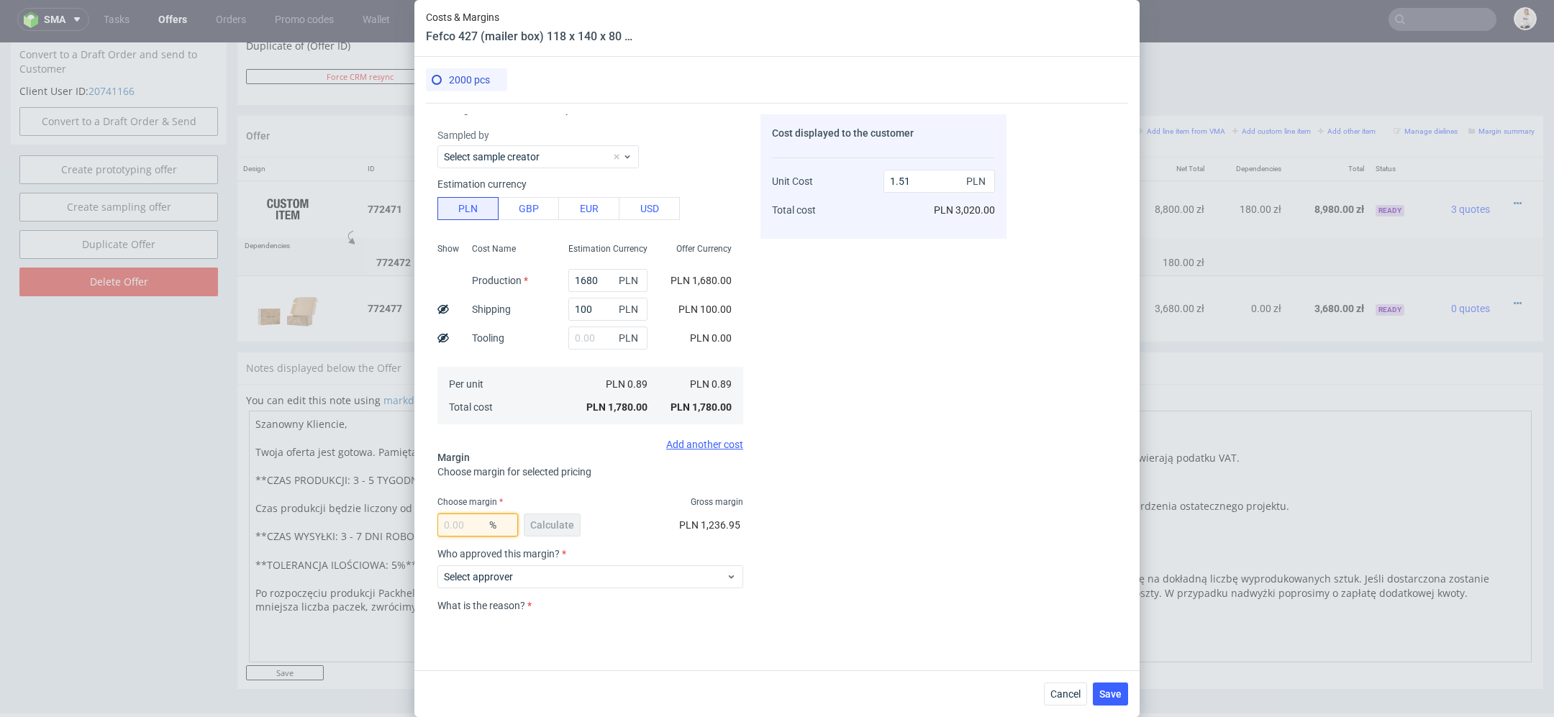
type input "0"
type input "0.89"
type input "3"
type input "0.92"
type input "37"
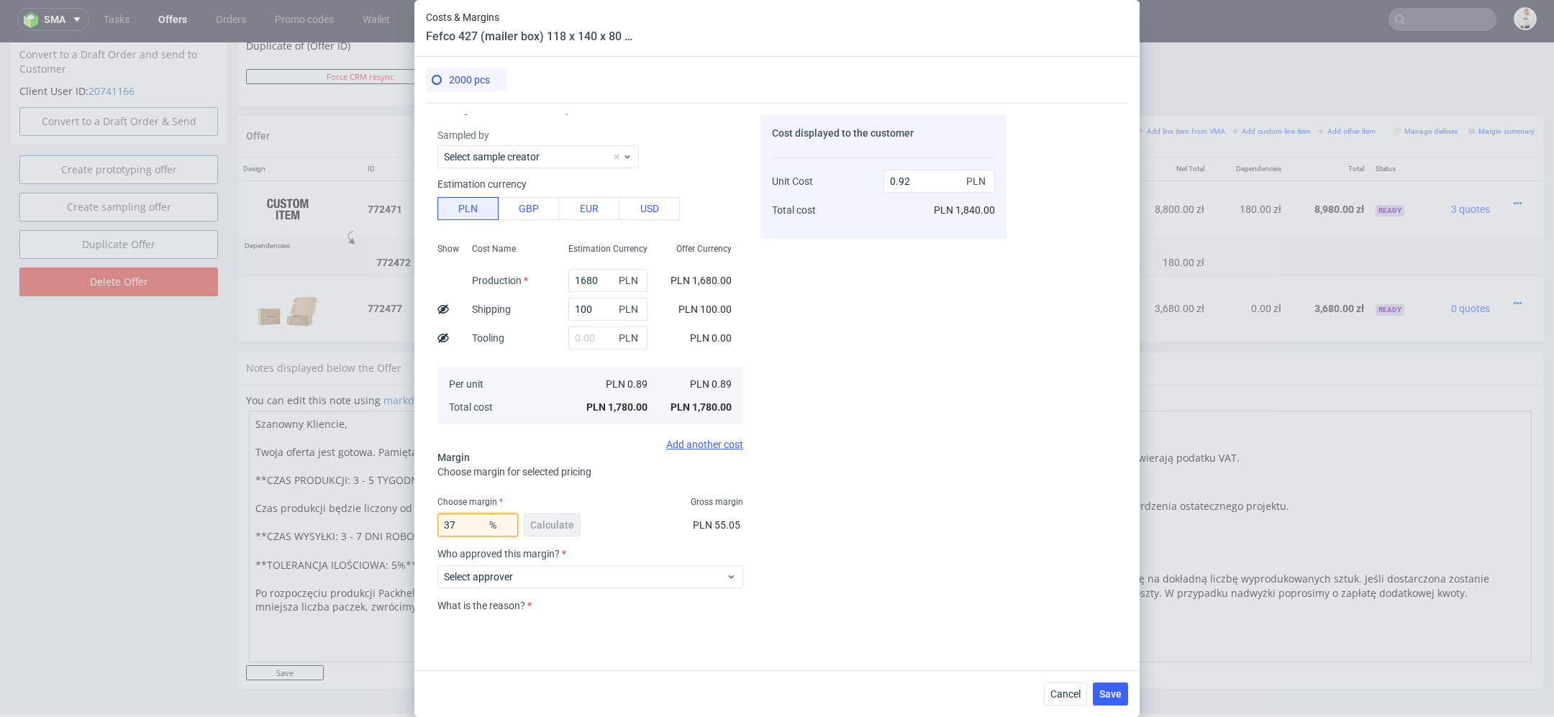
type input "1.41"
type input "38"
type input "1.44"
type input "38.7"
type input "1.45"
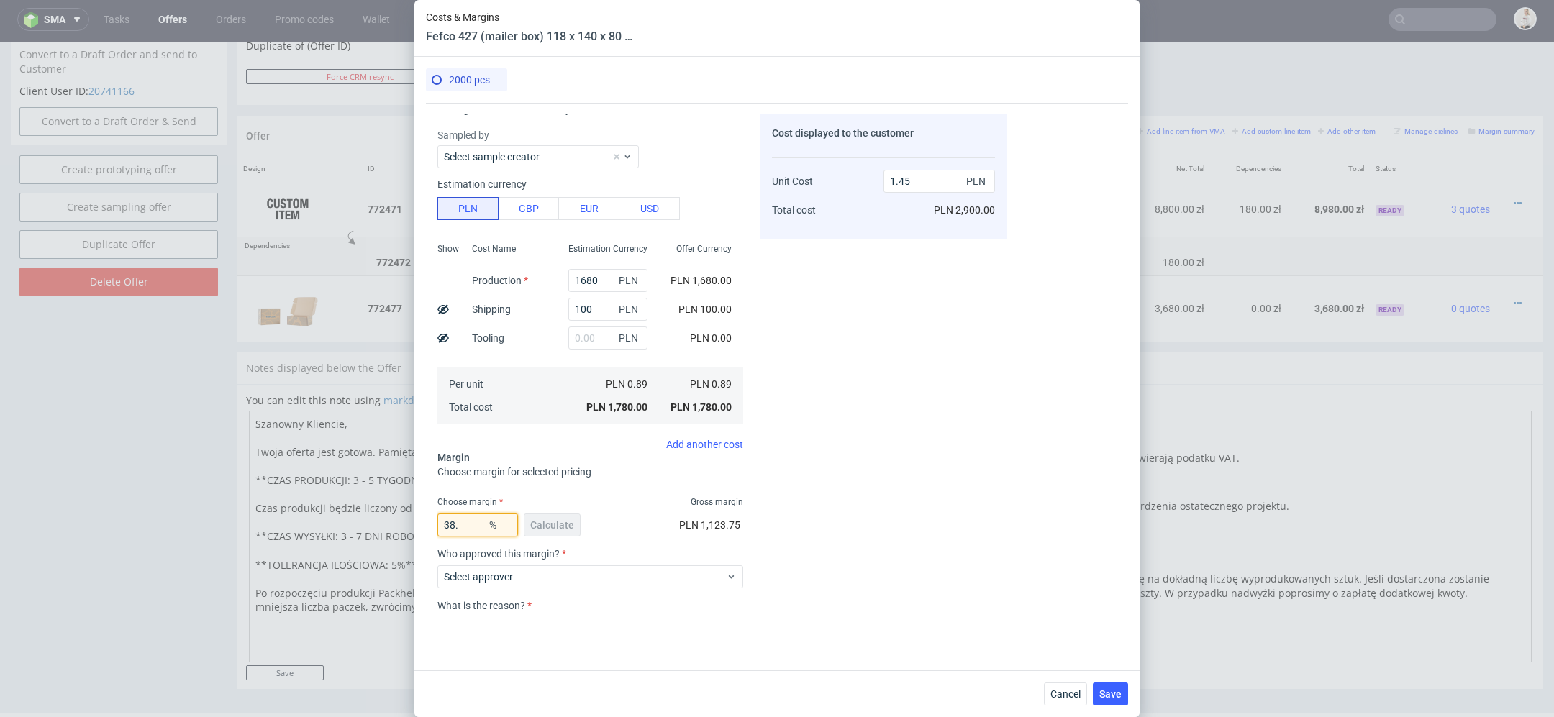
type input "38.9"
type input "1.46"
type input "38.9"
click at [916, 491] on div "Cost displayed to the customer Unit Cost Total cost 1.46 PLN PLN 2,920.00" at bounding box center [884, 363] width 246 height 499
click at [689, 566] on div "Select approver" at bounding box center [590, 577] width 306 height 23
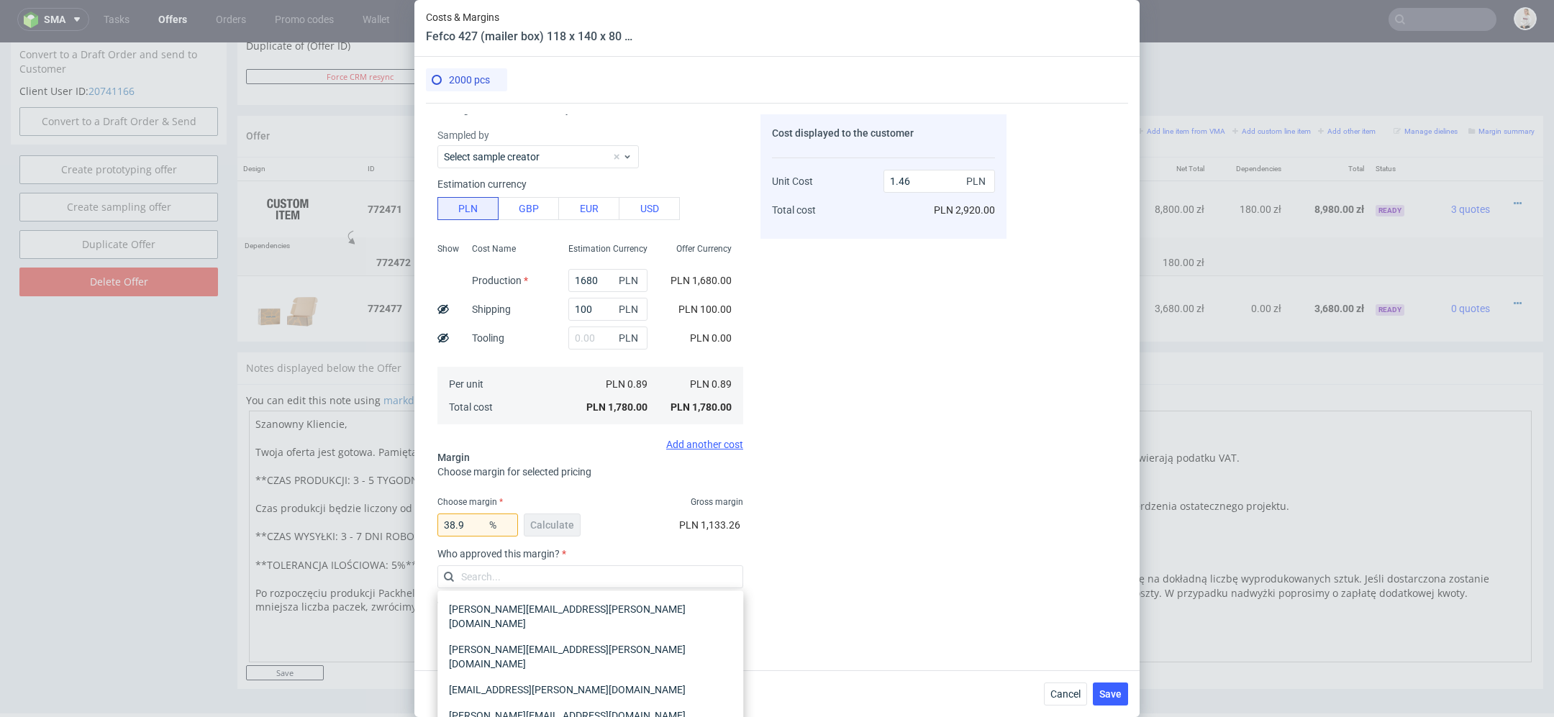
scroll to position [130, 0]
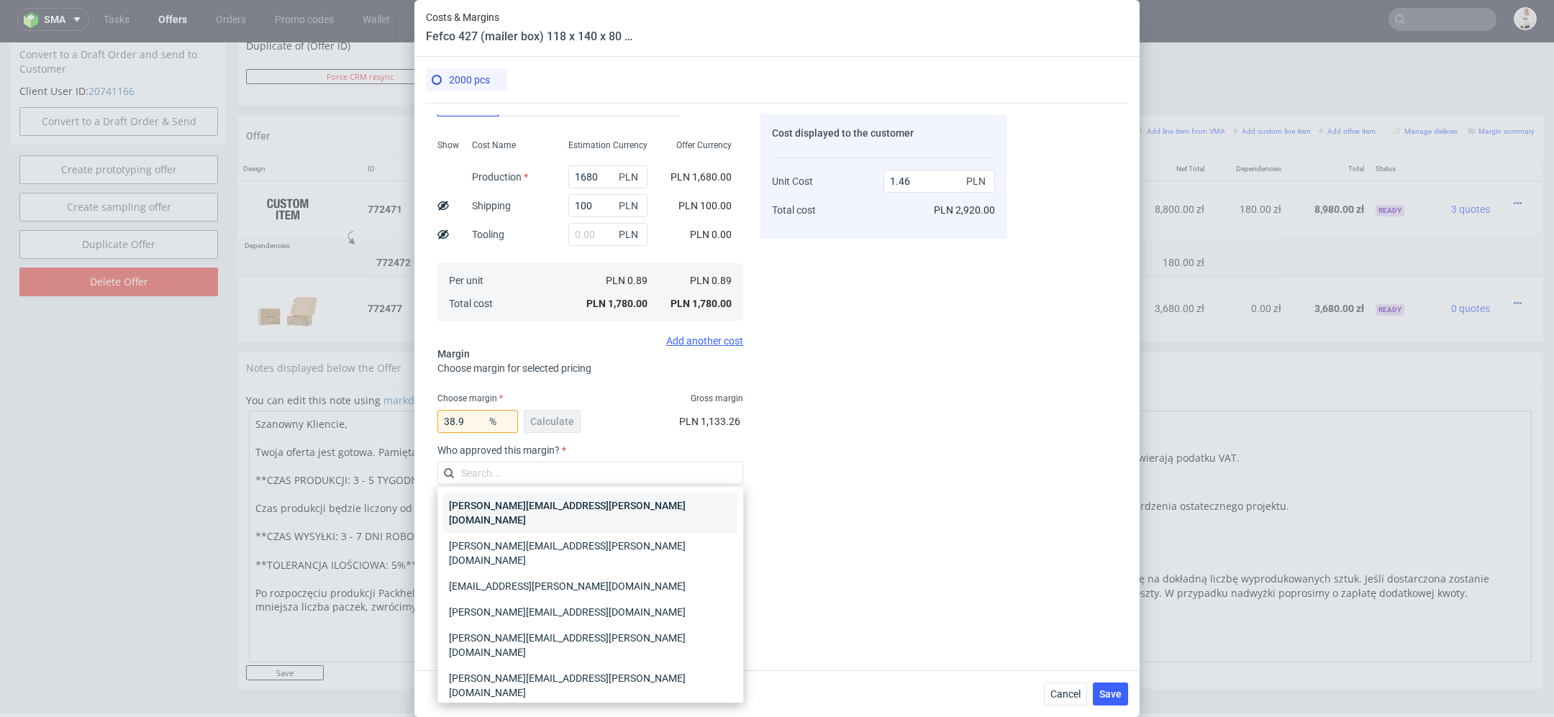
click at [612, 515] on div "[PERSON_NAME][EMAIL_ADDRESS][PERSON_NAME][DOMAIN_NAME]" at bounding box center [590, 513] width 294 height 40
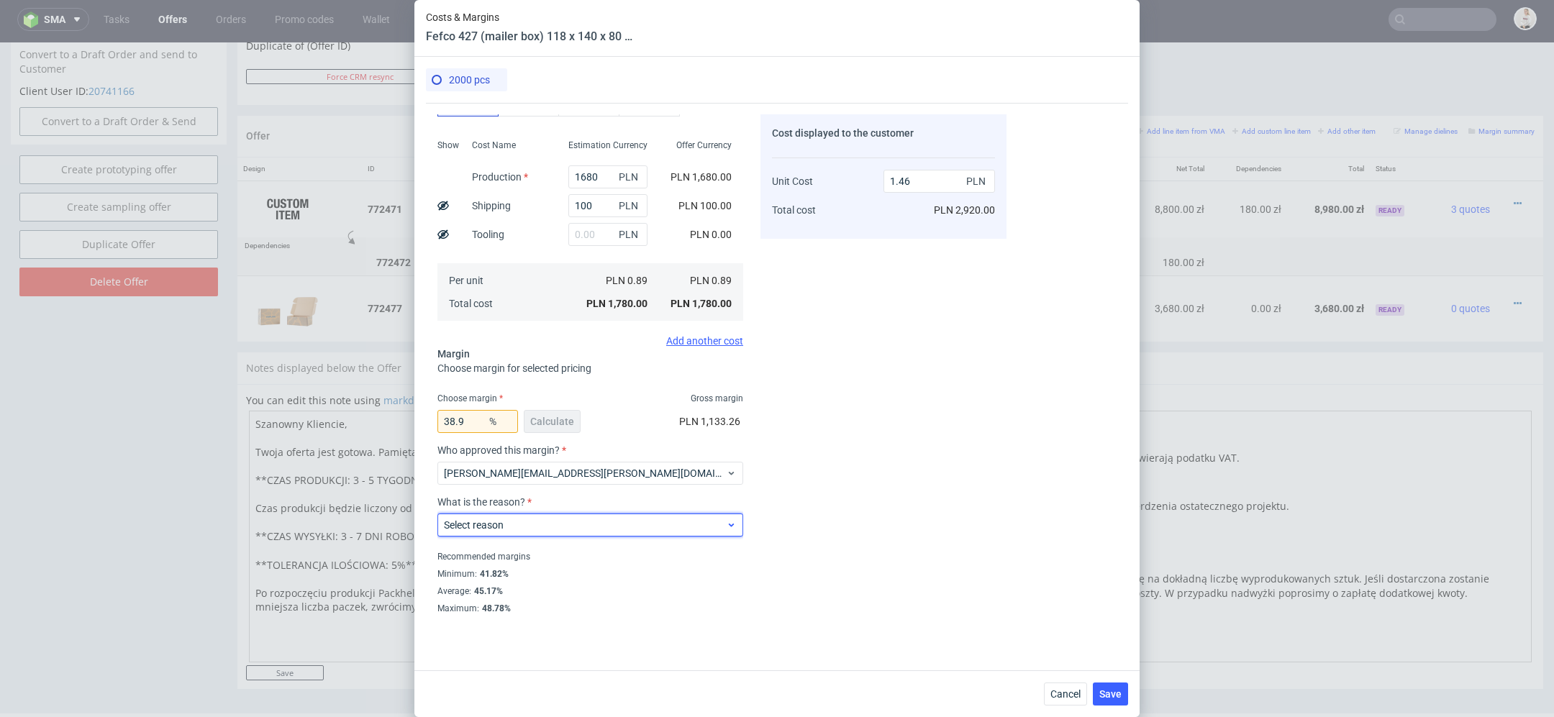
click at [599, 527] on span "Select reason" at bounding box center [585, 525] width 282 height 14
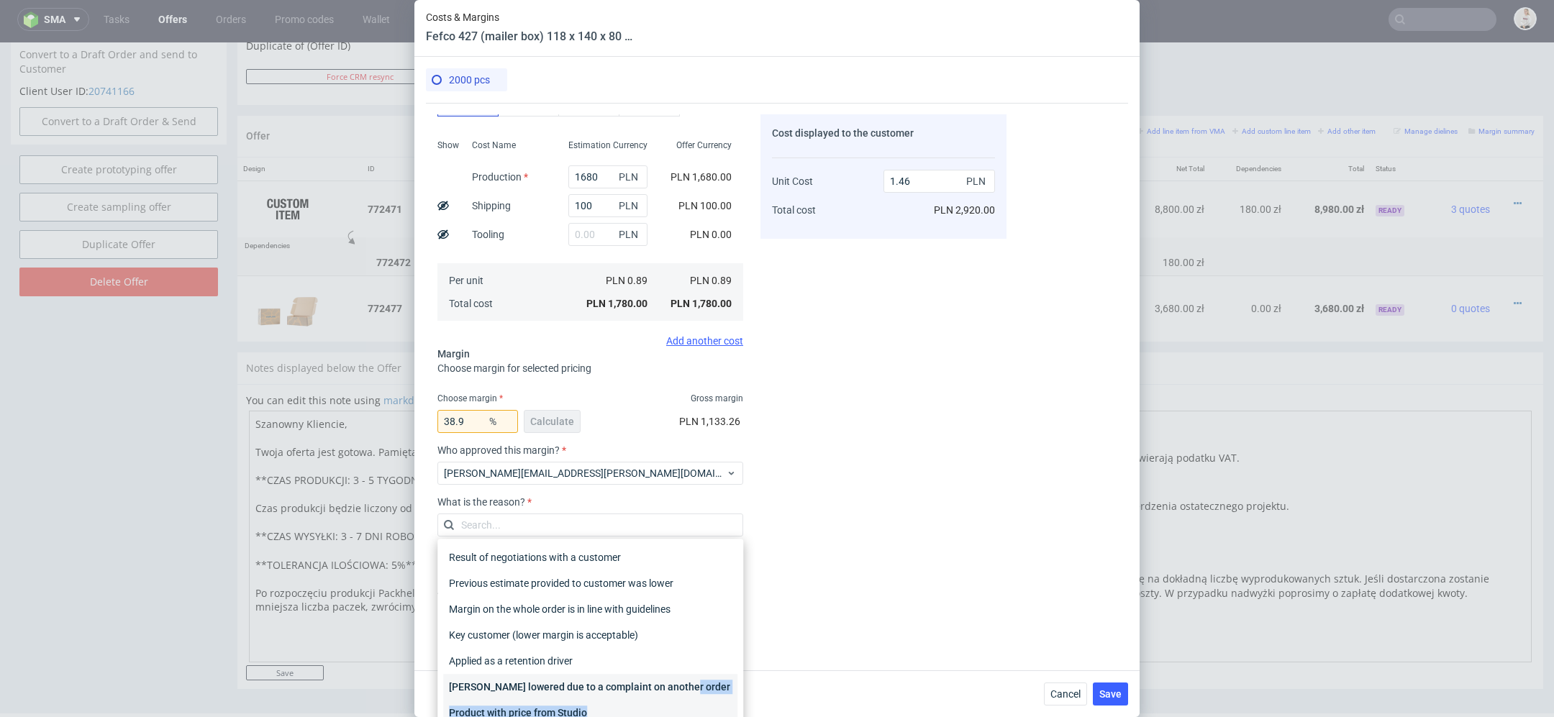
drag, startPoint x: 615, startPoint y: 697, endPoint x: 618, endPoint y: 708, distance: 11.2
click at [618, 708] on div "Result of negotiations with a customer Previous estimate provided to customer w…" at bounding box center [590, 635] width 294 height 181
click at [618, 707] on div "Product with price from Studio" at bounding box center [590, 713] width 294 height 26
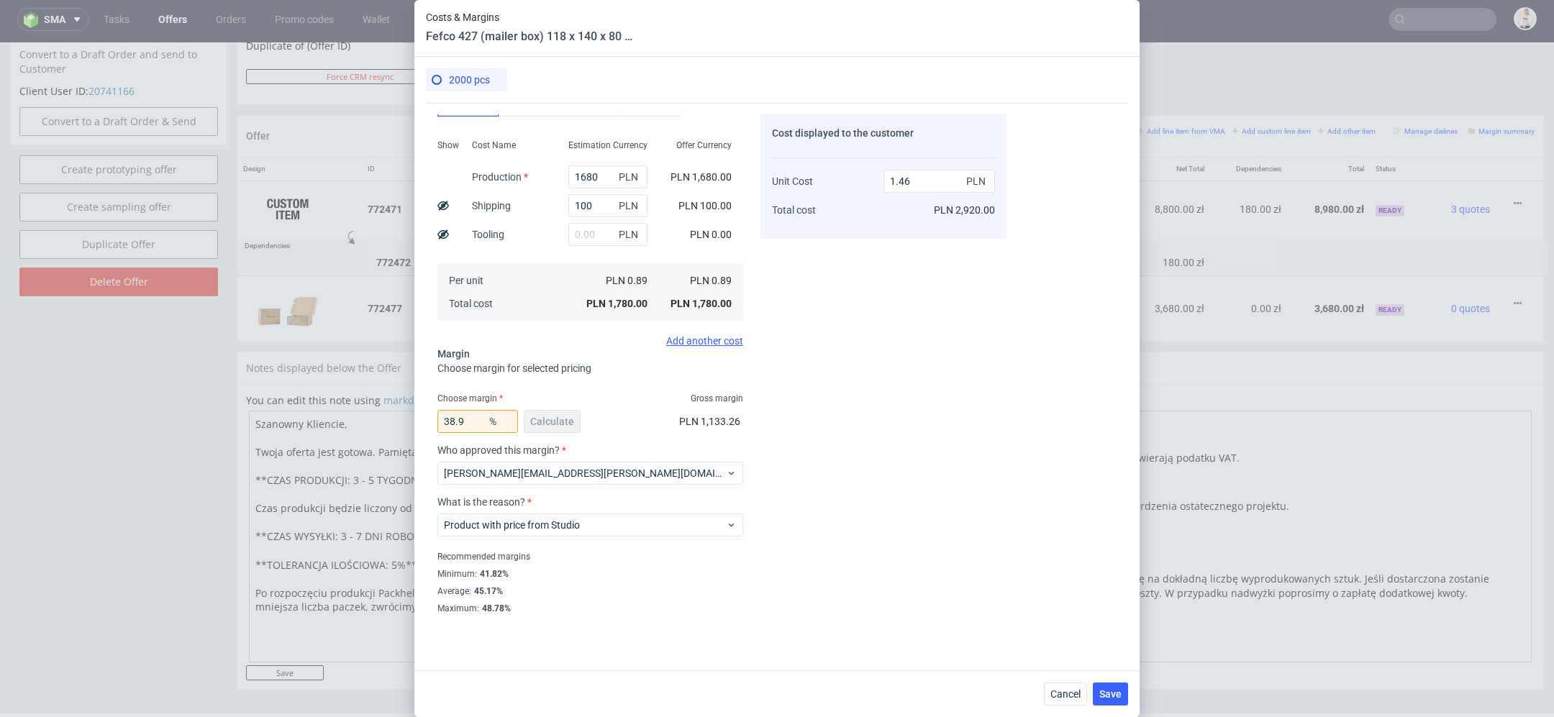
click at [920, 527] on div "Cost displayed to the customer Unit Cost Total cost 1.46 PLN PLN 2,920.00" at bounding box center [884, 363] width 246 height 499
click at [1113, 693] on span "Save" at bounding box center [1110, 694] width 22 height 10
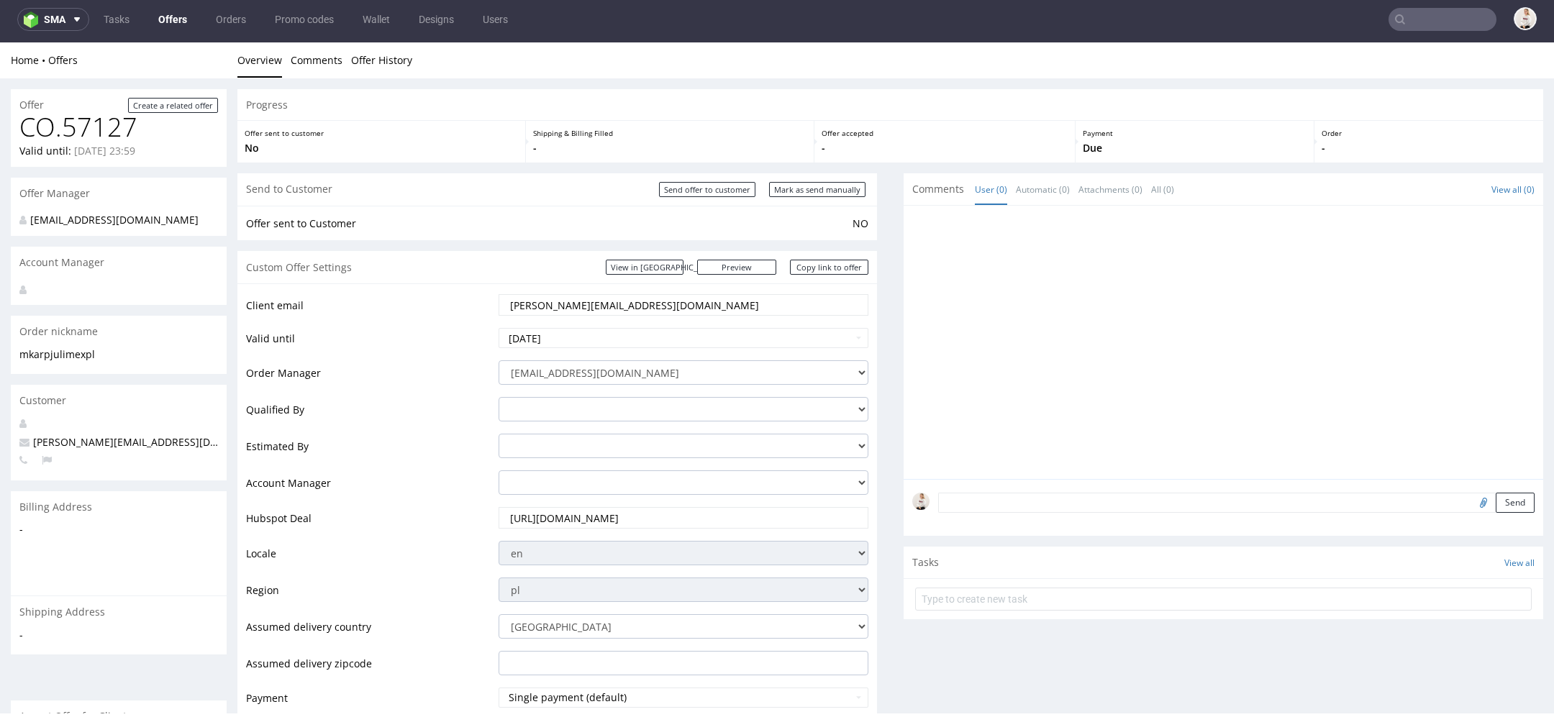
scroll to position [775, 0]
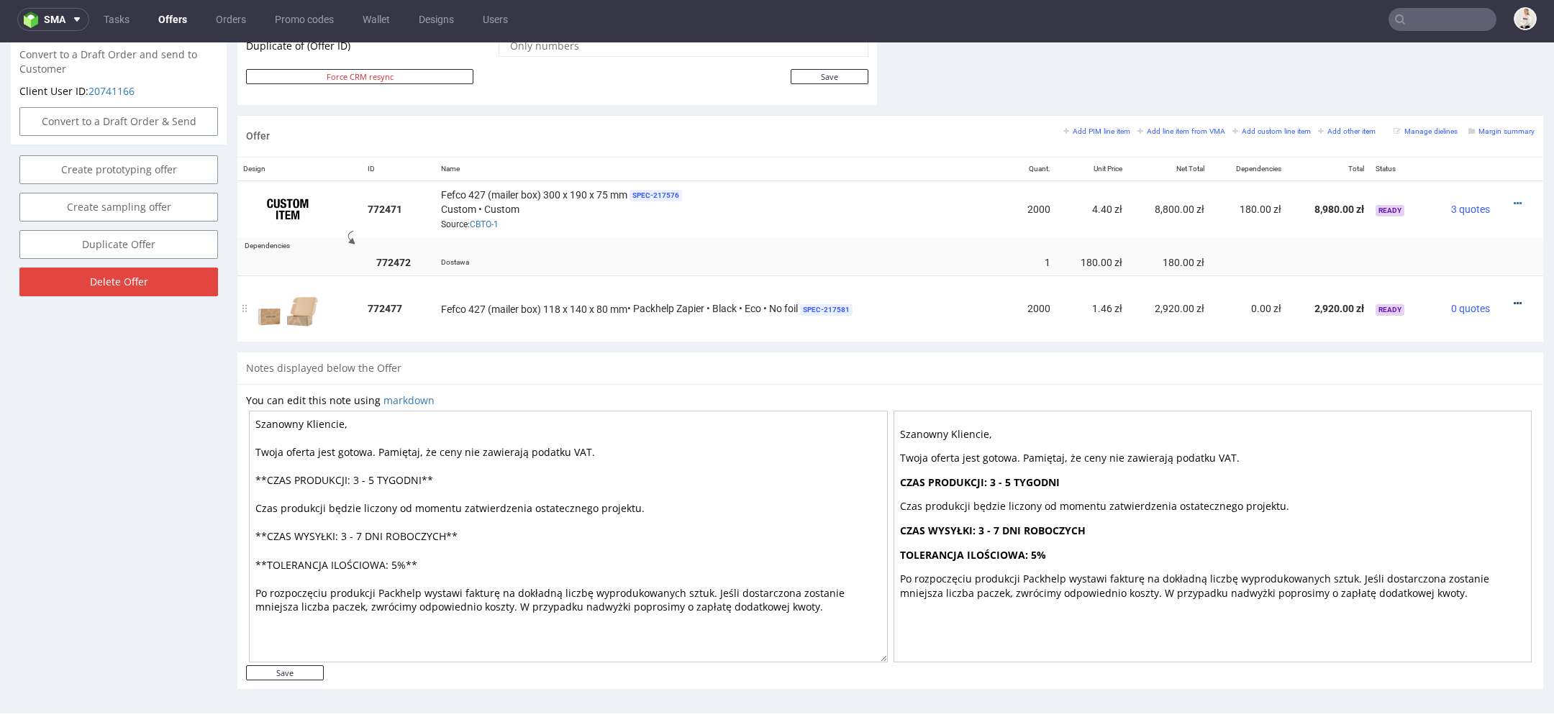
click at [1514, 299] on icon at bounding box center [1518, 304] width 8 height 10
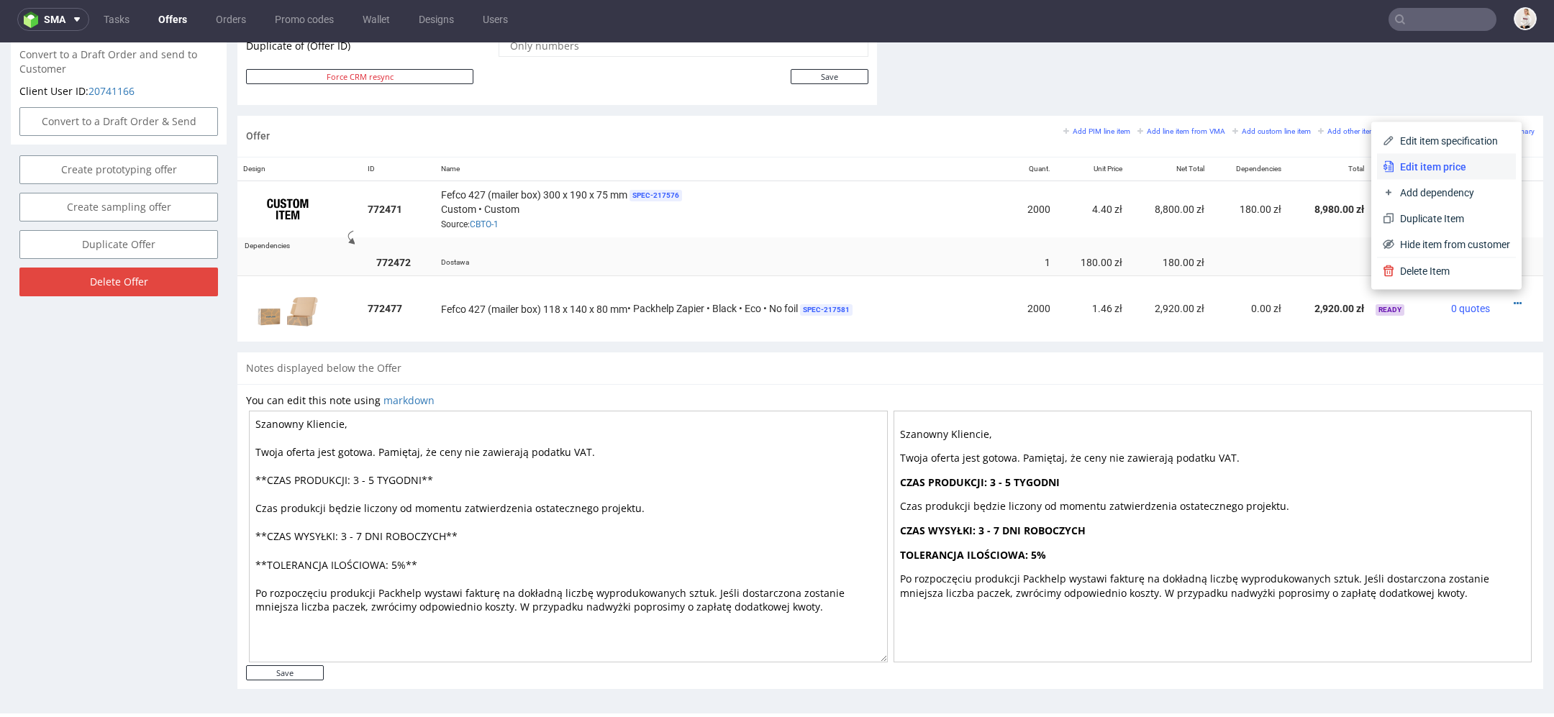
click at [1464, 164] on span "Edit item price" at bounding box center [1453, 167] width 116 height 14
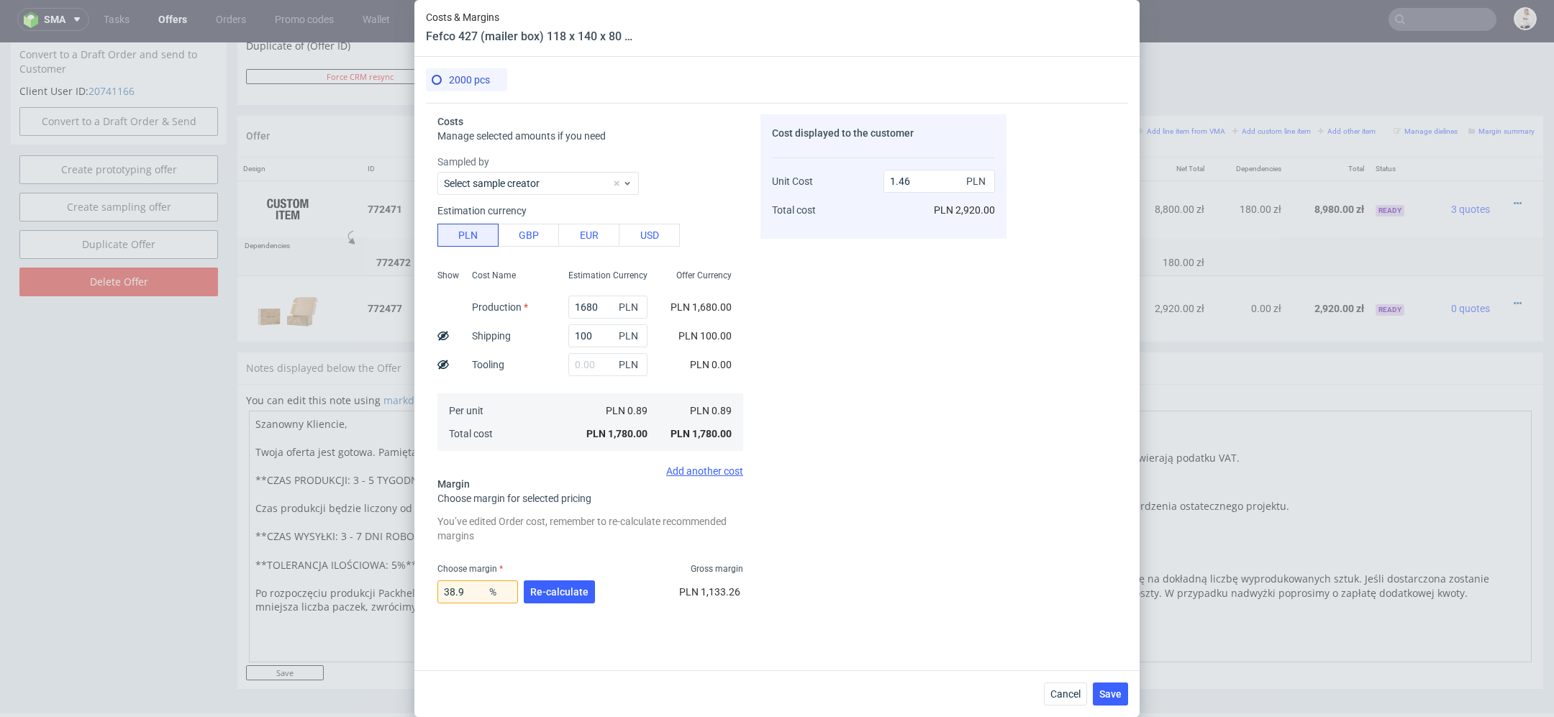
scroll to position [171, 0]
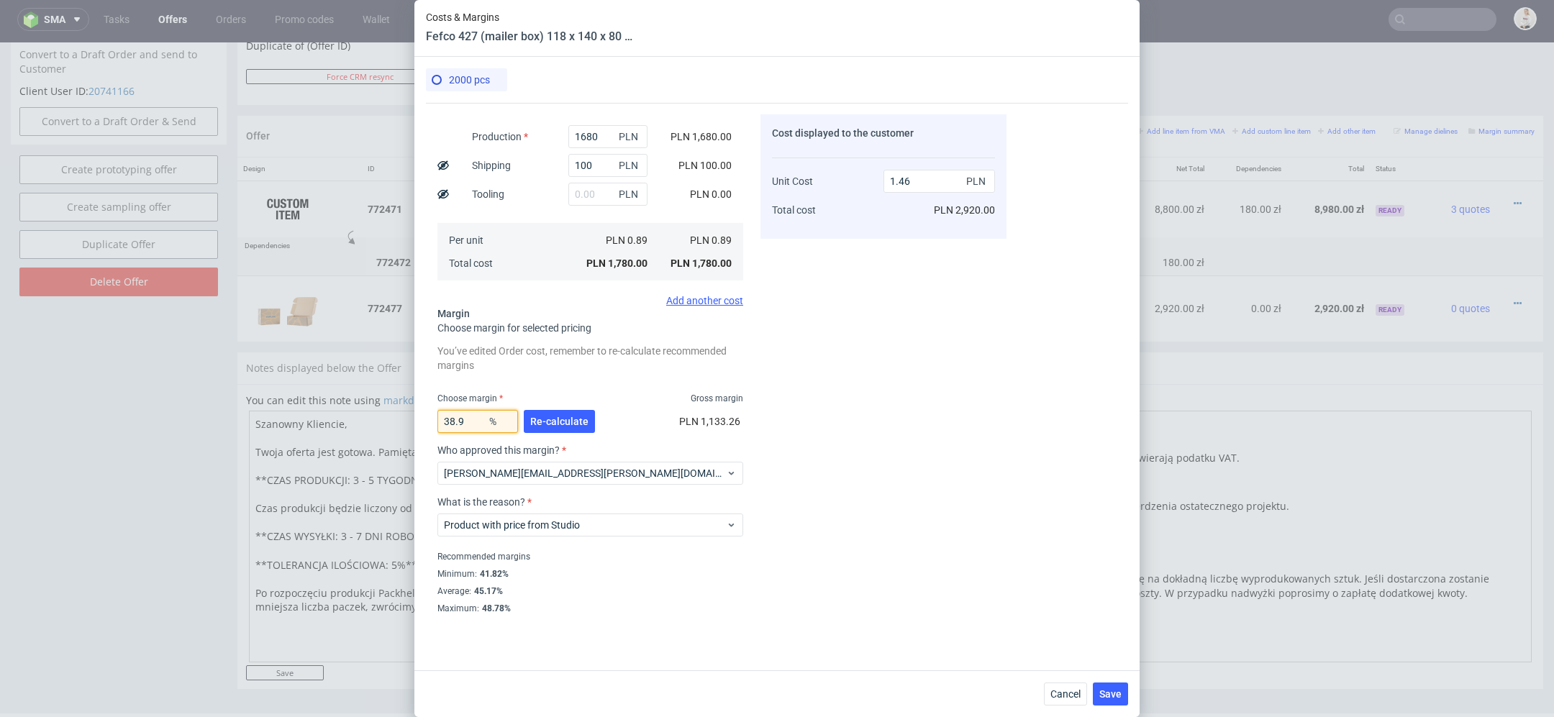
drag, startPoint x: 479, startPoint y: 421, endPoint x: 317, endPoint y: 422, distance: 161.2
click at [317, 422] on div "Costs & Margins Fefco 427 (mailer box) 118 x 140 x 80 mm 2000 pcs Costs Manage …" at bounding box center [777, 358] width 1554 height 717
type input "50"
type input "1.78"
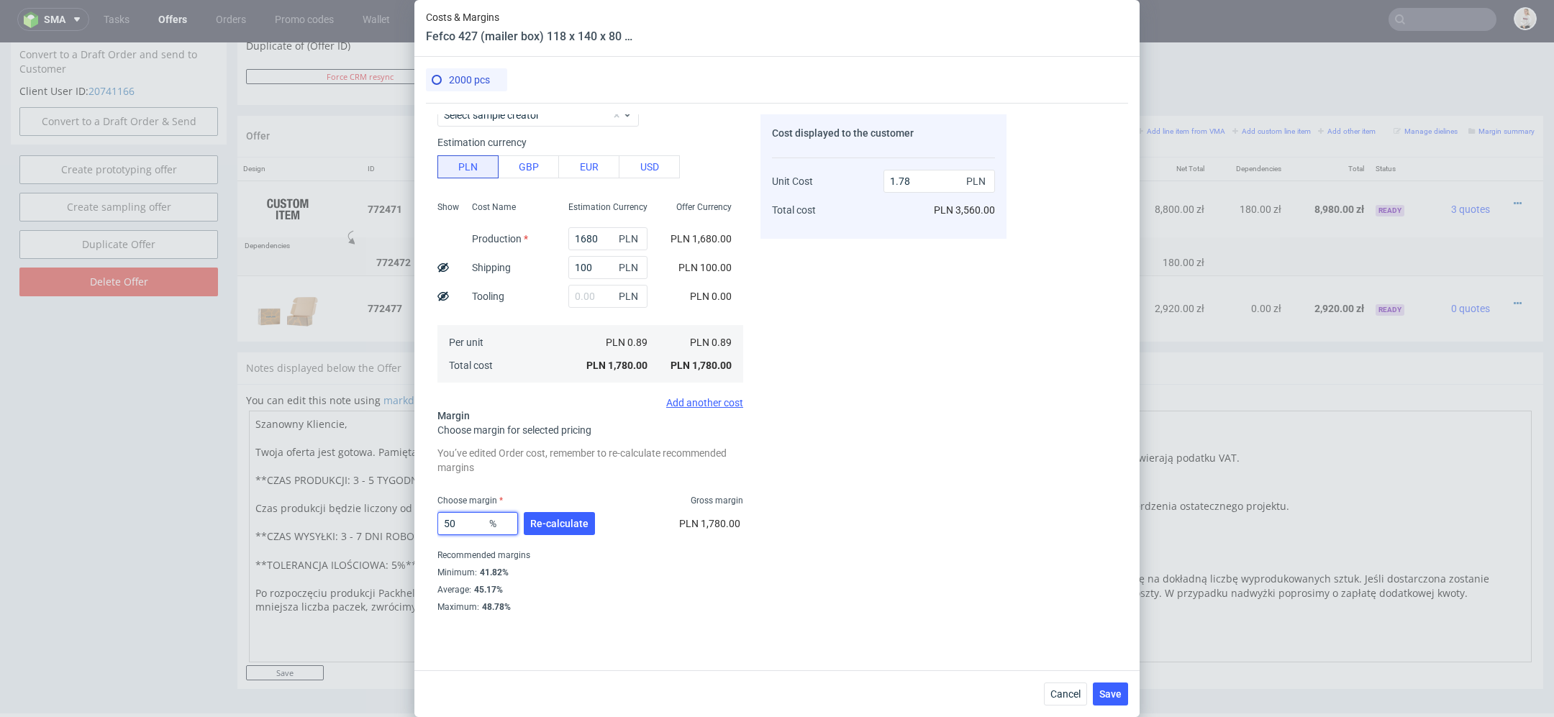
scroll to position [67, 0]
click at [784, 399] on div "Cost displayed to the customer Unit Cost Total cost 1.78 PLN PLN 3,560.00" at bounding box center [884, 363] width 246 height 499
drag, startPoint x: 473, startPoint y: 522, endPoint x: 227, endPoint y: 520, distance: 245.4
click at [254, 522] on div "Costs & Margins Fefco 427 (mailer box) 118 x 140 x 80 mm 2000 pcs Costs Manage …" at bounding box center [777, 358] width 1554 height 717
type input "NaN"
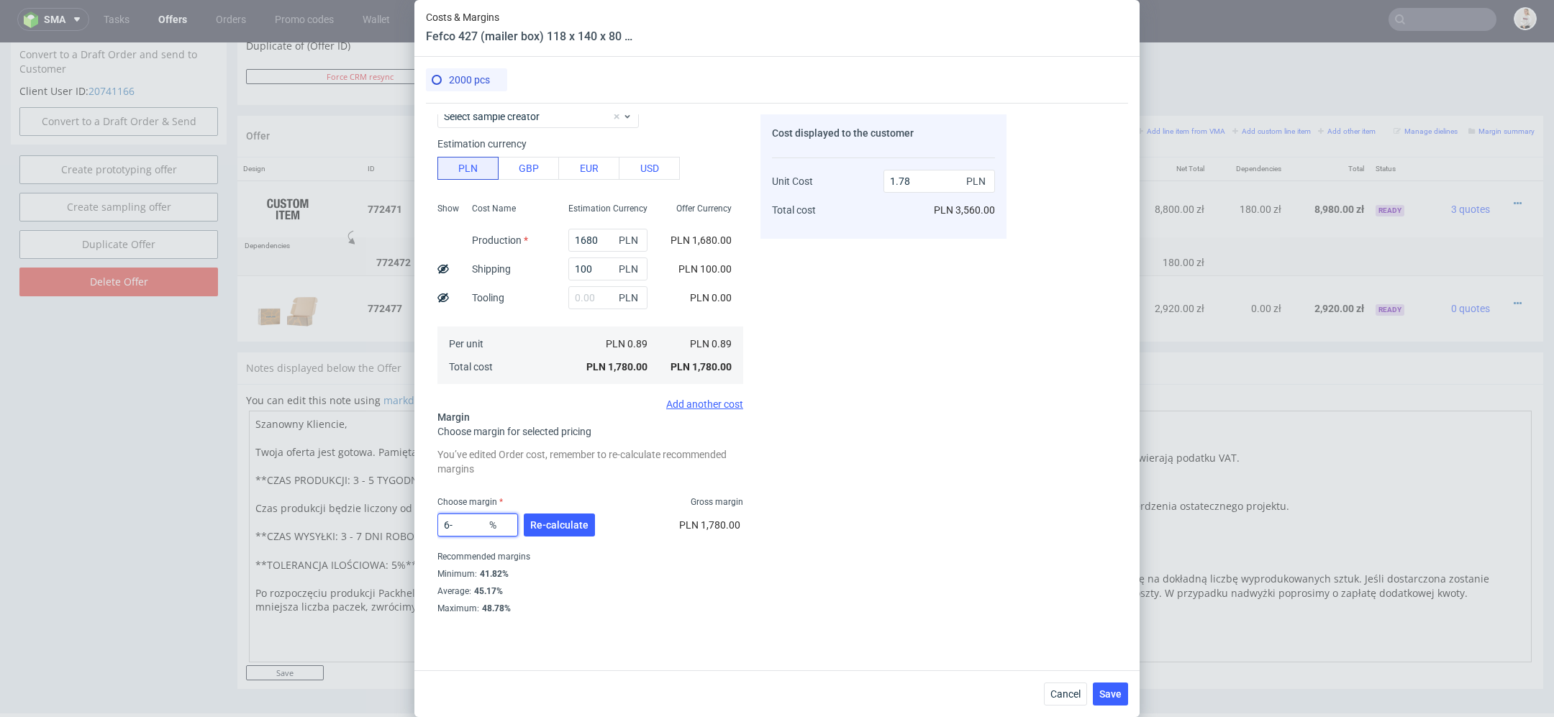
type input "0.89"
type input "N"
type input "60"
type input "2.23"
click at [777, 552] on div "Cost displayed to the customer Unit Cost Total cost 2.23 PLN PLN 4,460.00" at bounding box center [884, 363] width 246 height 499
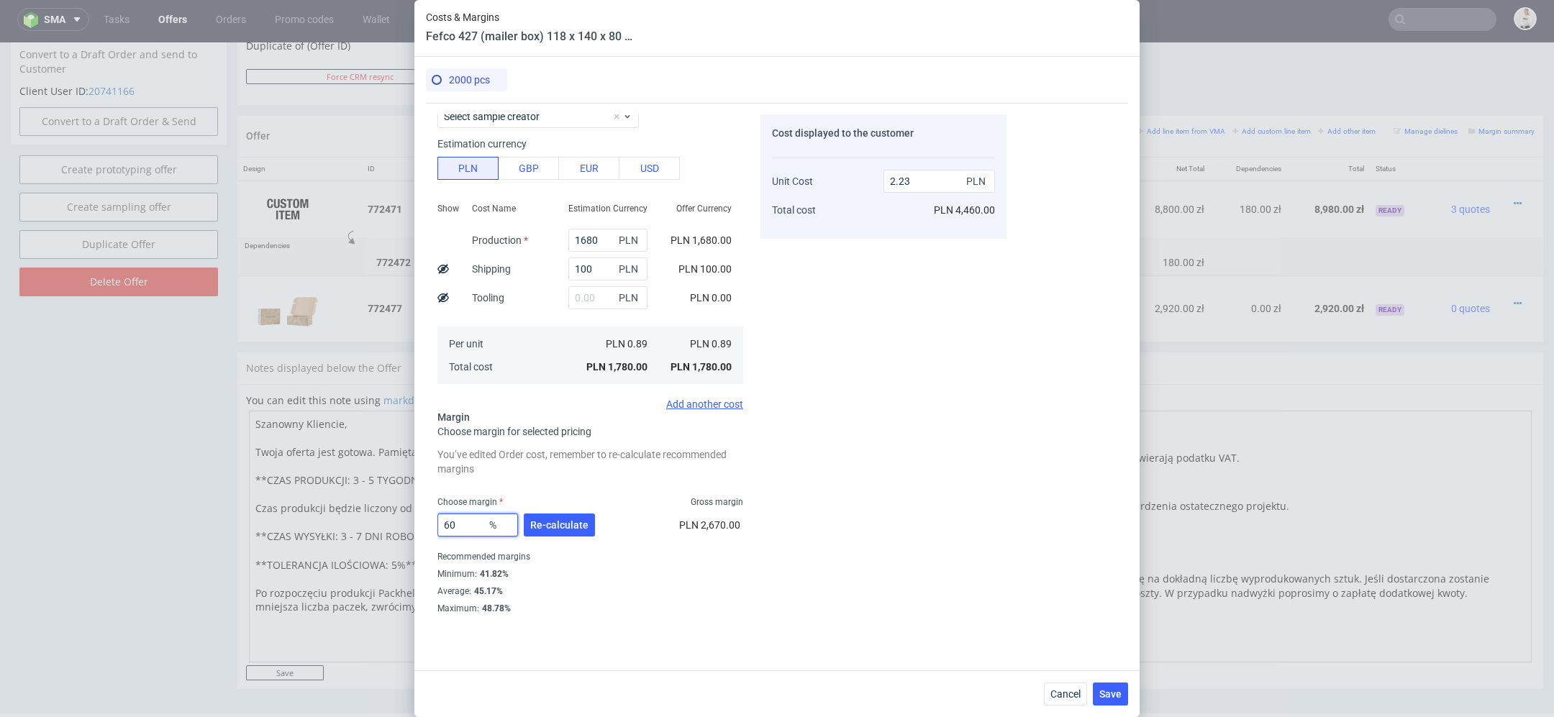
drag, startPoint x: 463, startPoint y: 526, endPoint x: 163, endPoint y: 492, distance: 302.7
click at [163, 492] on div "Costs & Margins Fefco 427 (mailer box) 118 x 140 x 80 mm 2000 pcs Costs Manage …" at bounding box center [777, 358] width 1554 height 717
type input "50"
type input "1.78"
type input "5"
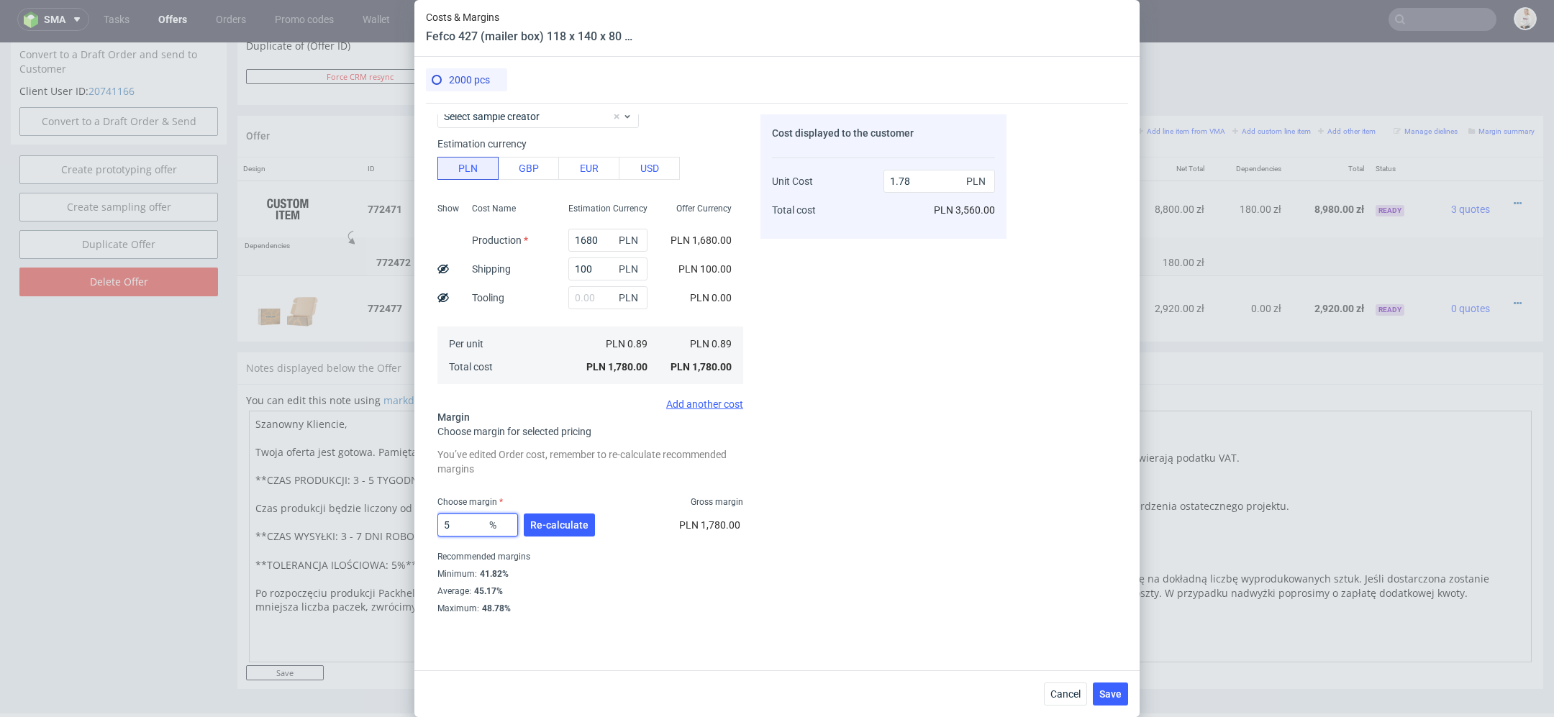
type input "0.94"
type input "55"
type input "1.98"
type input "55"
click at [838, 500] on div "Cost displayed to the customer Unit Cost Total cost 1.98 PLN PLN 3,960.00" at bounding box center [884, 363] width 246 height 499
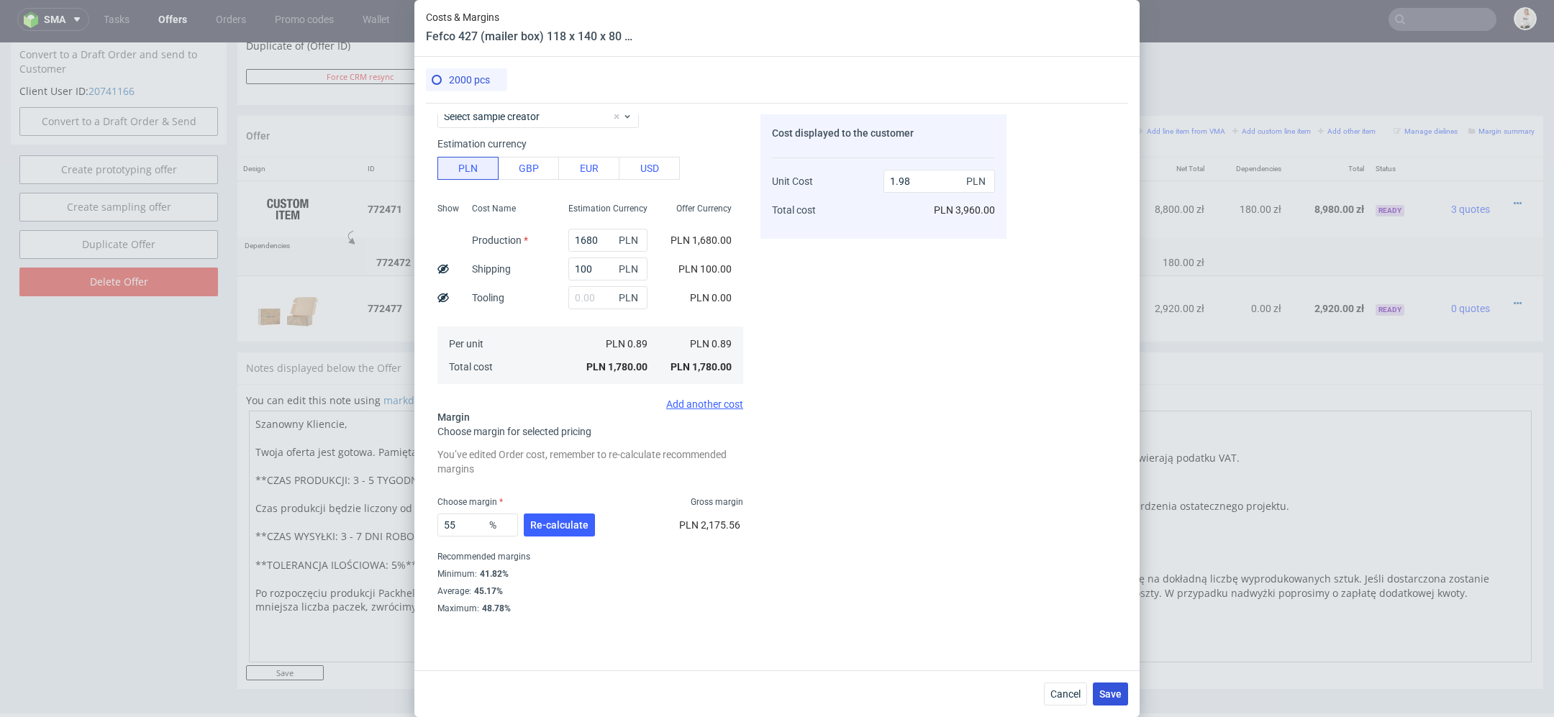
click at [1113, 692] on span "Save" at bounding box center [1110, 694] width 22 height 10
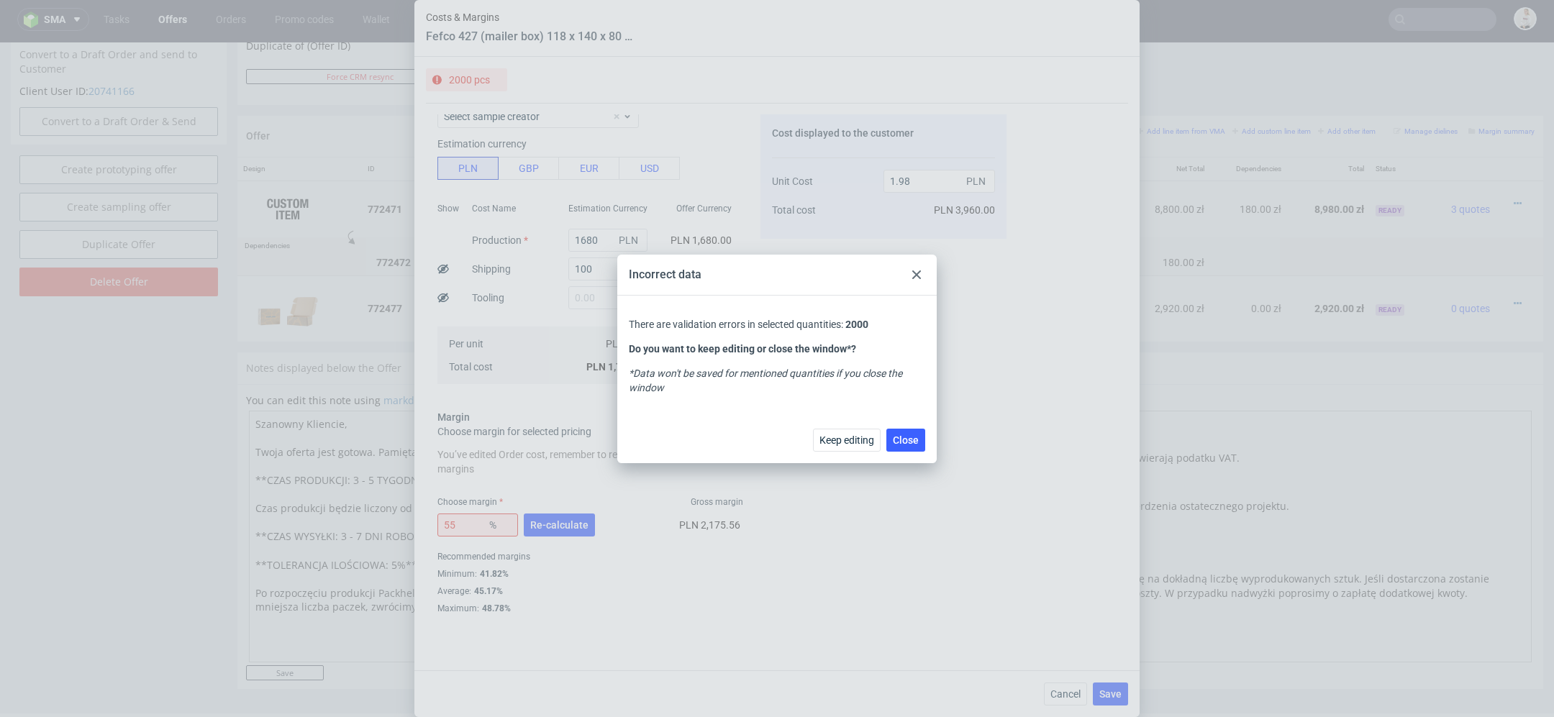
click at [920, 271] on use at bounding box center [916, 275] width 9 height 9
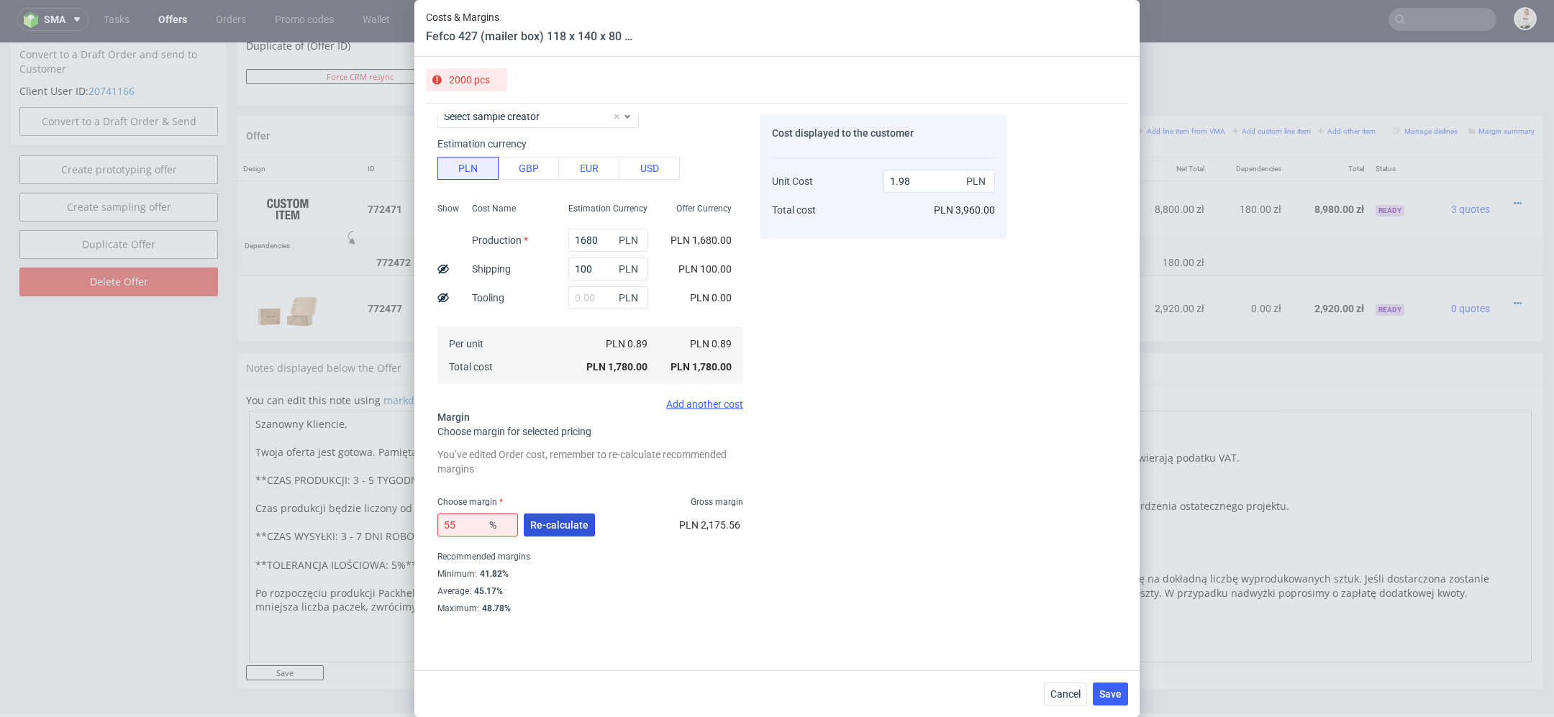
click at [572, 529] on span "Re-calculate" at bounding box center [559, 525] width 58 height 10
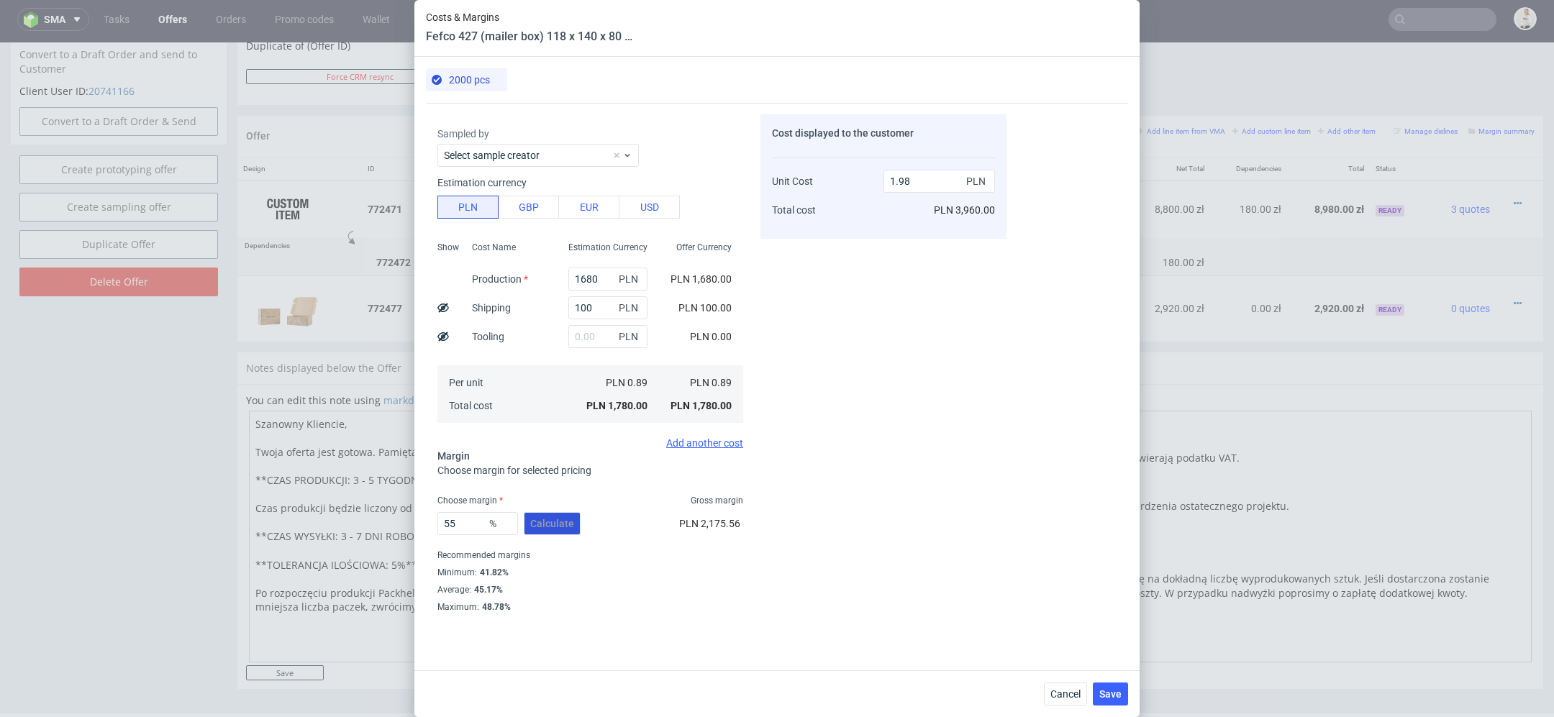
scroll to position [27, 0]
click at [1108, 691] on span "Save" at bounding box center [1110, 694] width 22 height 10
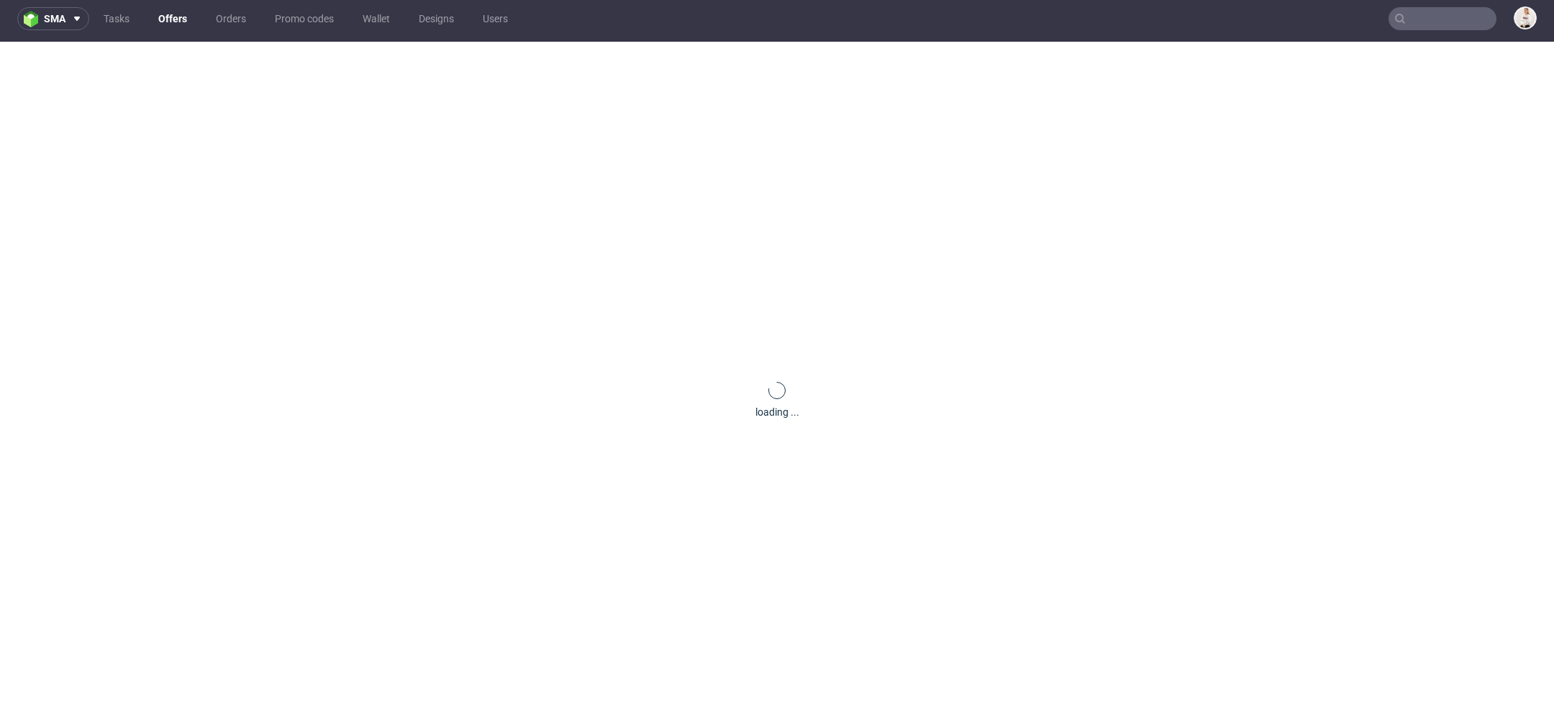
scroll to position [0, 0]
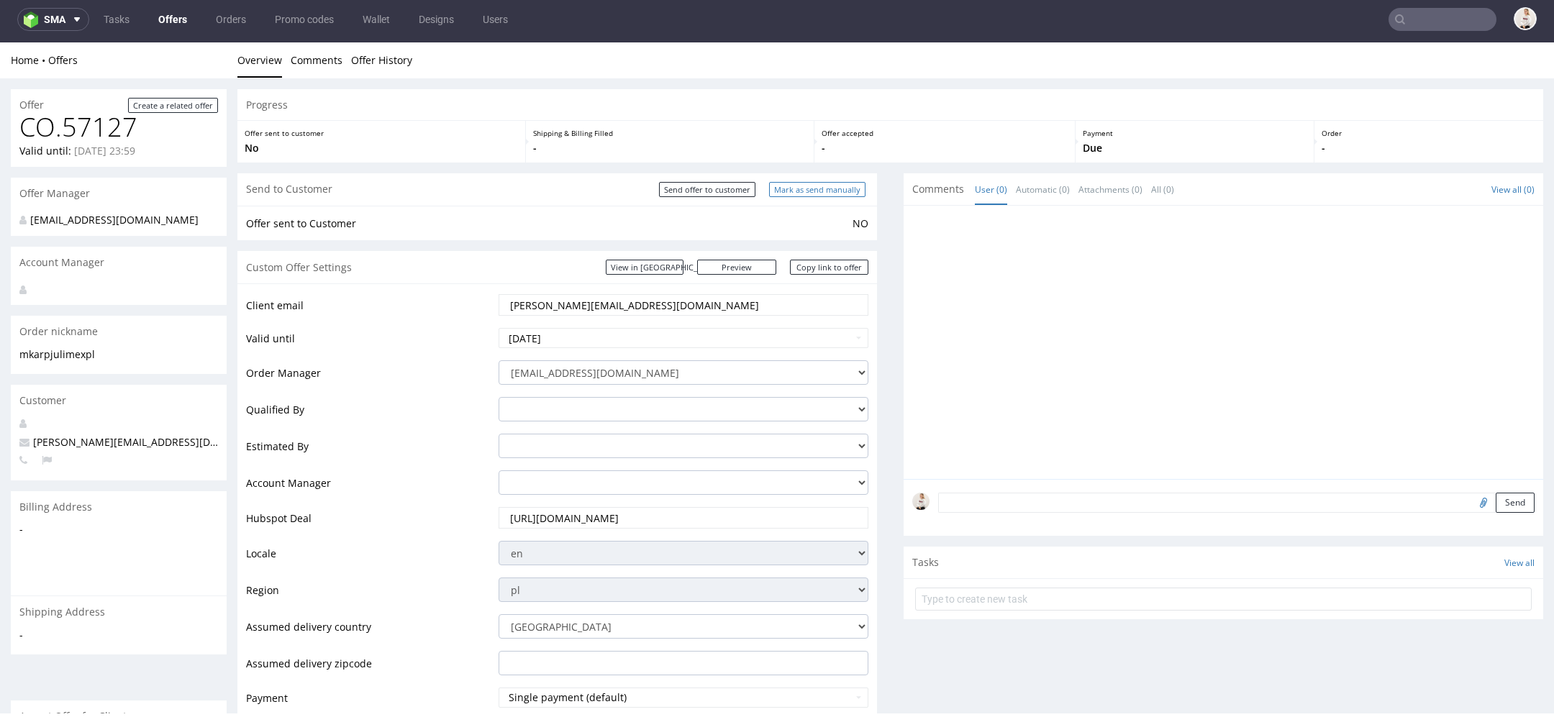
click at [808, 188] on input "Mark as send manually" at bounding box center [817, 189] width 96 height 15
type input "In progress..."
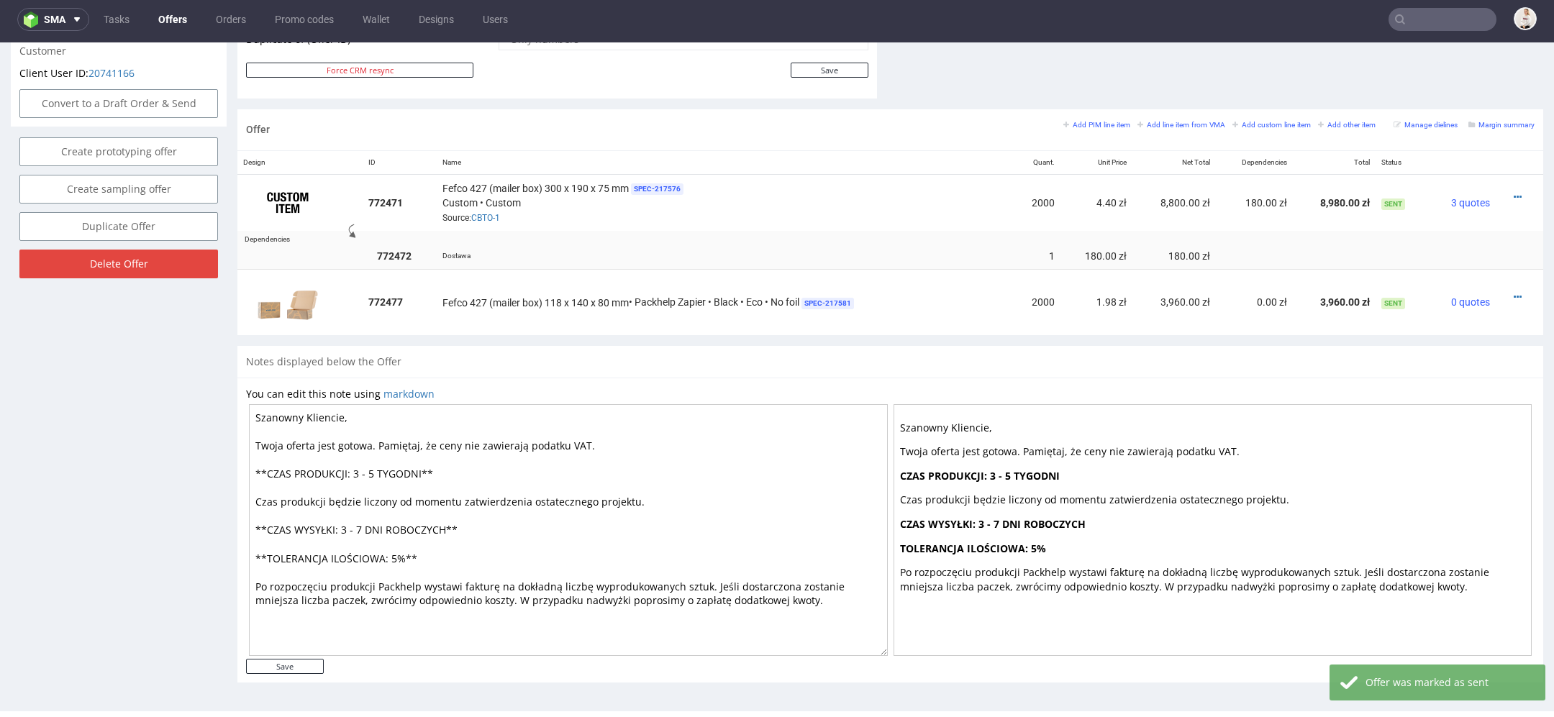
scroll to position [800, 0]
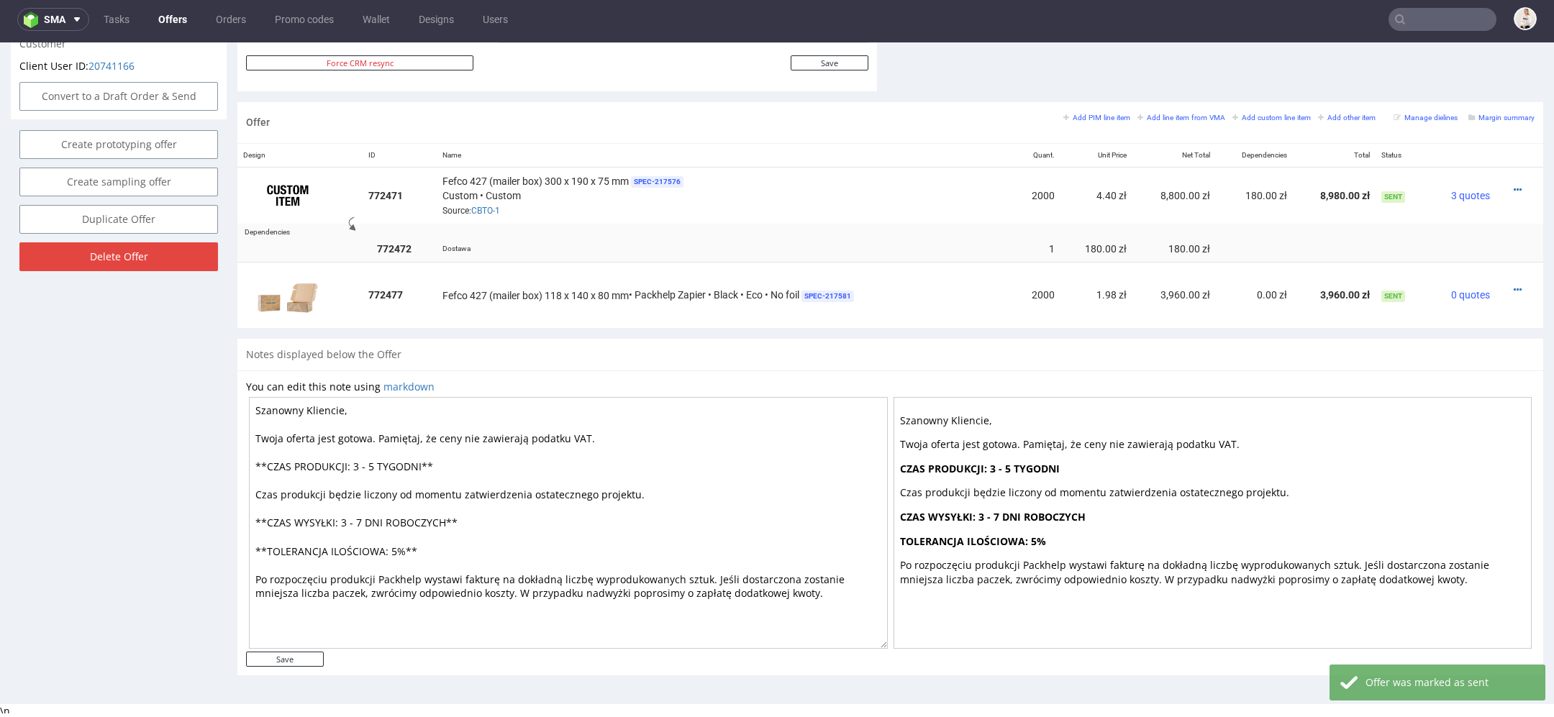
drag, startPoint x: 380, startPoint y: 468, endPoint x: 365, endPoint y: 468, distance: 15.1
click at [365, 468] on textarea "Szanowny Kliencie, Twoja oferta jest gotowa. Pamiętaj, że ceny nie zawierają po…" at bounding box center [568, 523] width 639 height 252
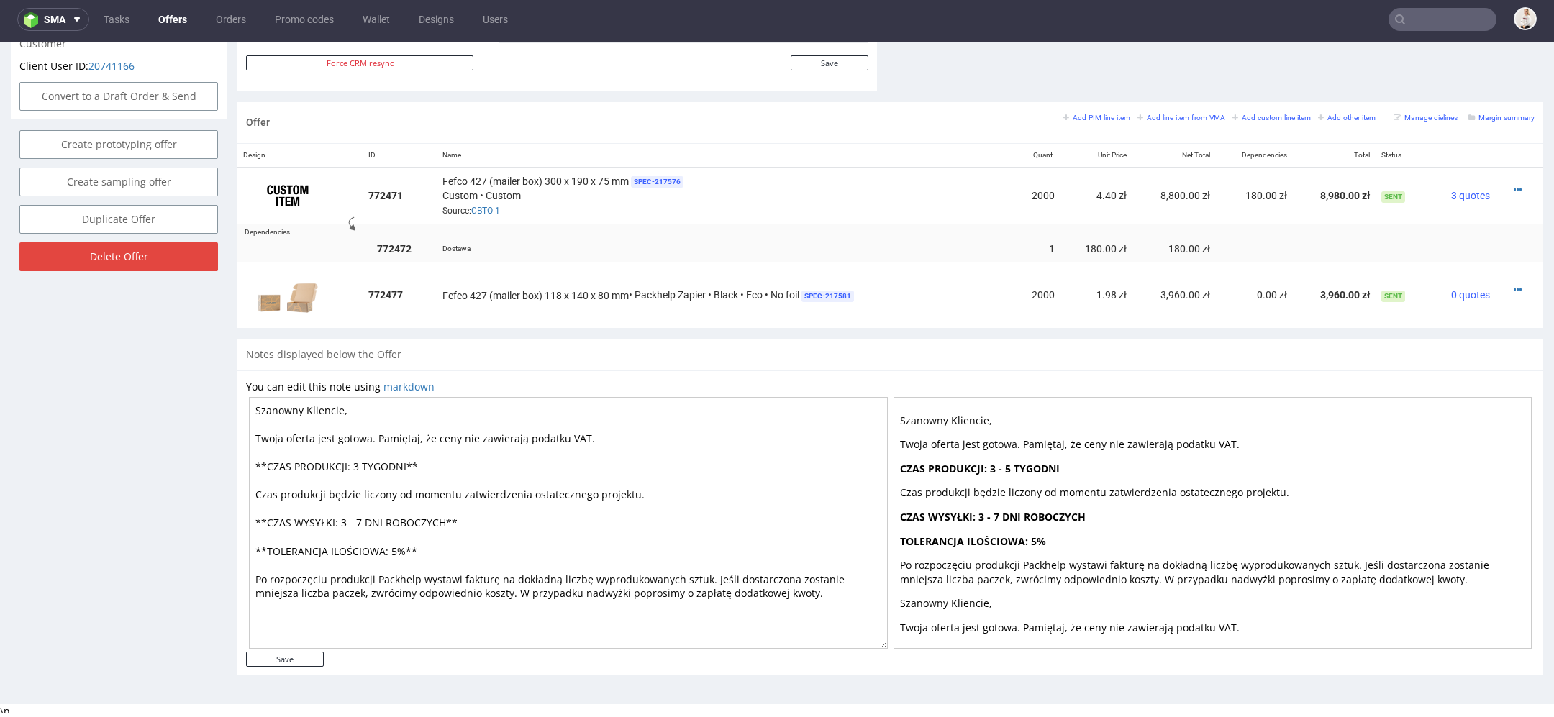
drag, startPoint x: 360, startPoint y: 517, endPoint x: 350, endPoint y: 515, distance: 10.3
click at [350, 515] on textarea "Szanowny Kliencie, Twoja oferta jest gotowa. Pamiętaj, że ceny nie zawierają po…" at bounding box center [568, 523] width 639 height 252
drag, startPoint x: 366, startPoint y: 520, endPoint x: 349, endPoint y: 517, distance: 16.8
click at [349, 517] on textarea "Szanowny Kliencie, Twoja oferta jest gotowa. Pamiętaj, że ceny nie zawierają po…" at bounding box center [568, 523] width 639 height 252
type textarea "Szanowny Kliencie, Twoja oferta jest gotowa. Pamiętaj, że ceny nie zawierają po…"
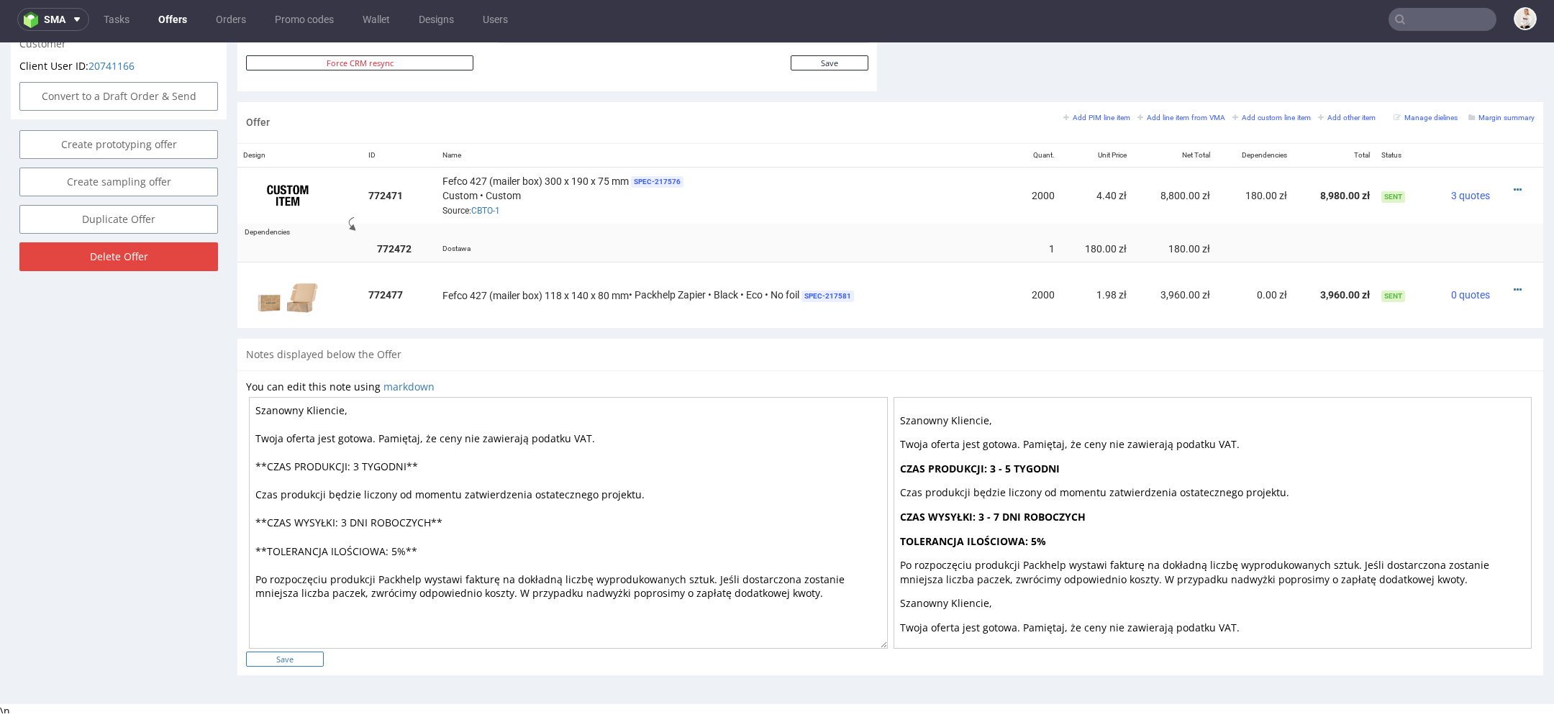
click at [309, 656] on input "Save" at bounding box center [285, 659] width 78 height 15
type input "In progress..."
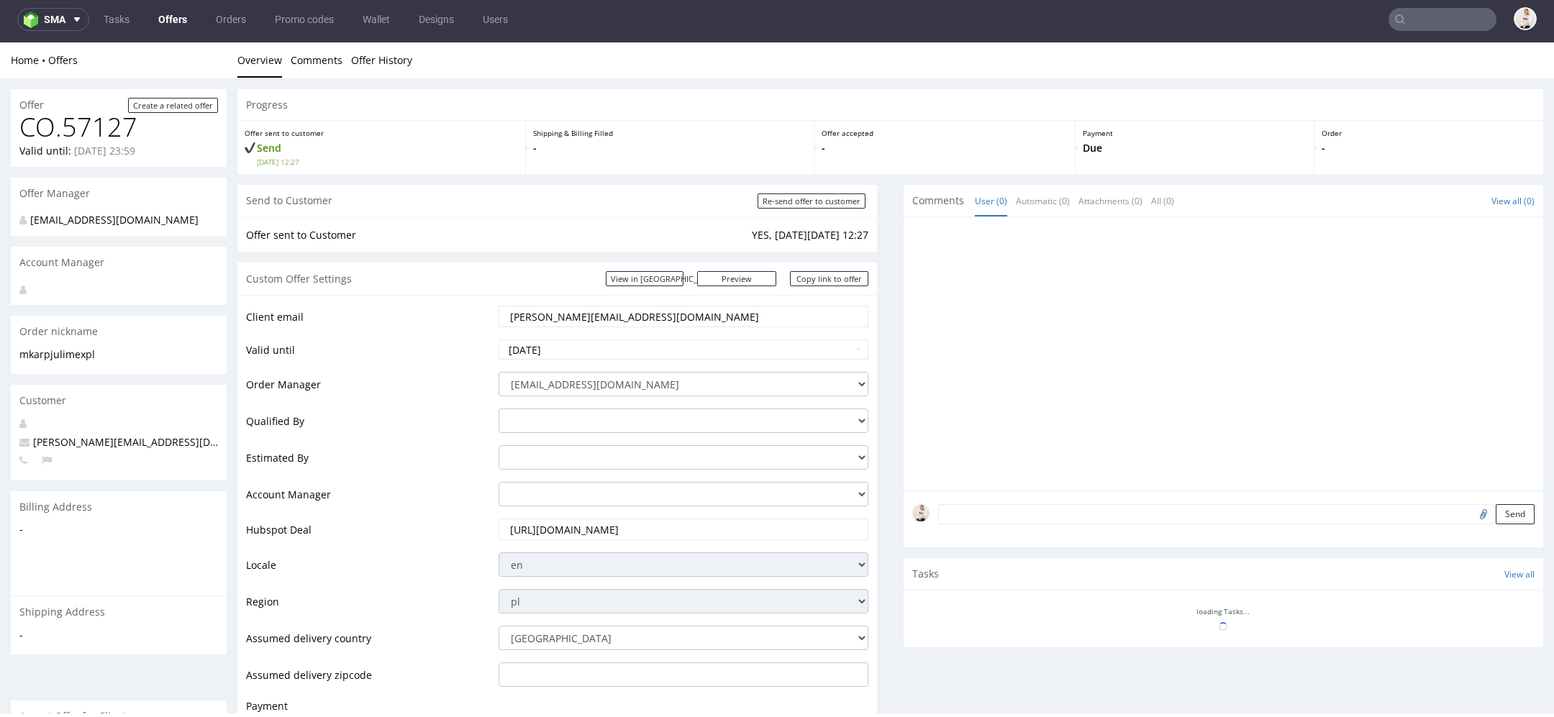
scroll to position [0, 0]
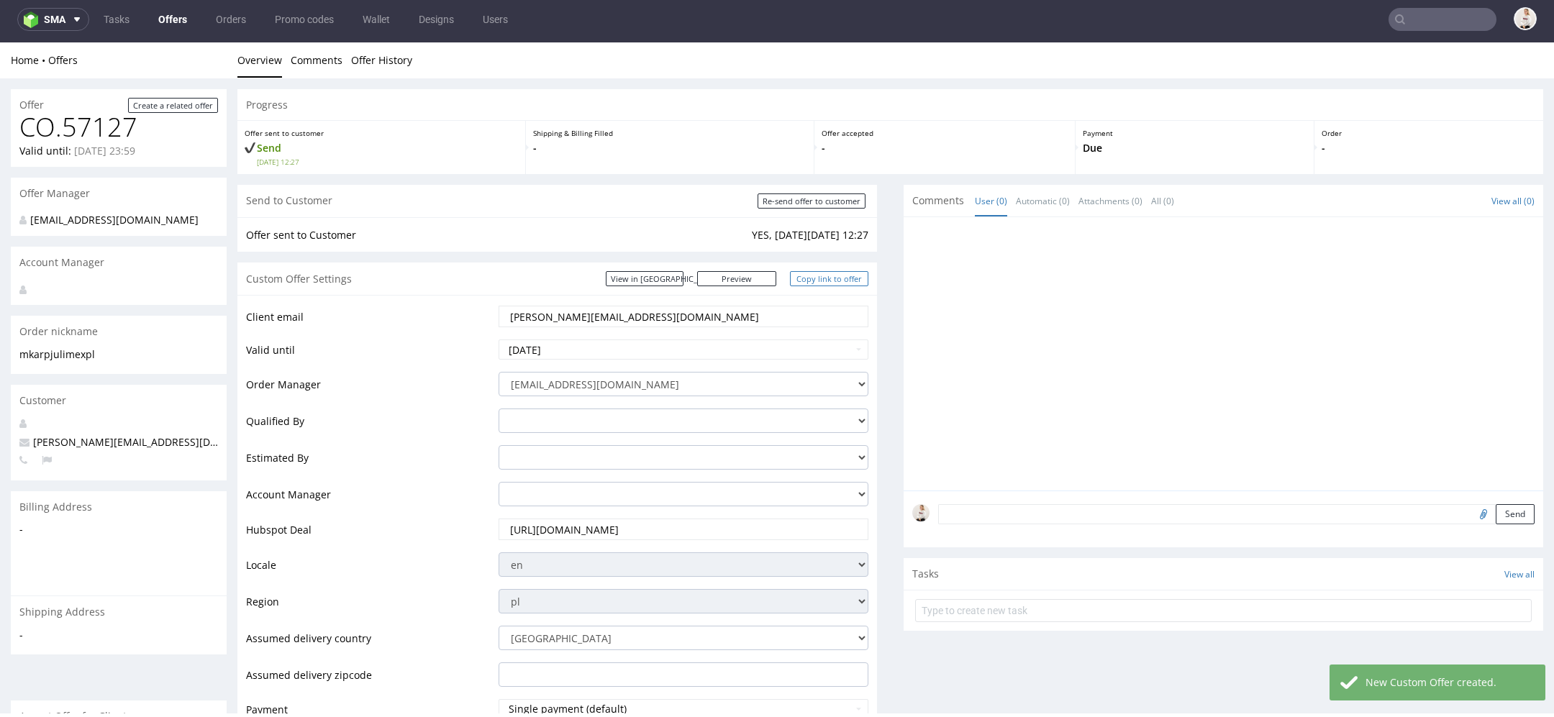
click at [831, 273] on link "Copy link to offer" at bounding box center [829, 278] width 79 height 15
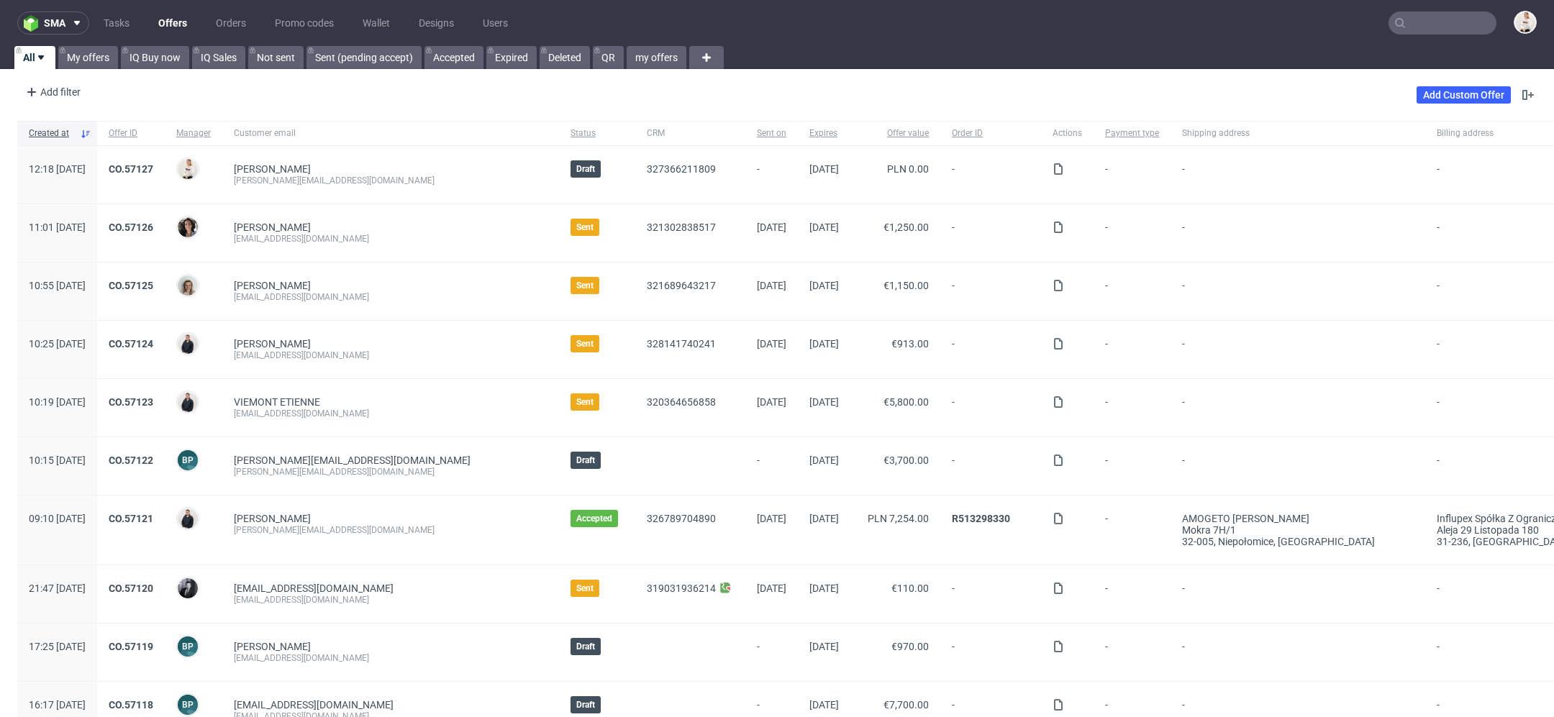
click at [1442, 13] on input "text" at bounding box center [1443, 23] width 108 height 23
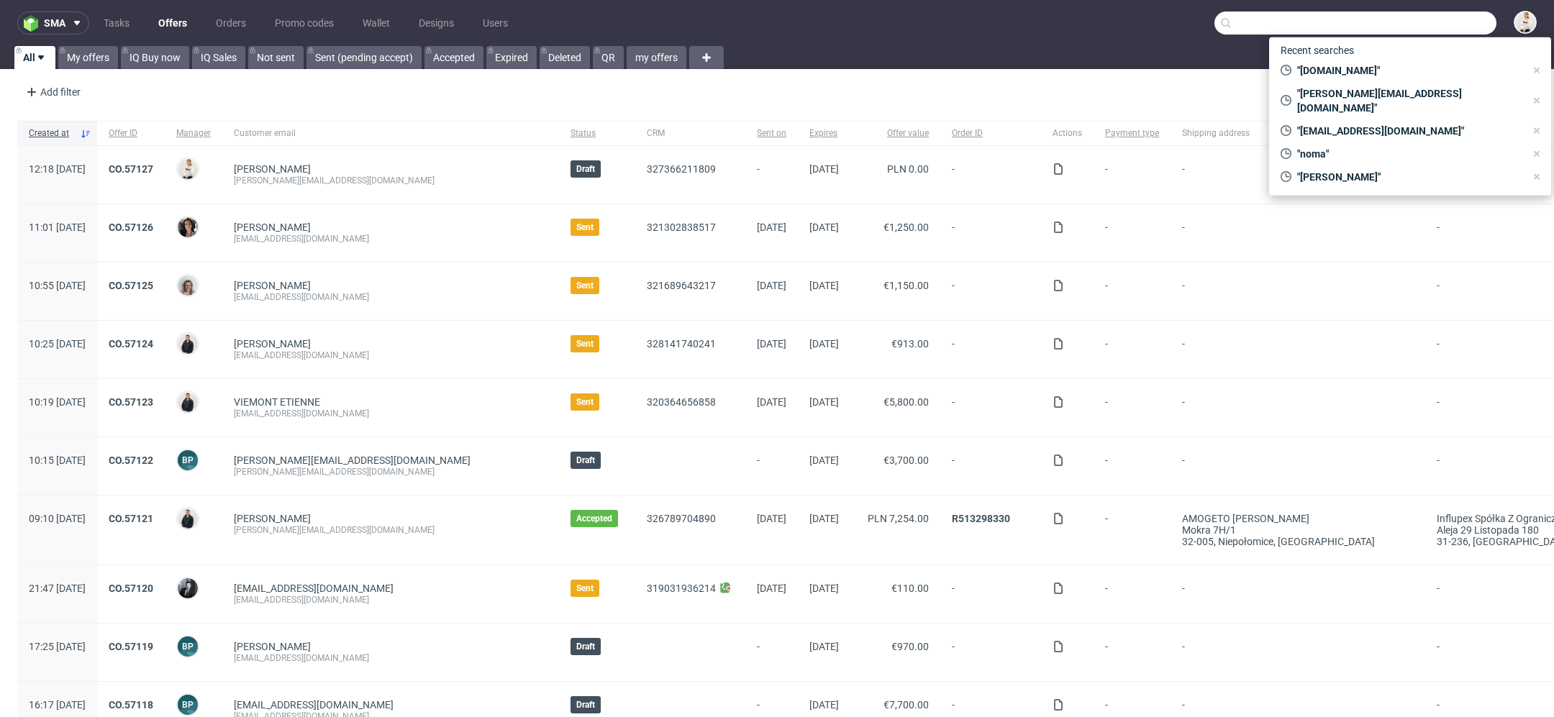
click at [1336, 53] on span "Recent searches" at bounding box center [1317, 50] width 85 height 23
click at [1337, 71] on span ""julimex.pl"" at bounding box center [1409, 70] width 234 height 14
type input "julimex.pl"
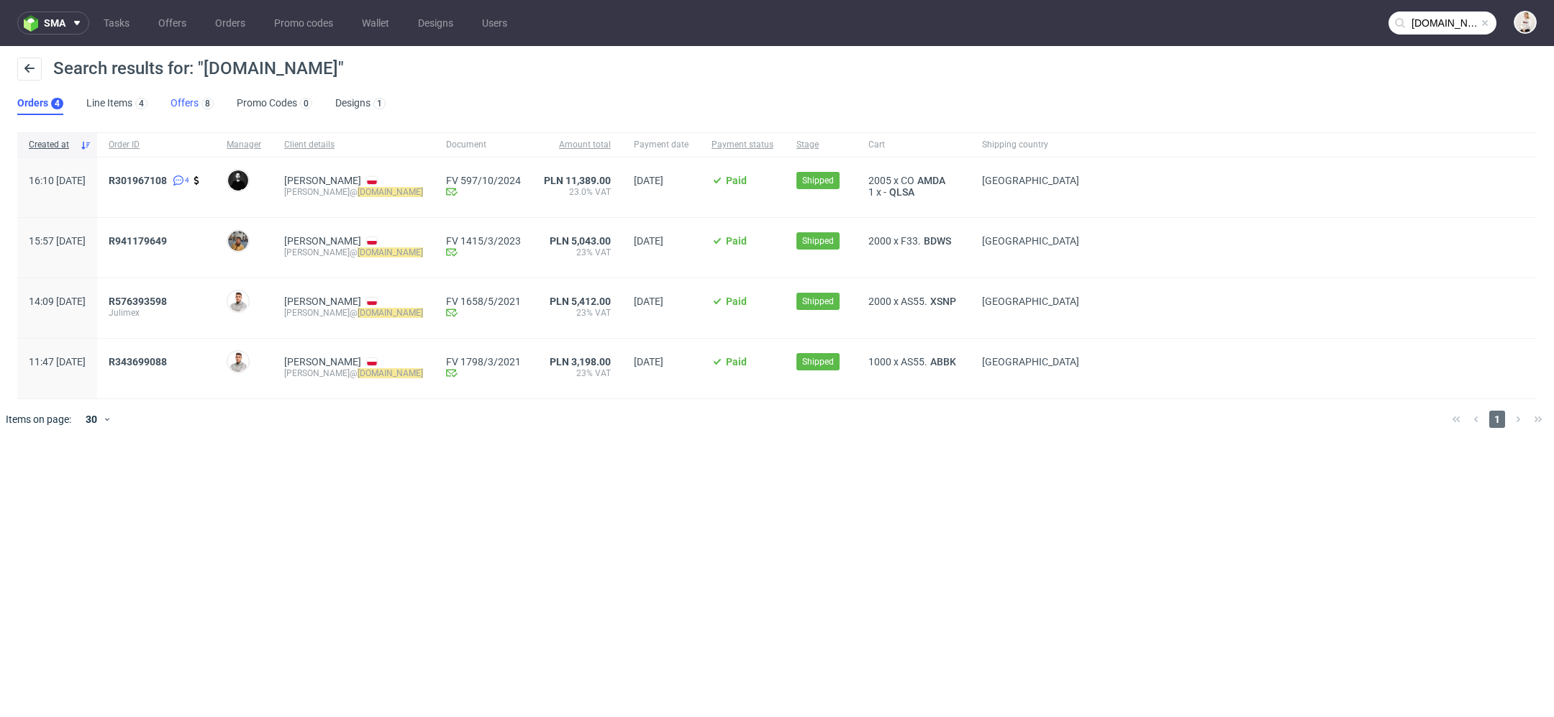
click at [202, 109] on div "8" at bounding box center [206, 103] width 15 height 14
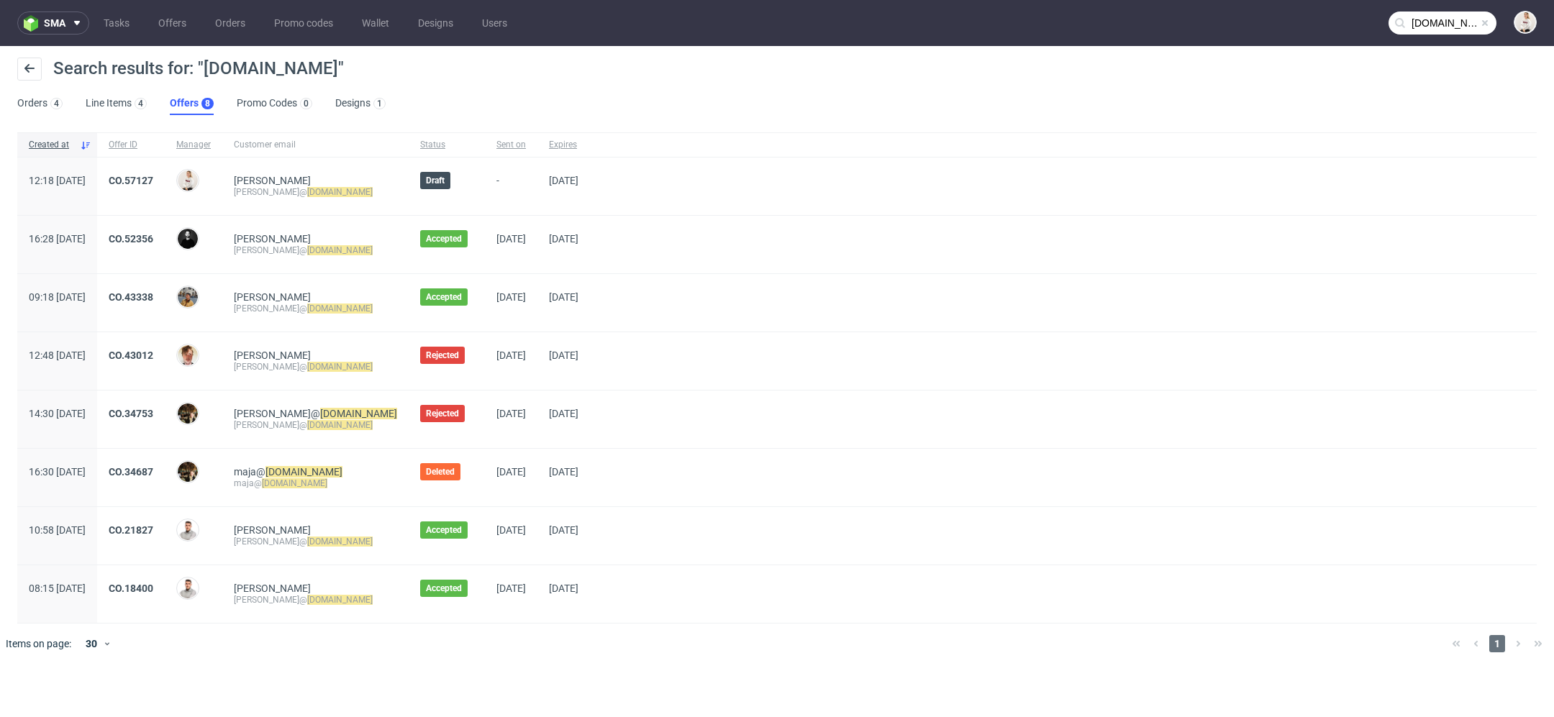
click at [165, 229] on div "CO.52356" at bounding box center [131, 245] width 68 height 58
click at [153, 241] on link "CO.52356" at bounding box center [131, 239] width 45 height 12
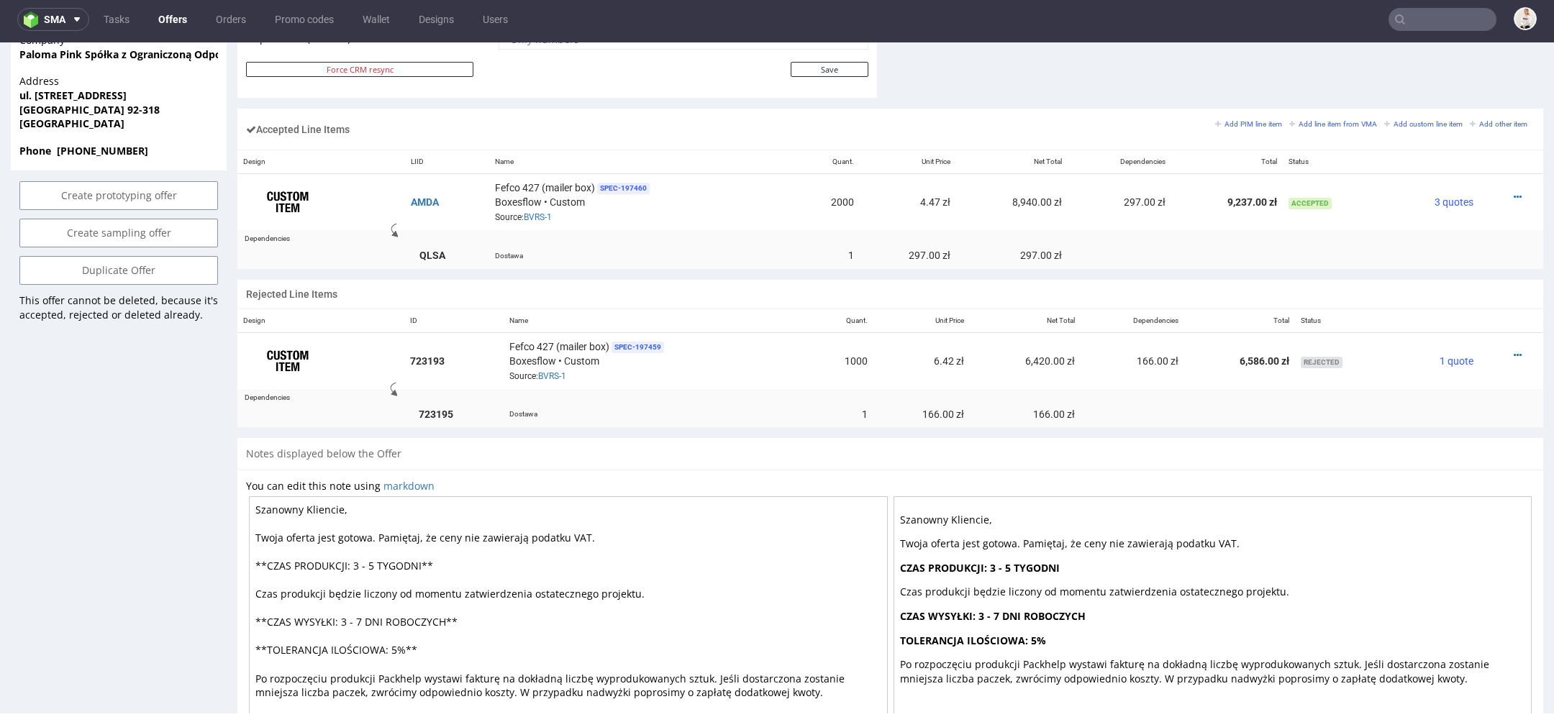
scroll to position [810, 0]
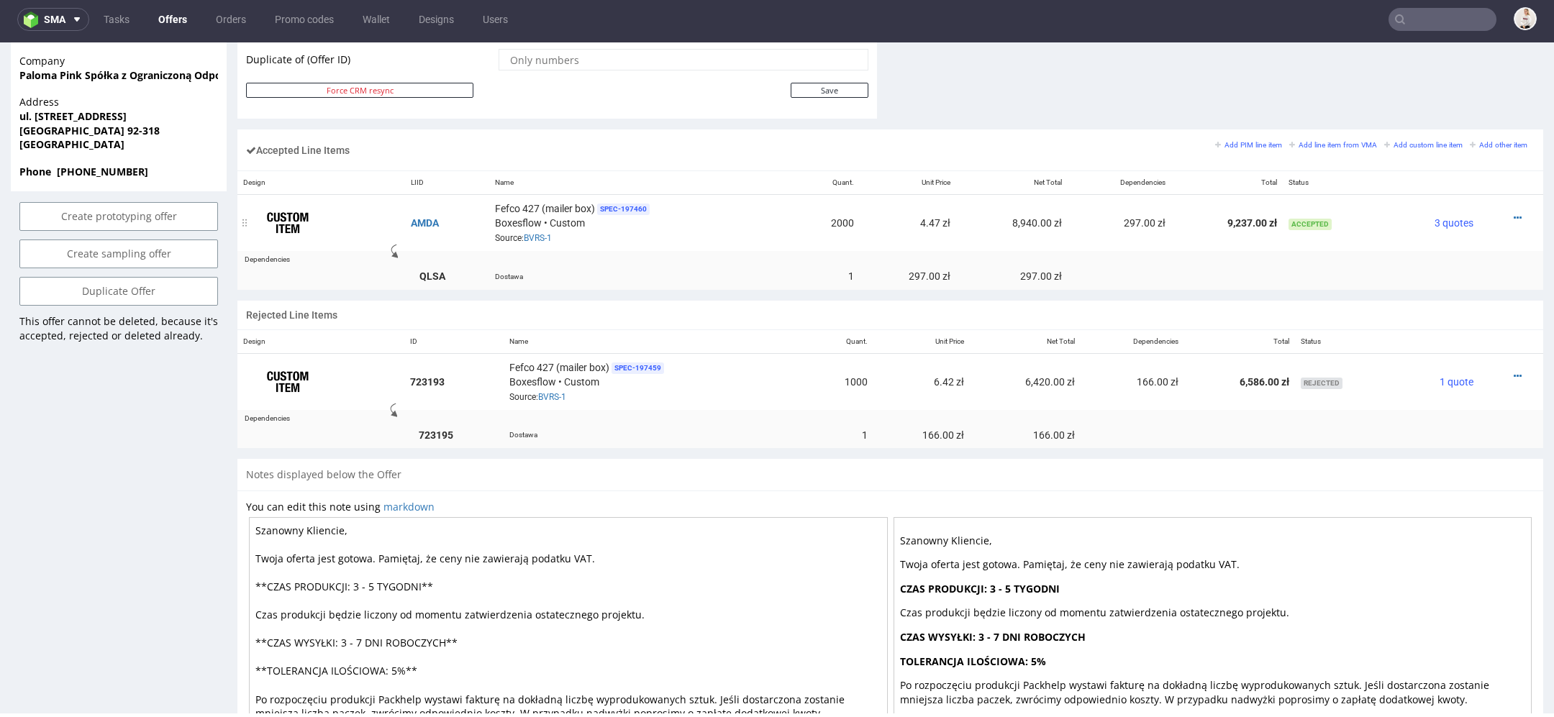
click at [1496, 212] on div at bounding box center [1507, 218] width 44 height 14
click at [1502, 204] on td at bounding box center [1511, 223] width 64 height 57
click at [1514, 213] on icon at bounding box center [1518, 218] width 8 height 10
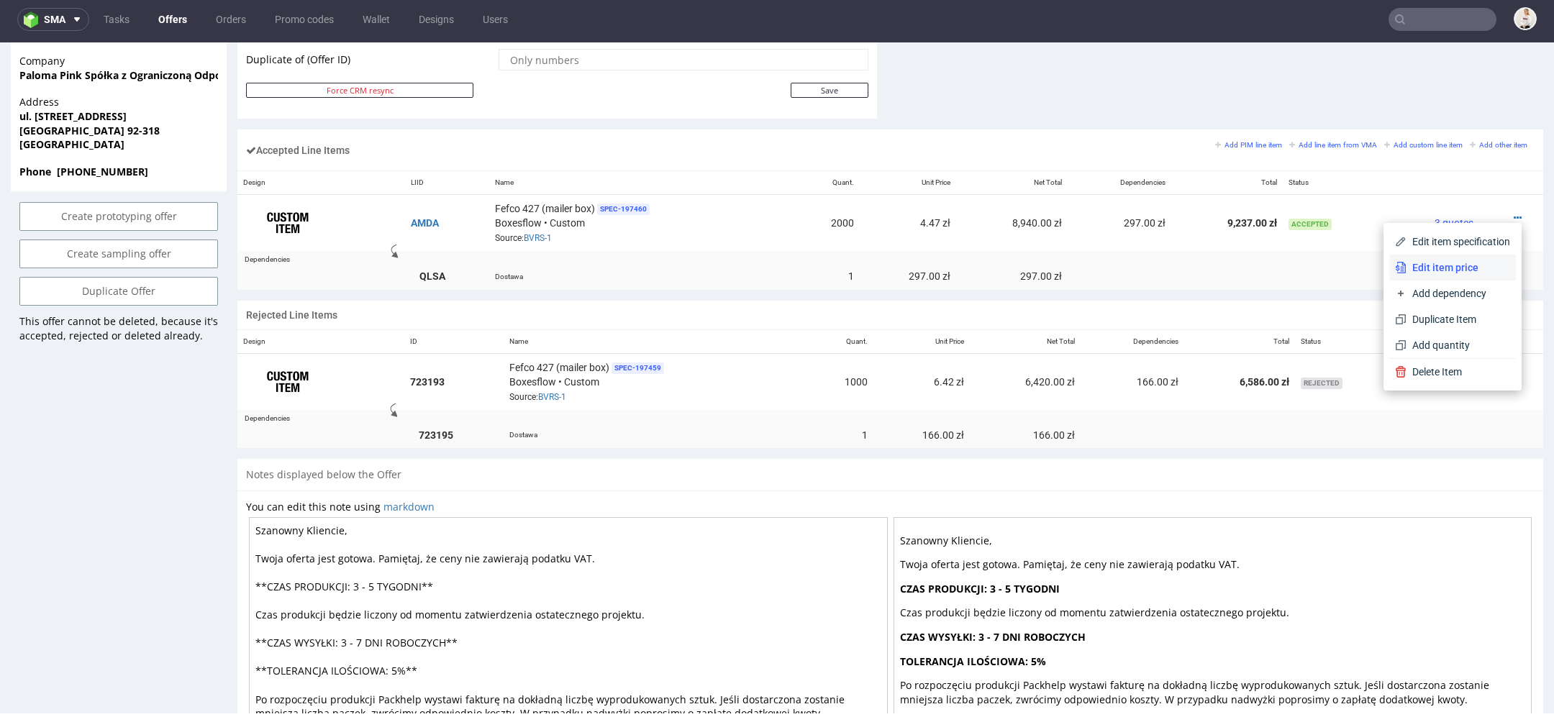
click at [1466, 256] on li "Edit item price" at bounding box center [1452, 268] width 127 height 26
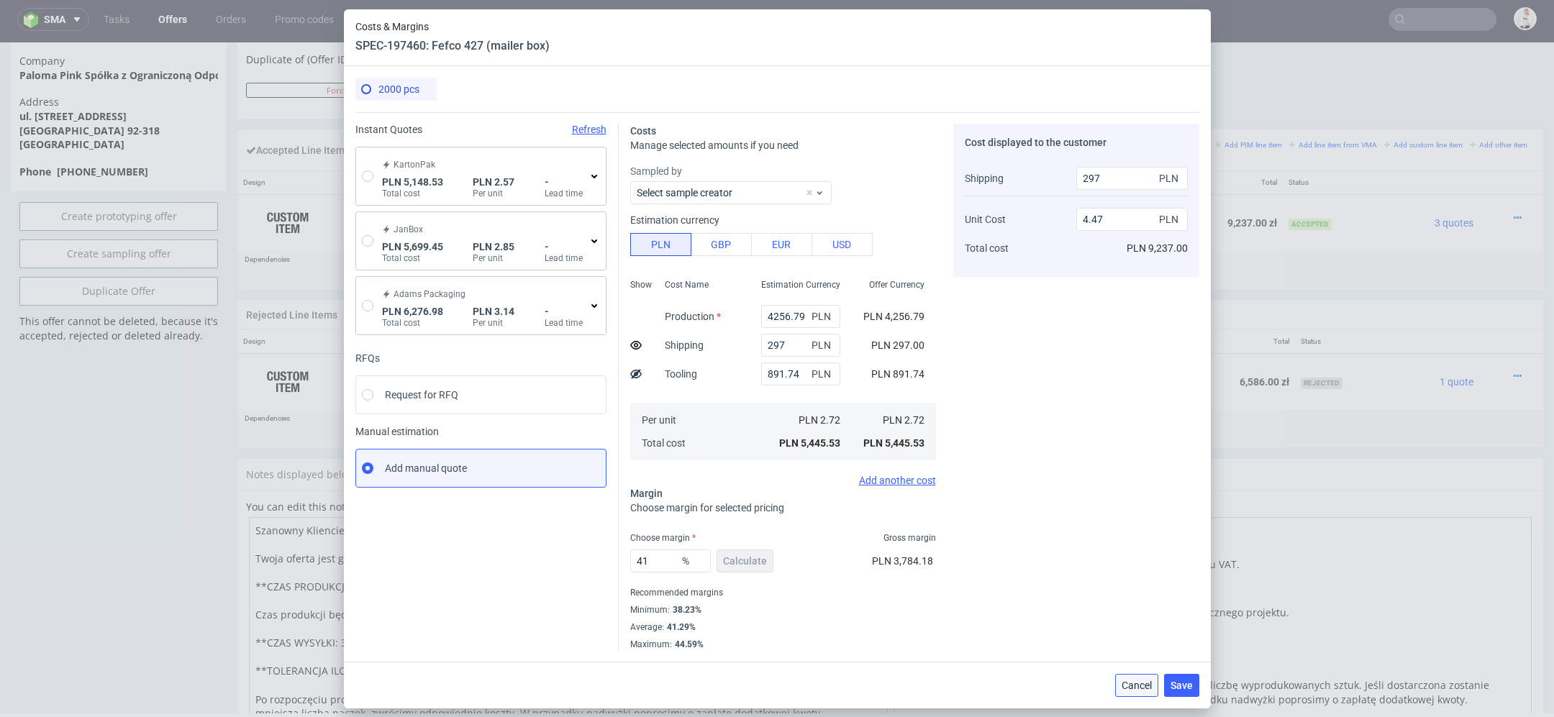
click at [1128, 684] on span "Cancel" at bounding box center [1137, 686] width 30 height 10
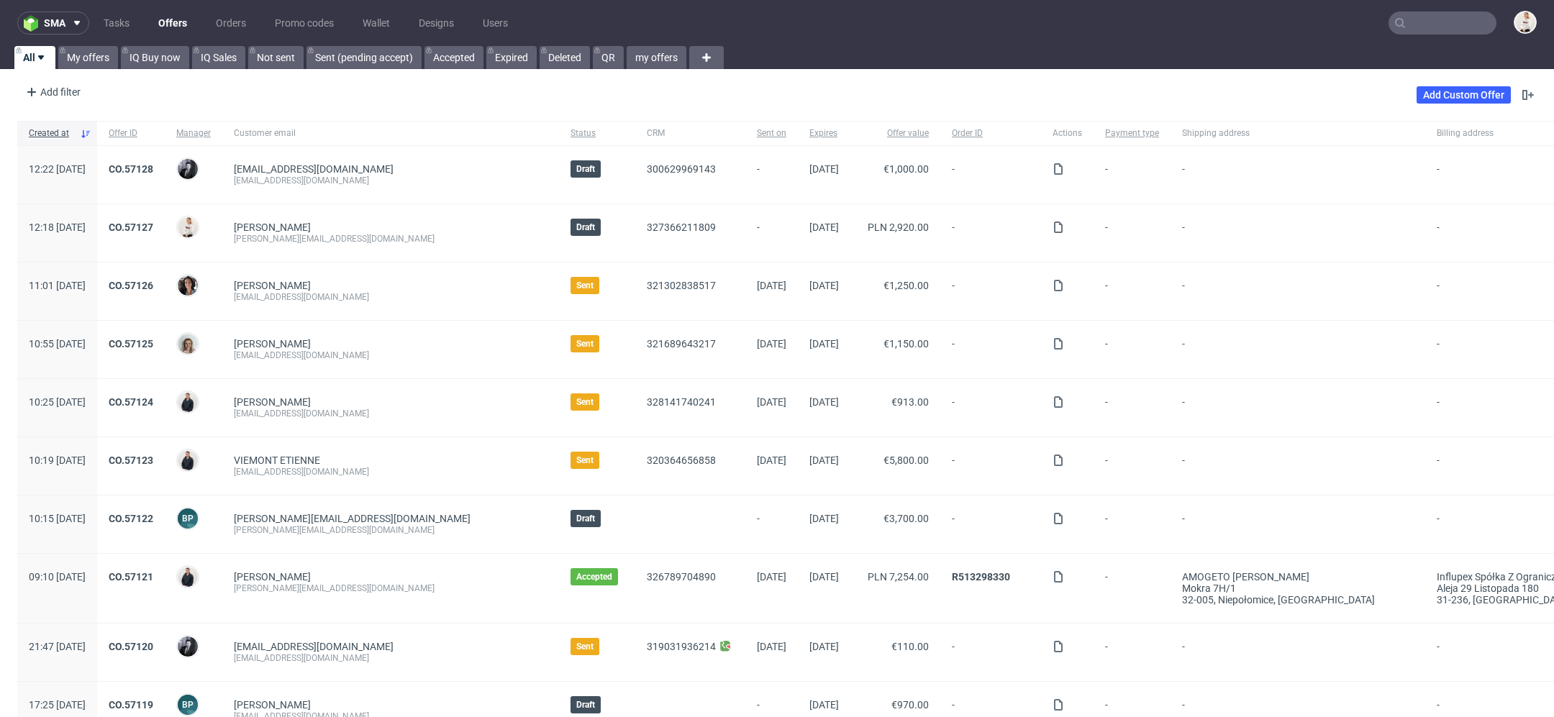
click at [1458, 8] on nav "sma Tasks Offers Orders Promo codes Wallet Designs Users" at bounding box center [777, 23] width 1554 height 46
click at [1433, 22] on input "text" at bounding box center [1443, 23] width 108 height 23
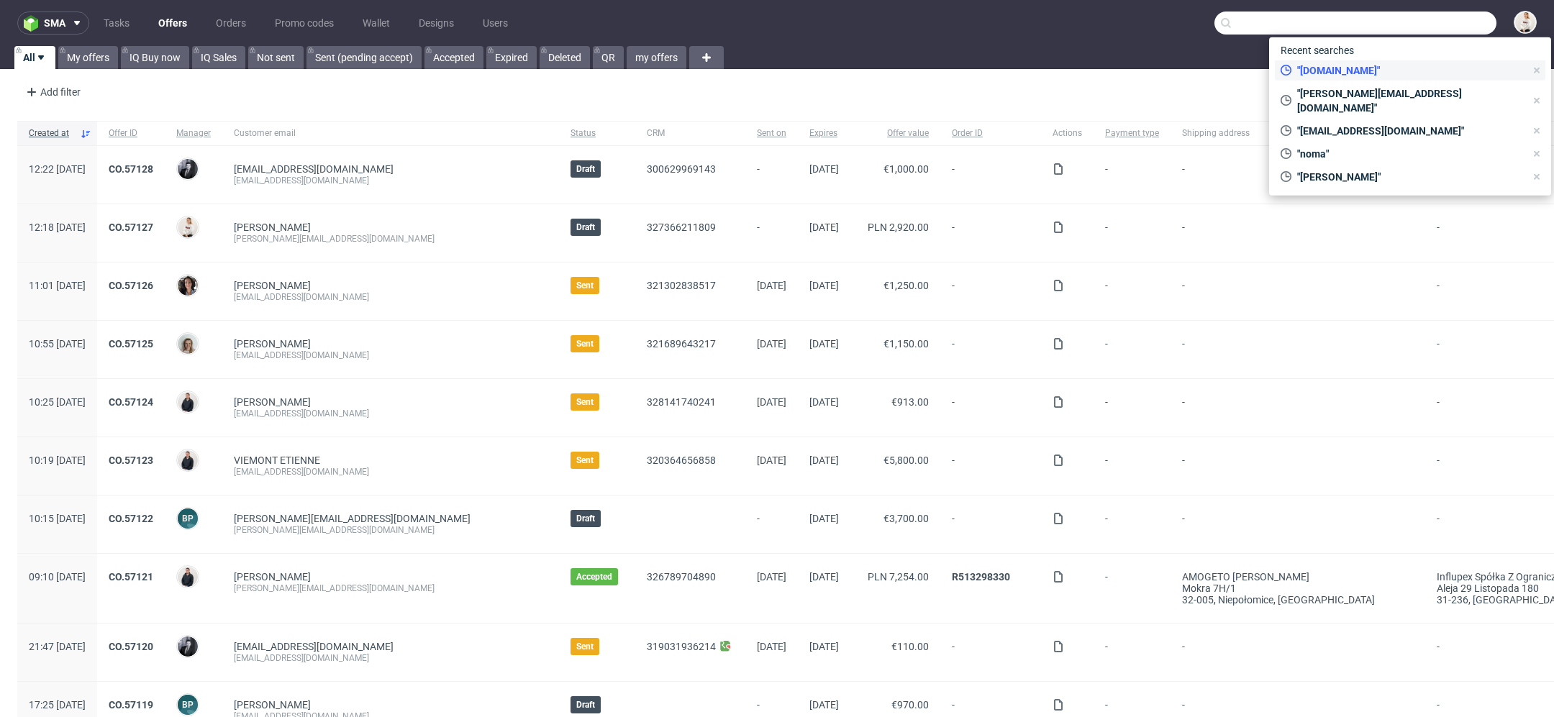
click at [1395, 71] on span ""julimex.pl"" at bounding box center [1409, 70] width 234 height 14
type input "julimex.pl"
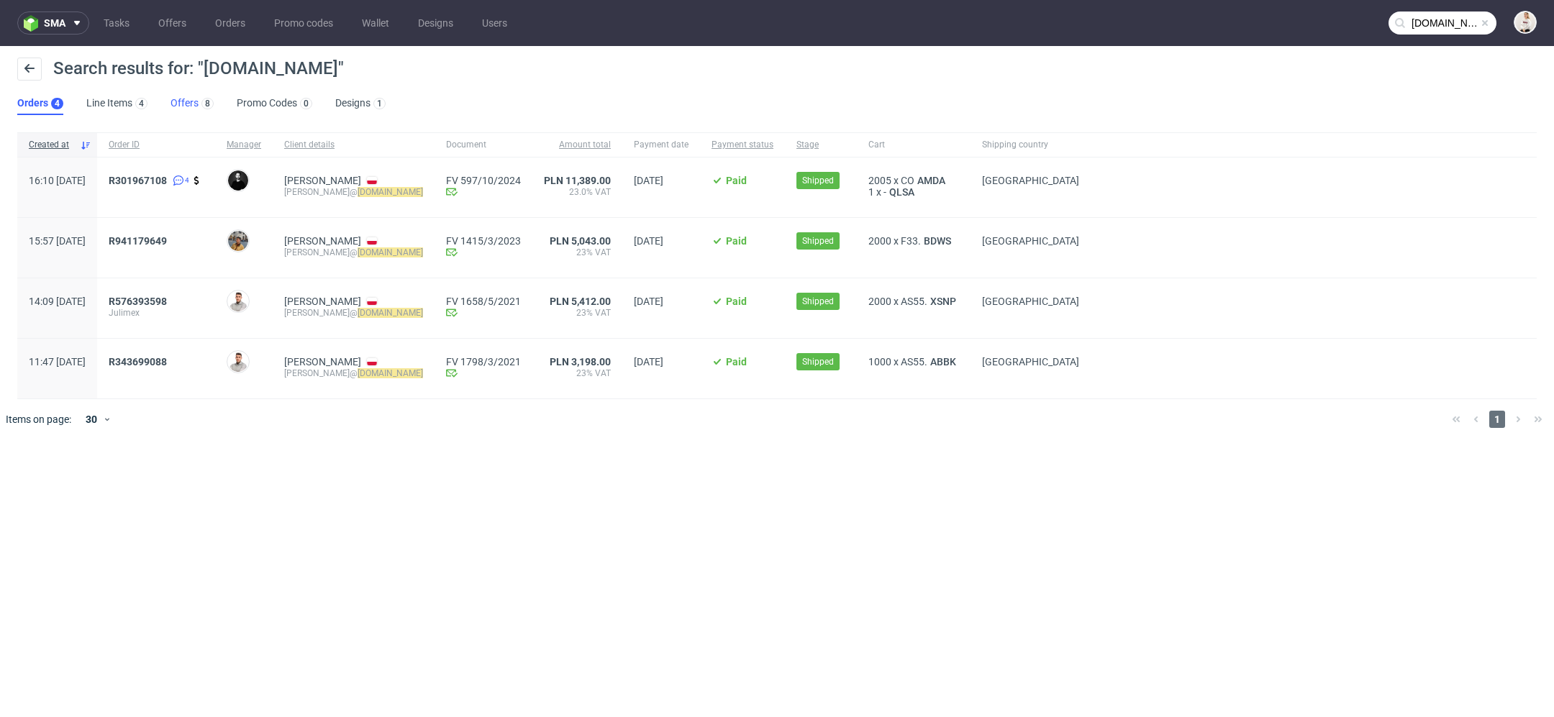
click at [199, 105] on div "8" at bounding box center [206, 103] width 15 height 14
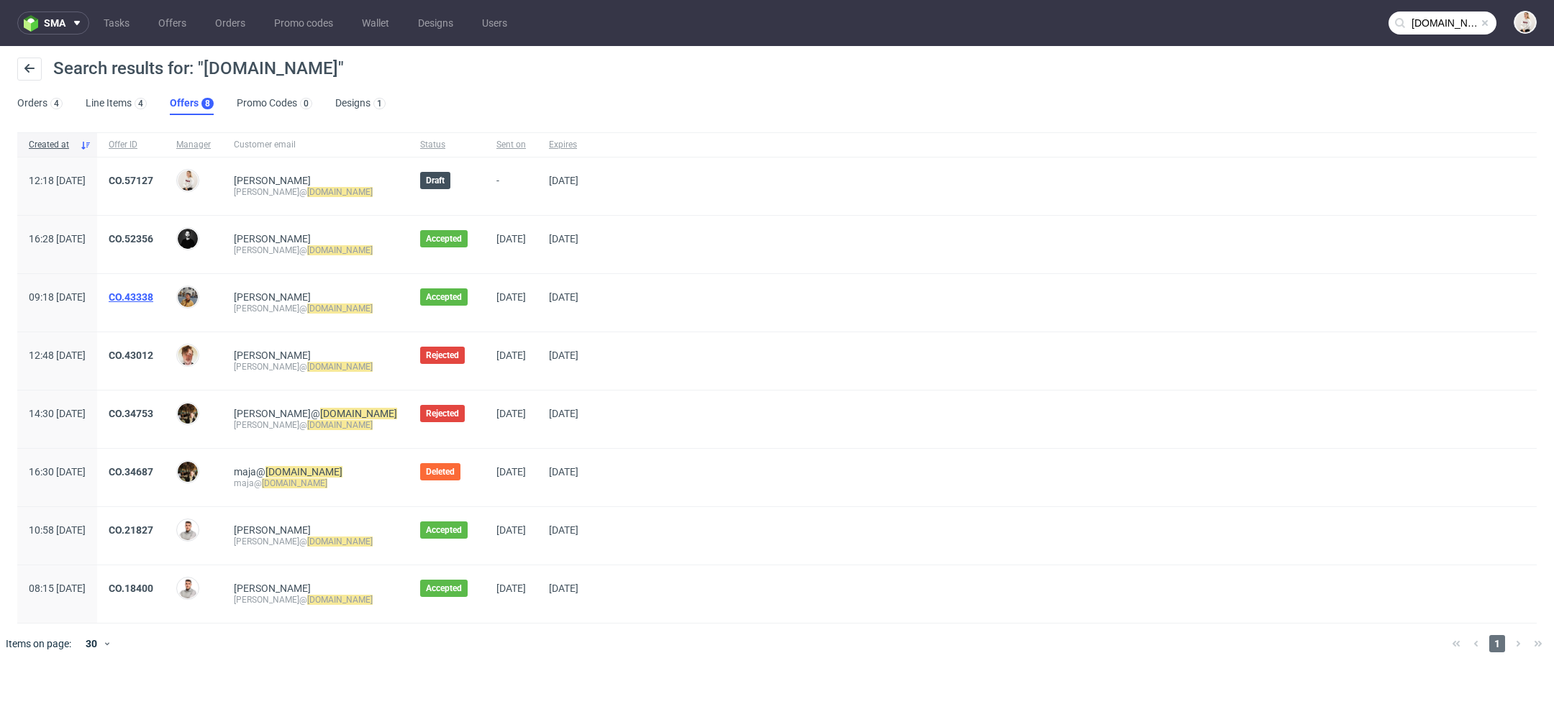
click at [153, 292] on link "CO.43338" at bounding box center [131, 297] width 45 height 12
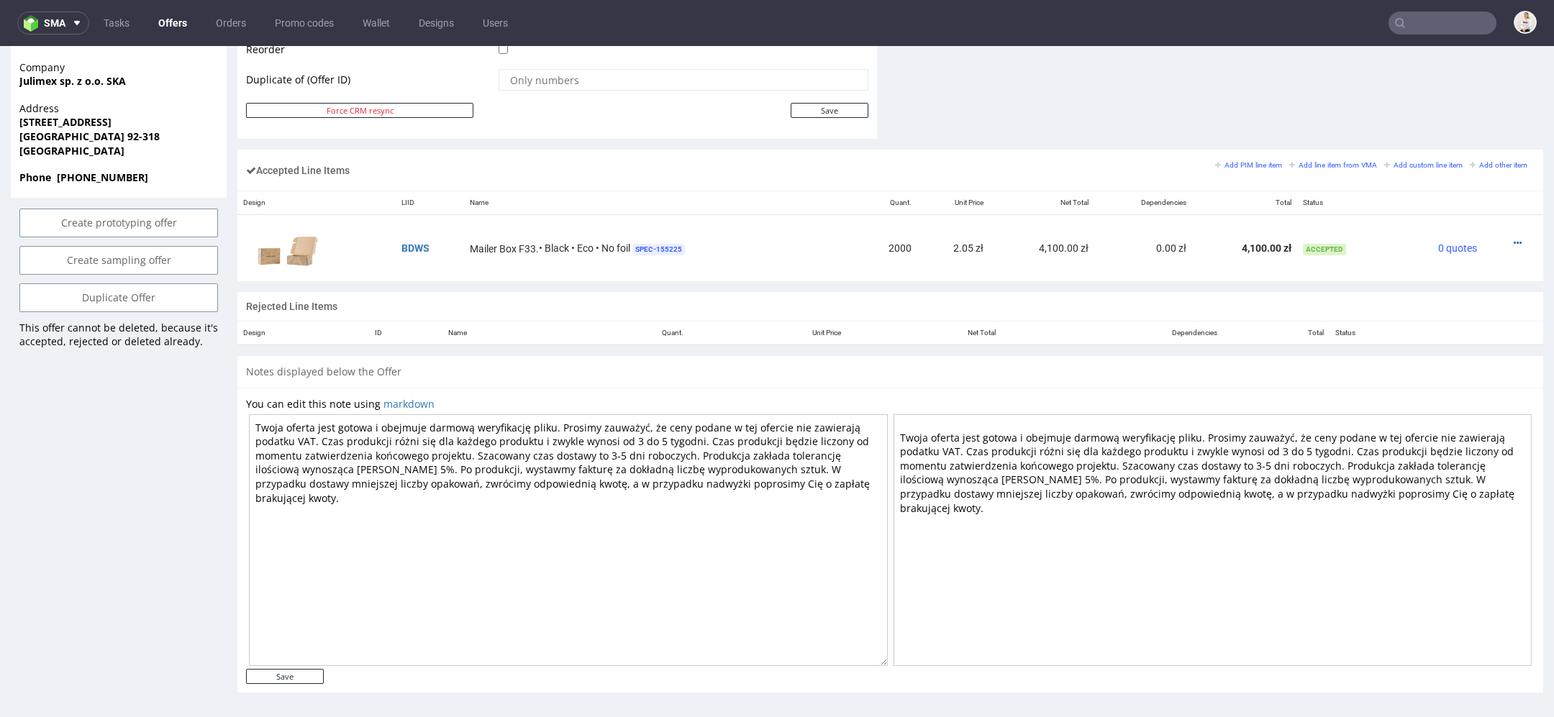
scroll to position [4, 0]
